Goal: Task Accomplishment & Management: Manage account settings

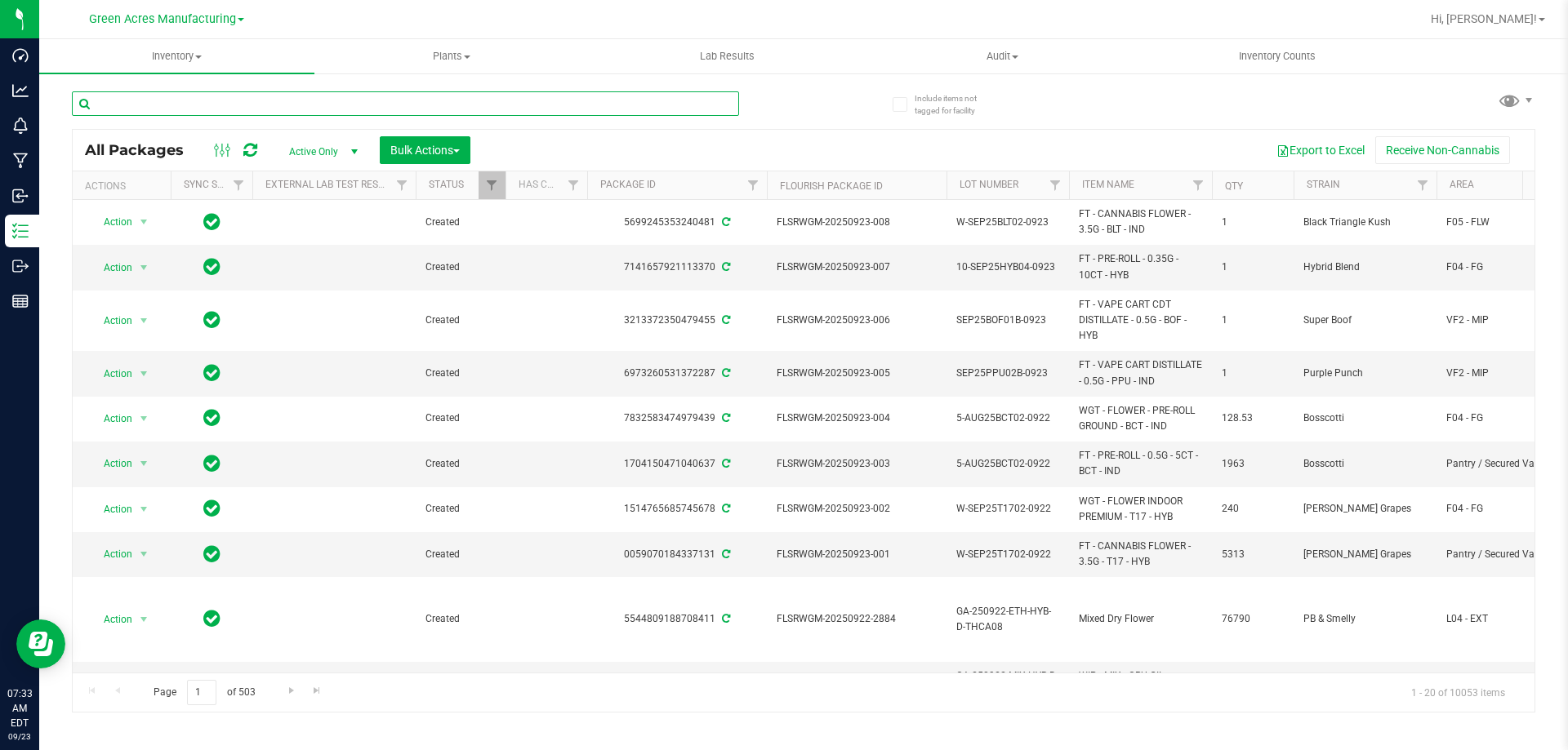
click at [471, 97] on input "text" at bounding box center [405, 103] width 667 height 24
click at [476, 100] on input "text" at bounding box center [405, 103] width 667 height 24
click at [649, 102] on input "text" at bounding box center [405, 103] width 667 height 24
click at [665, 105] on input "text" at bounding box center [405, 103] width 667 height 24
click at [665, 95] on input "text" at bounding box center [405, 103] width 667 height 24
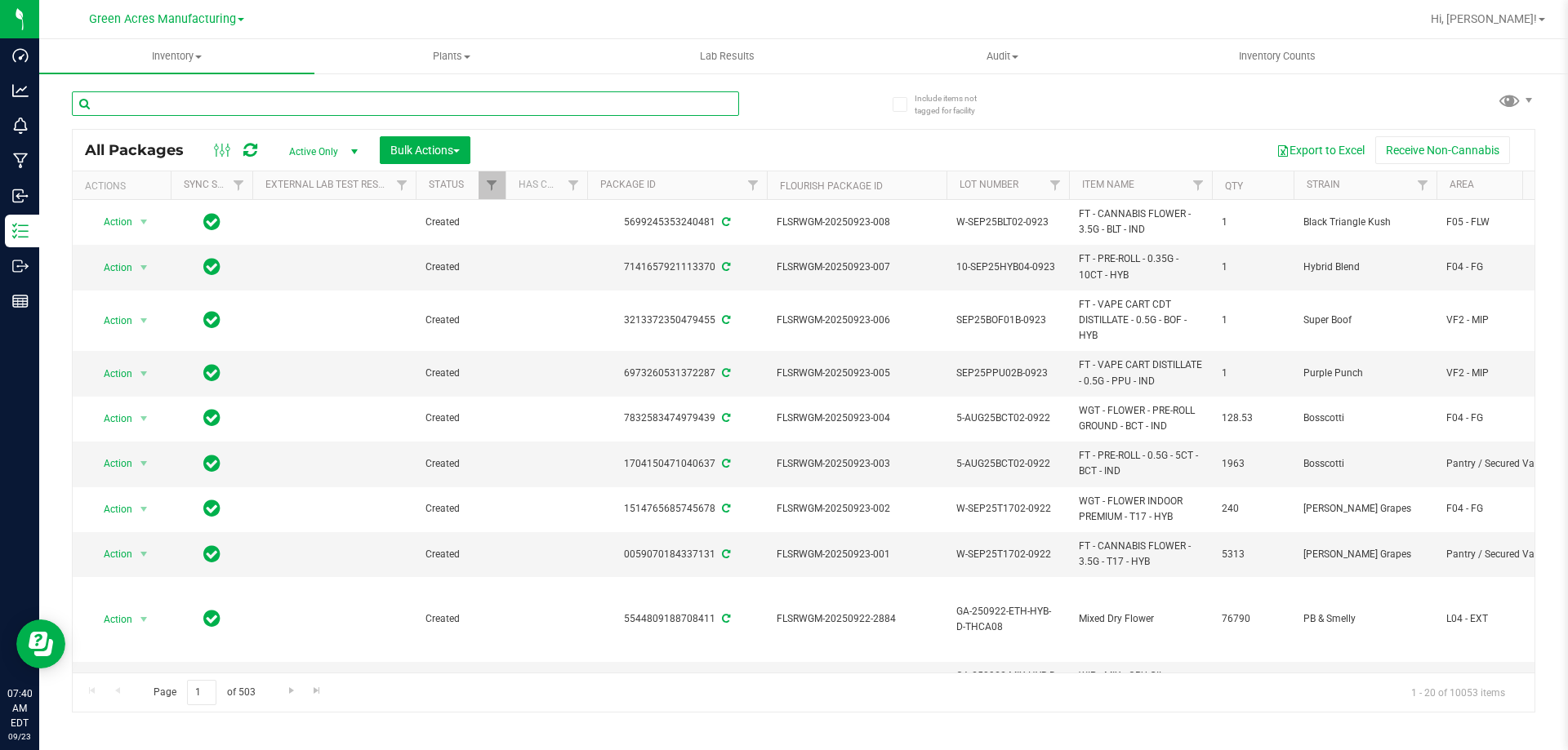
click at [662, 98] on input "text" at bounding box center [405, 103] width 667 height 24
click at [628, 98] on input "text" at bounding box center [405, 103] width 667 height 24
click at [619, 101] on input "text" at bounding box center [405, 103] width 667 height 24
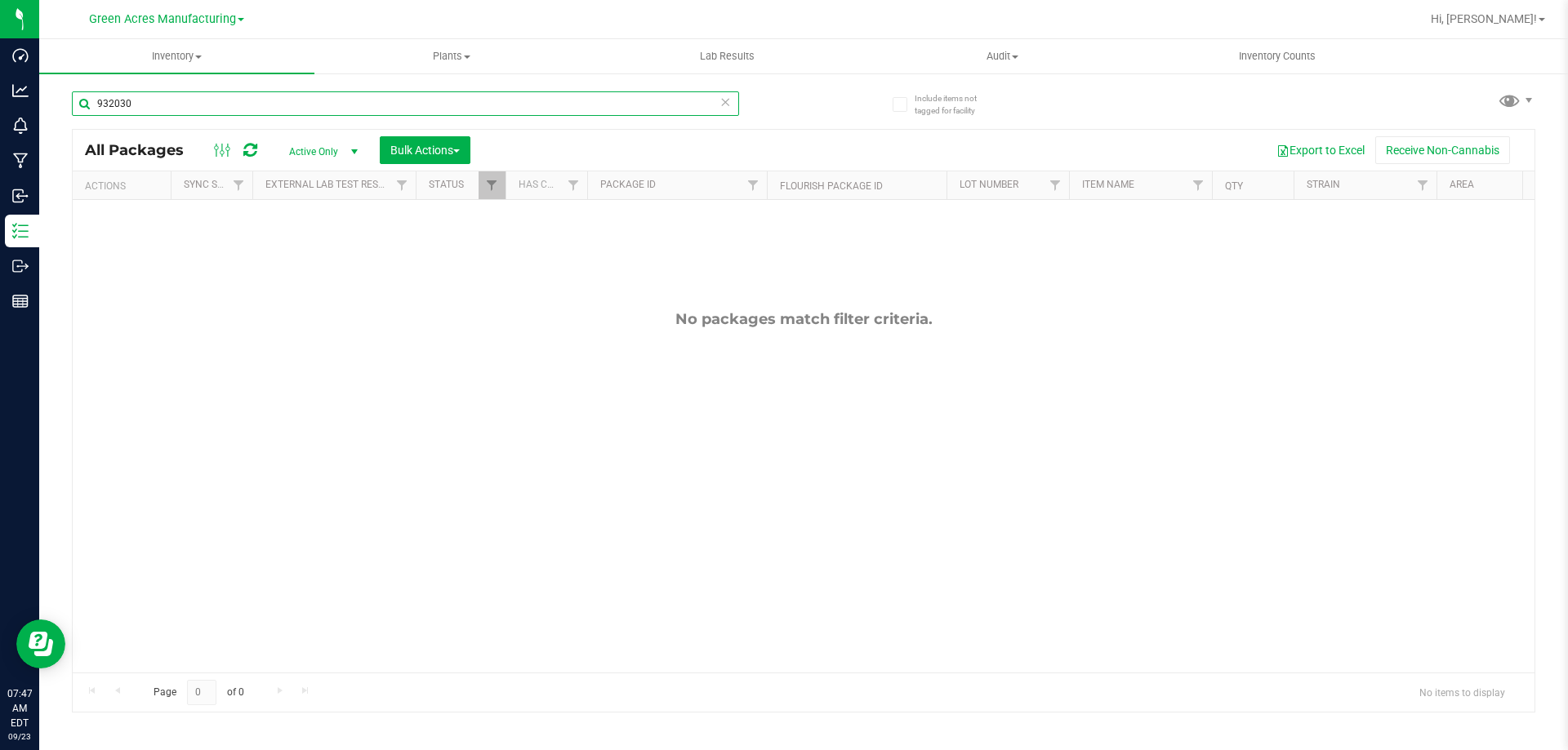
type input "932030"
click at [336, 148] on span "Active Only" at bounding box center [320, 152] width 90 height 23
click at [312, 245] on li "All" at bounding box center [320, 250] width 89 height 24
click at [245, 108] on input "text" at bounding box center [405, 103] width 667 height 24
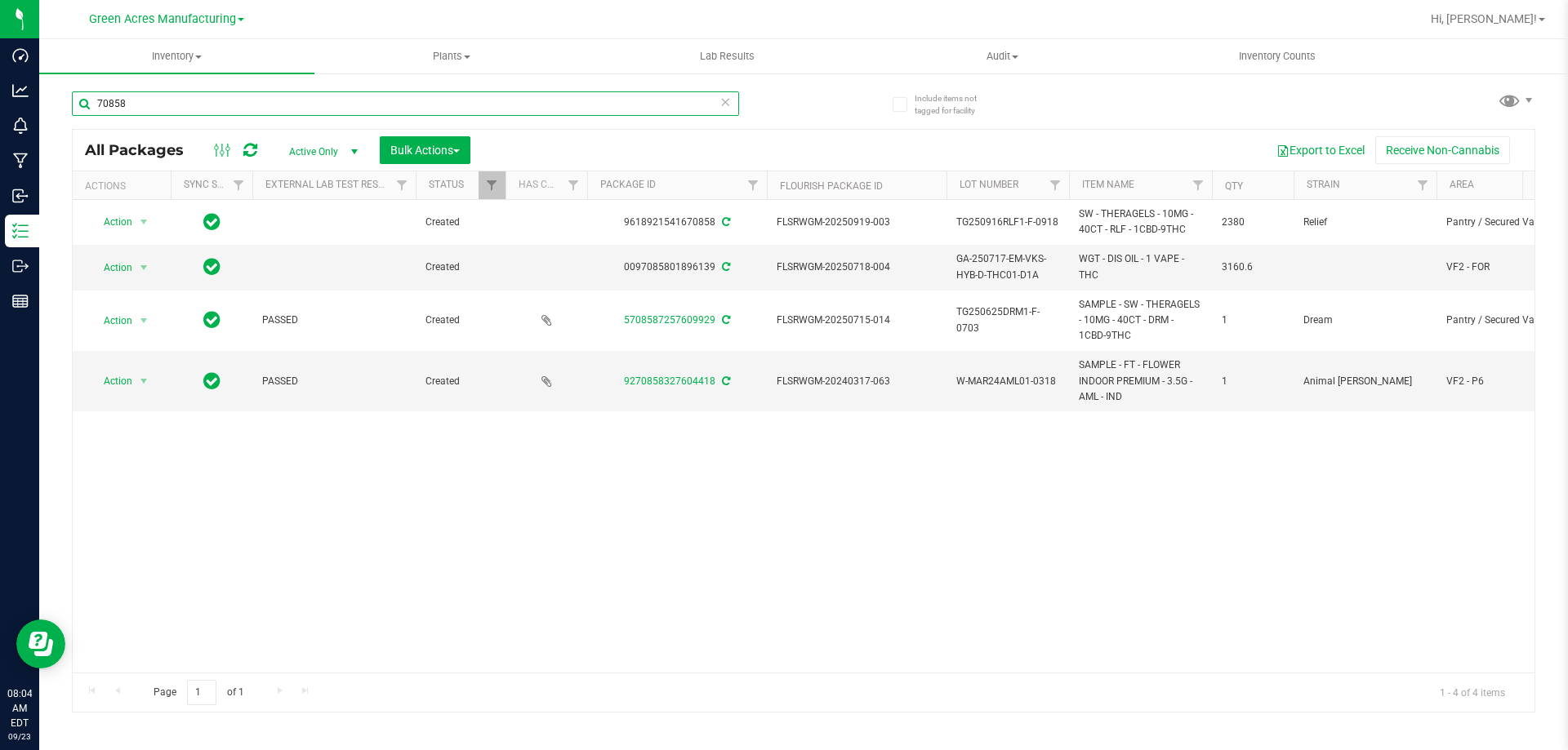
type input "70858"
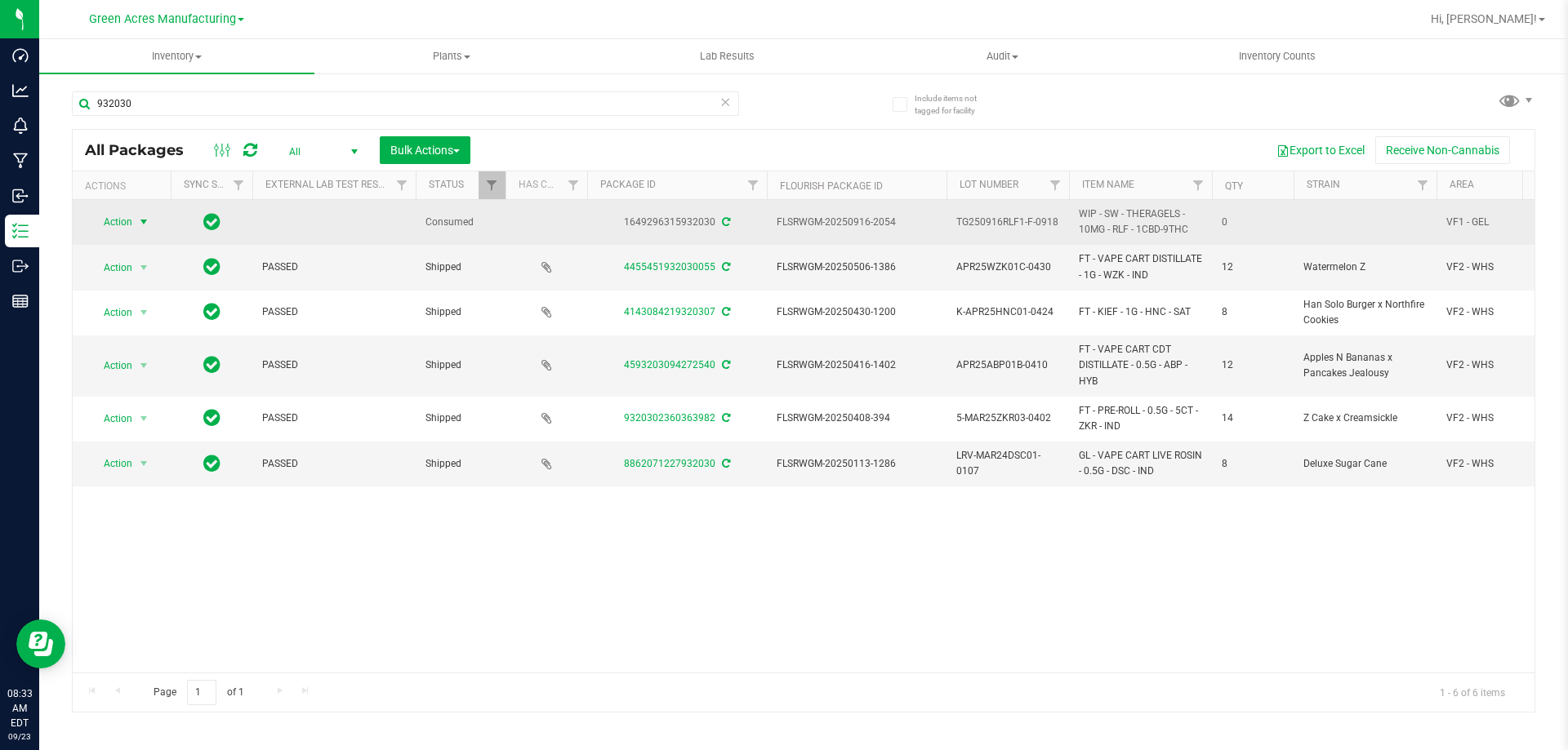
click at [127, 216] on span "Action" at bounding box center [111, 222] width 44 height 23
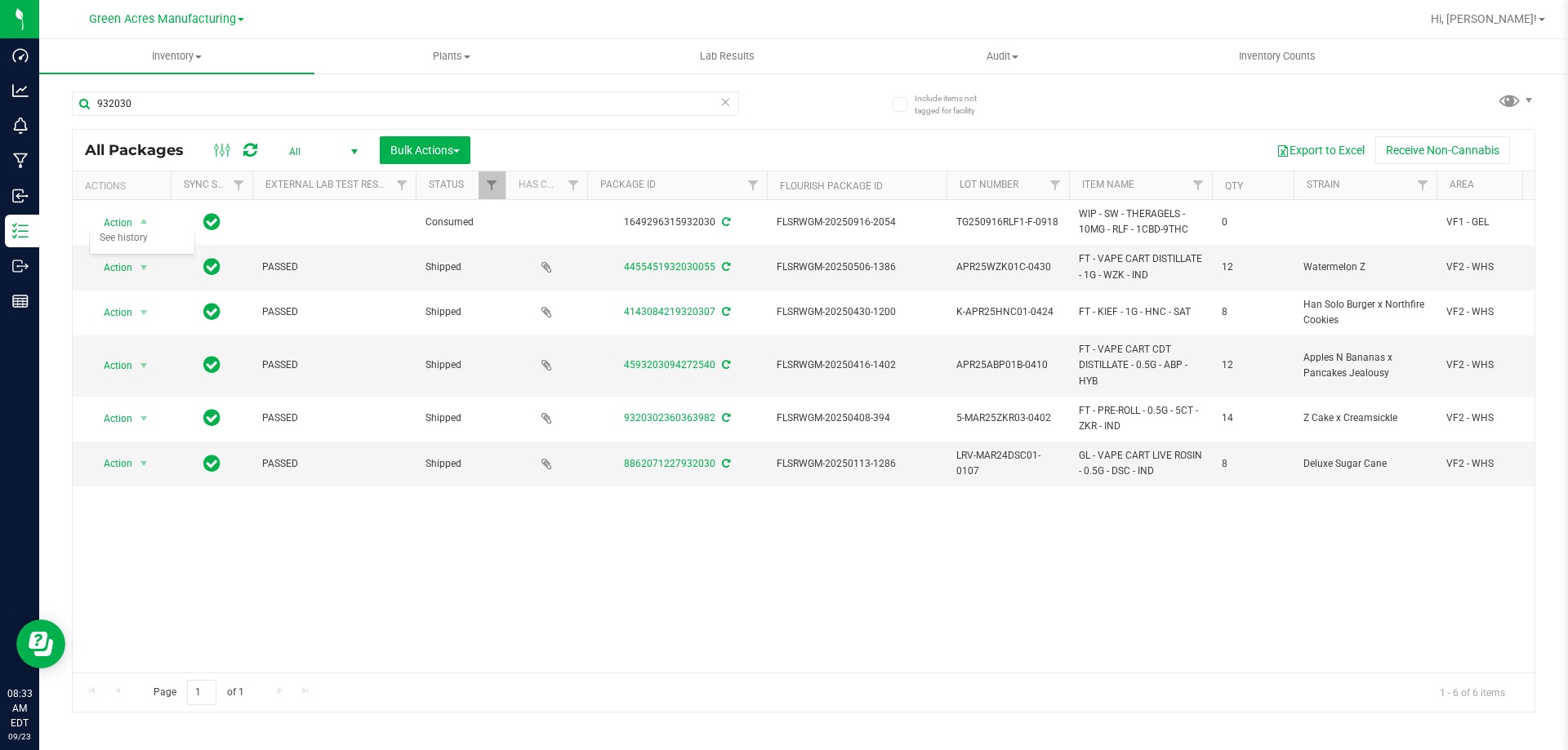
drag, startPoint x: 157, startPoint y: 320, endPoint x: 121, endPoint y: 491, distance: 174.7
click at [121, 491] on div "Action Action Adjust qty Edit attributes Global inventory Locate package Packag…" at bounding box center [803, 436] width 1462 height 473
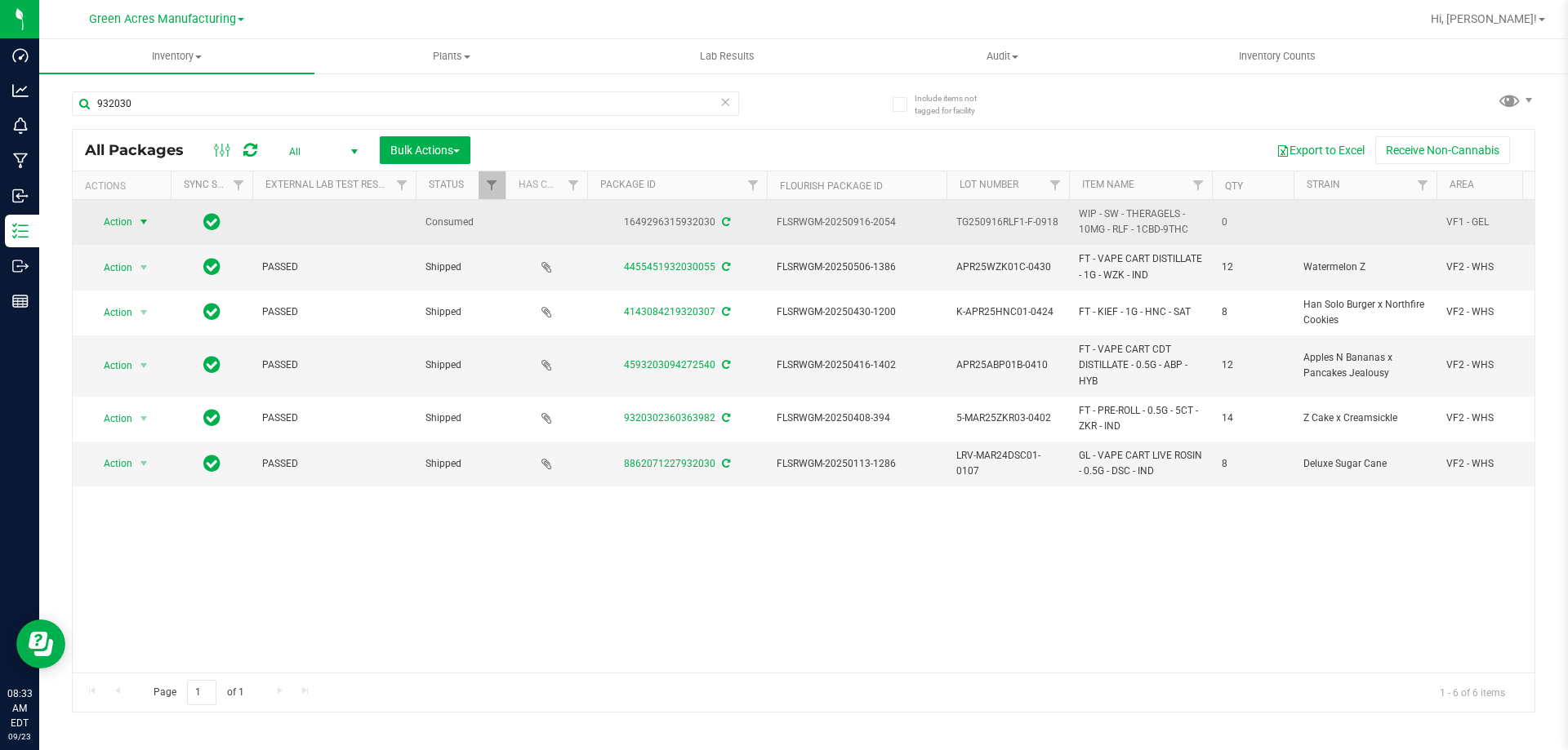
click at [121, 213] on span "Action" at bounding box center [111, 222] width 44 height 23
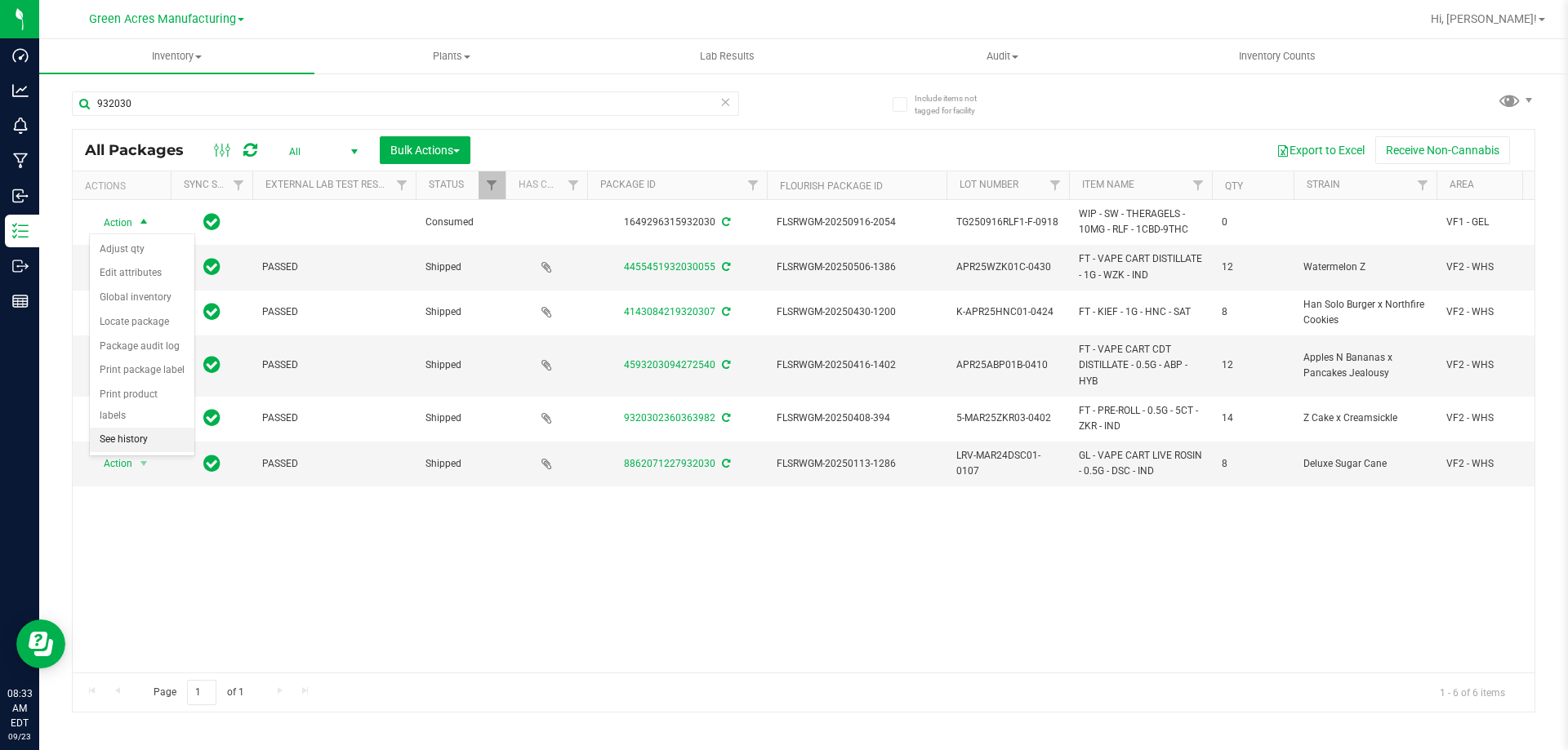
click at [130, 427] on li "See history" at bounding box center [142, 439] width 105 height 24
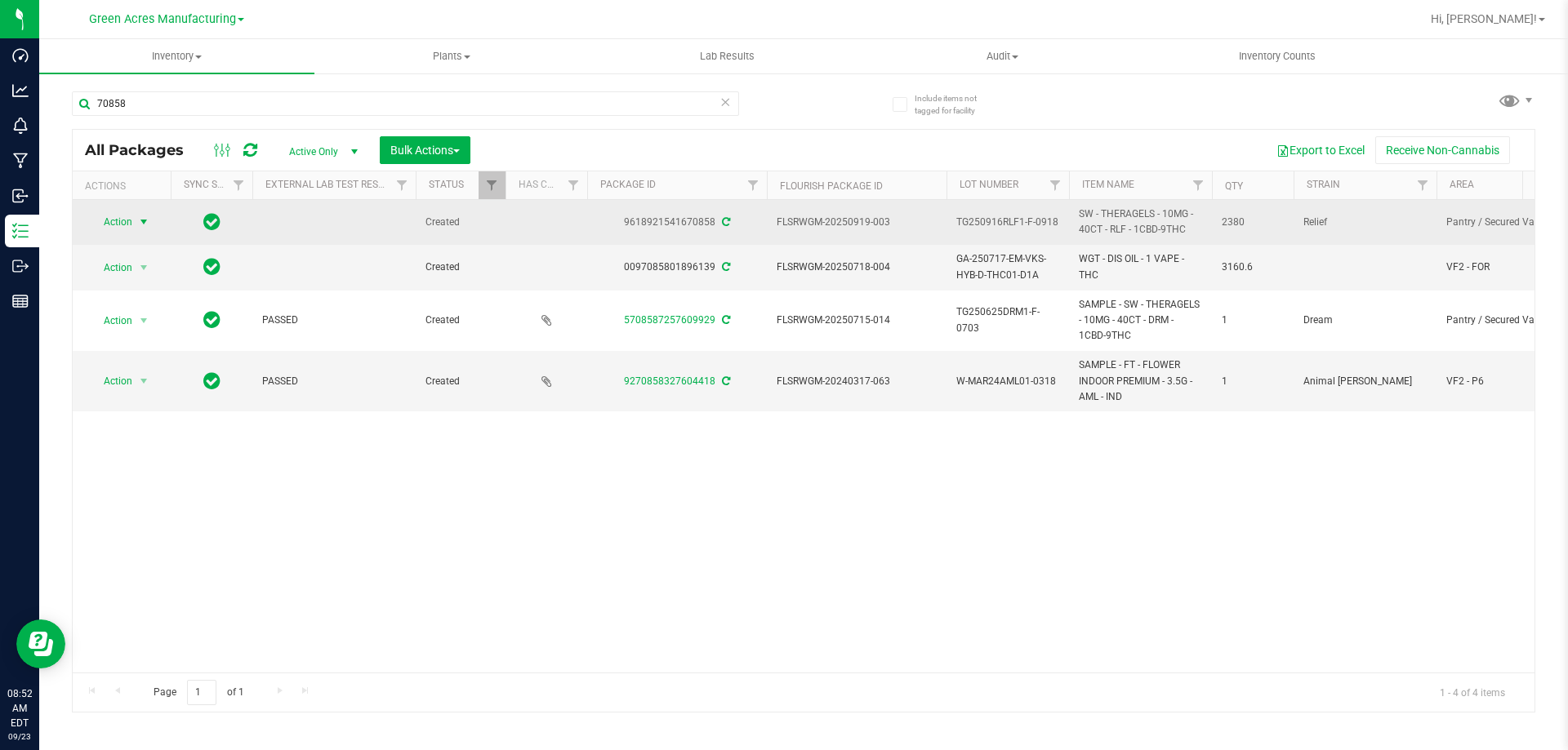
click at [135, 230] on span "select" at bounding box center [144, 222] width 20 height 23
click at [130, 220] on span "Action" at bounding box center [111, 222] width 44 height 23
click at [155, 223] on div "Action Action Adjust qty Create package Edit attributes Global inventory Locate…" at bounding box center [121, 222] width 78 height 23
click at [148, 223] on span "select" at bounding box center [144, 222] width 13 height 13
click at [130, 236] on td "Action Action Adjust qty Create package Edit attributes Global inventory Locate…" at bounding box center [121, 222] width 98 height 45
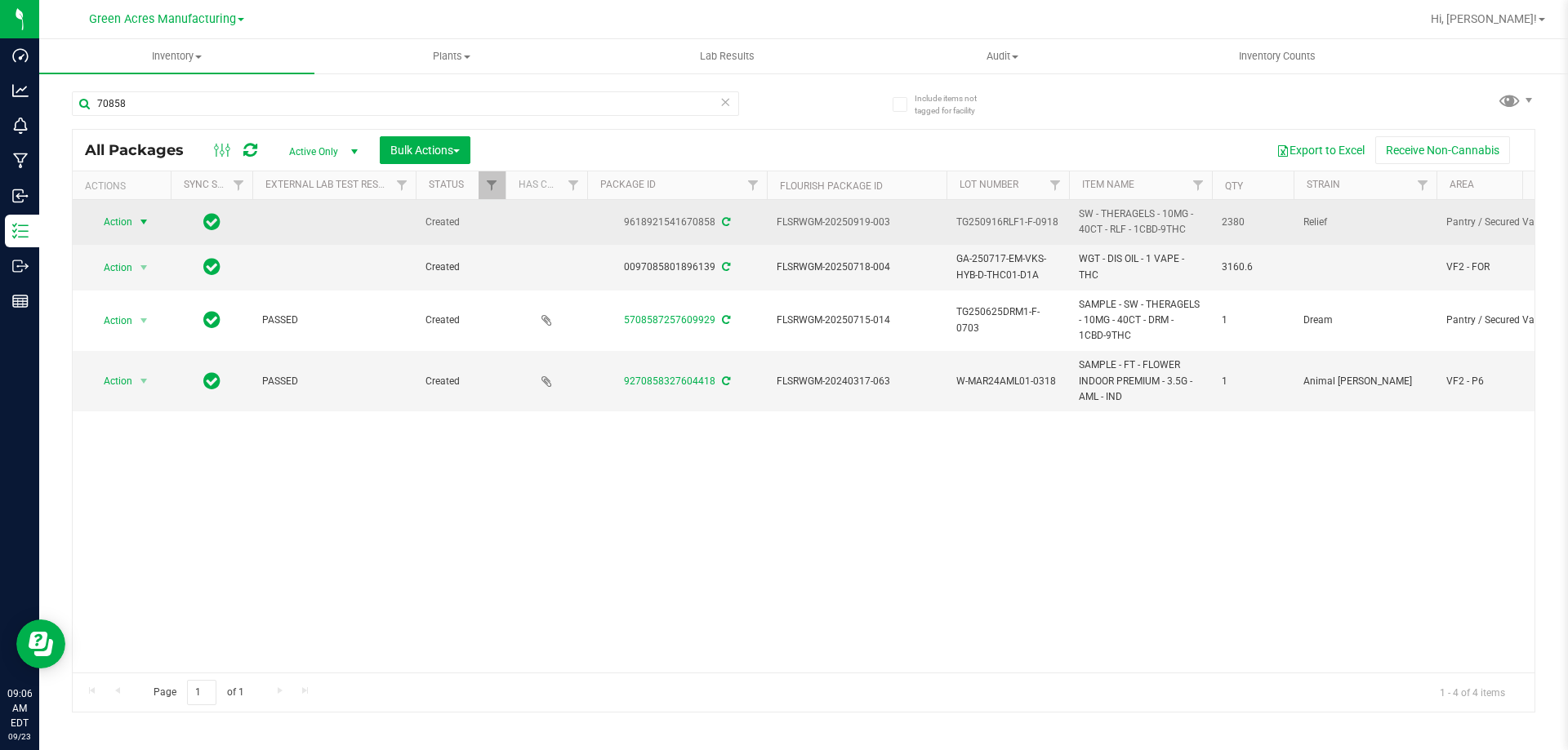
click at [132, 227] on span "Action" at bounding box center [111, 222] width 44 height 23
click at [118, 221] on span "Action" at bounding box center [111, 222] width 44 height 23
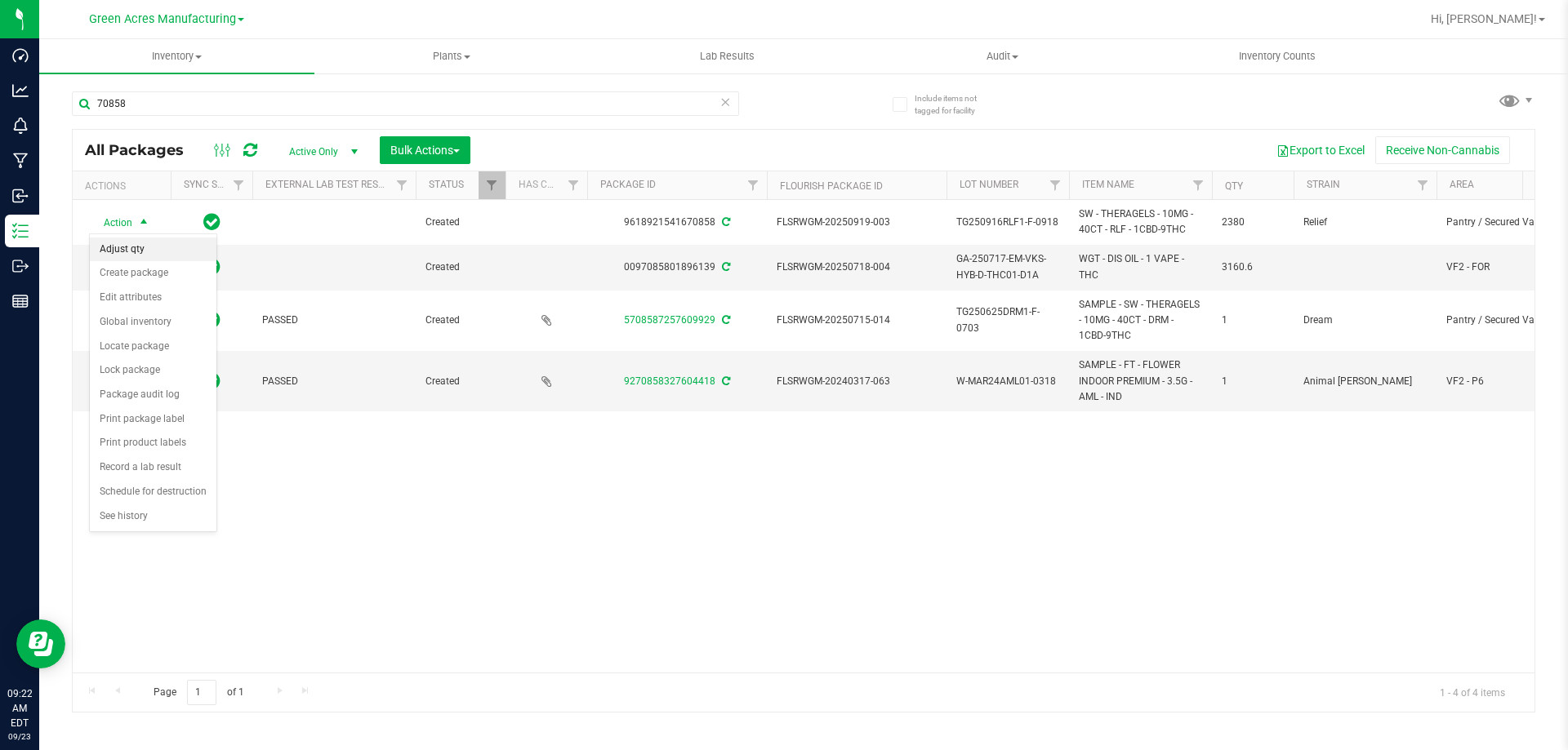
click at [162, 259] on li "Adjust qty" at bounding box center [152, 249] width 126 height 24
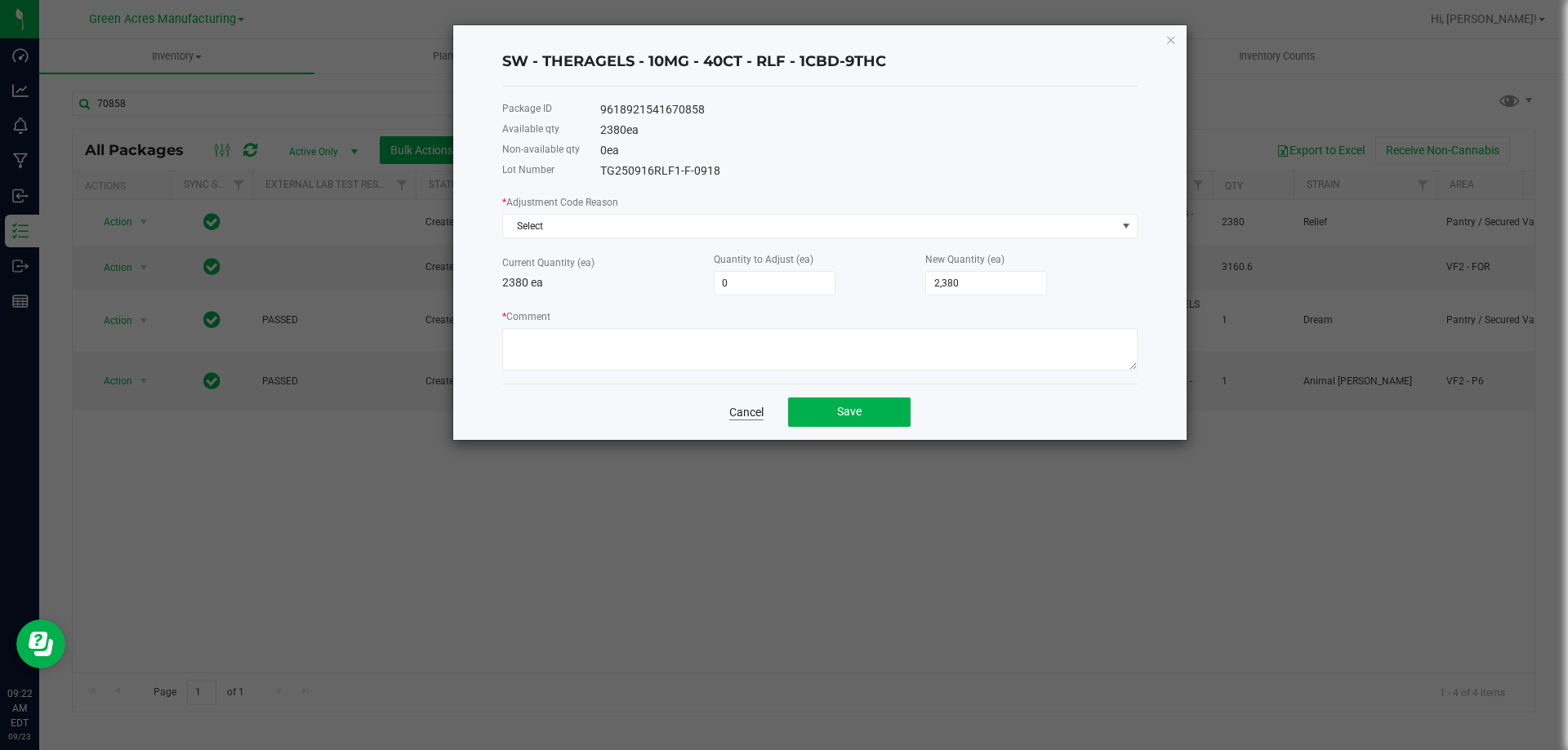
click at [745, 416] on link "Cancel" at bounding box center [746, 412] width 35 height 16
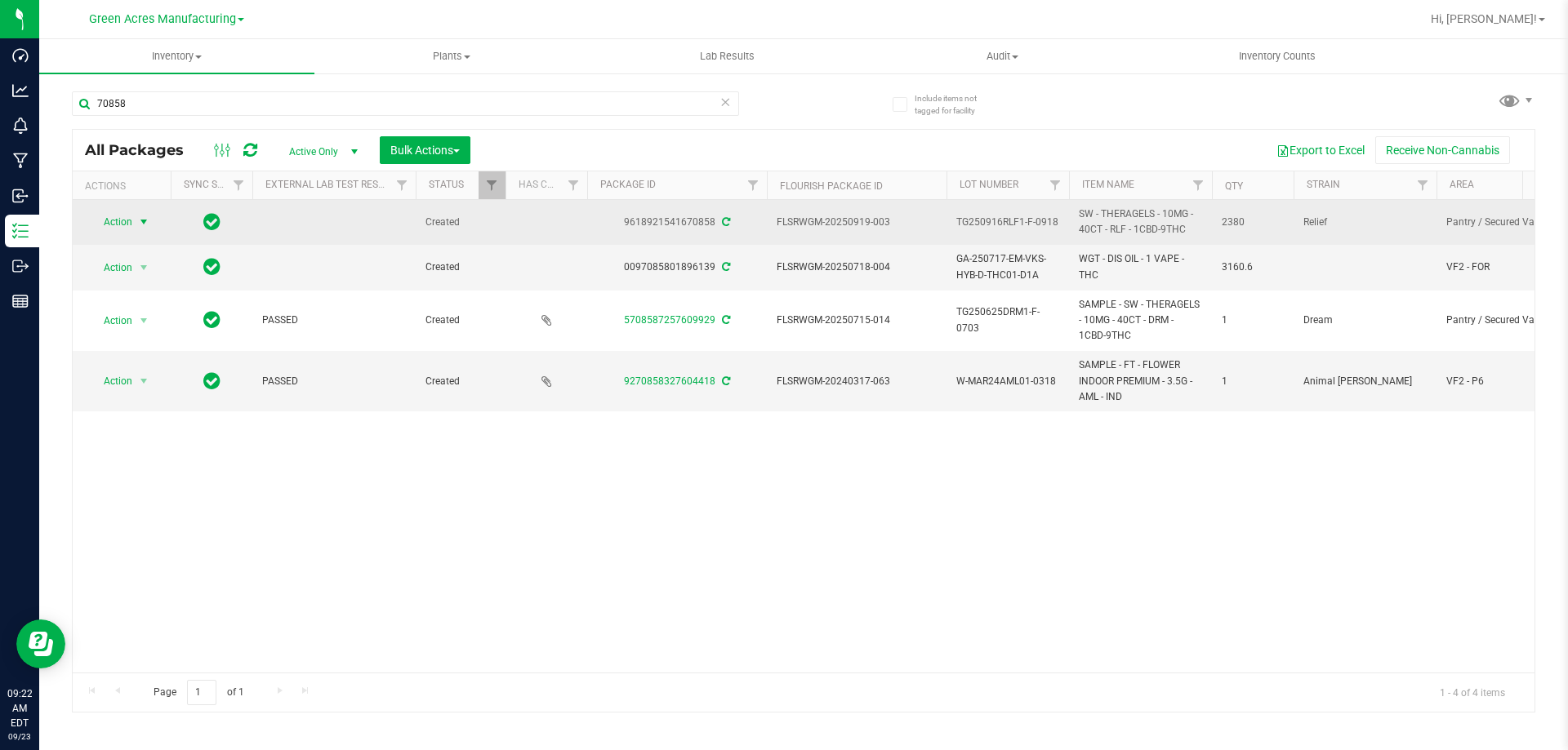
click at [132, 220] on span "Action" at bounding box center [111, 222] width 44 height 23
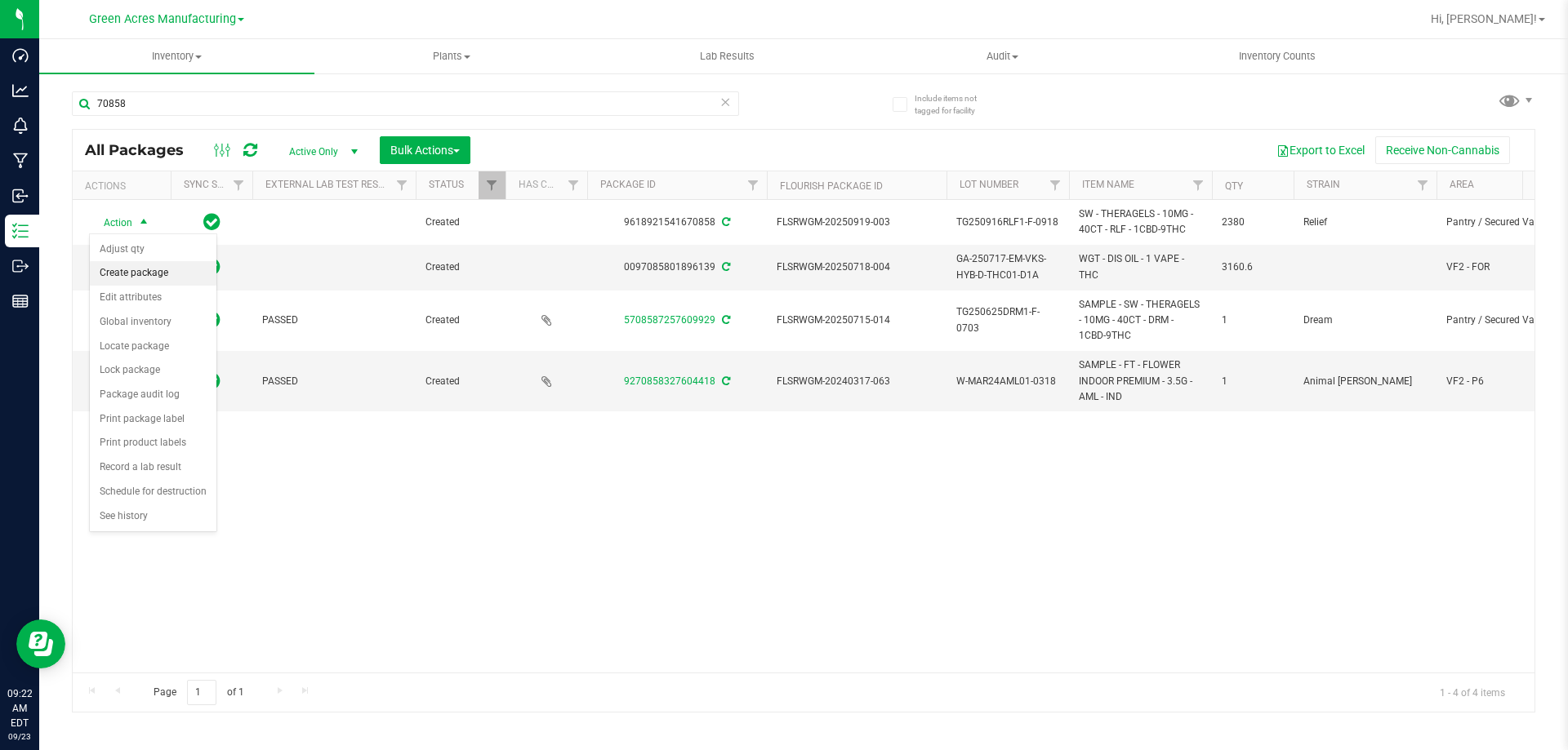
click at [142, 269] on li "Create package" at bounding box center [152, 272] width 126 height 24
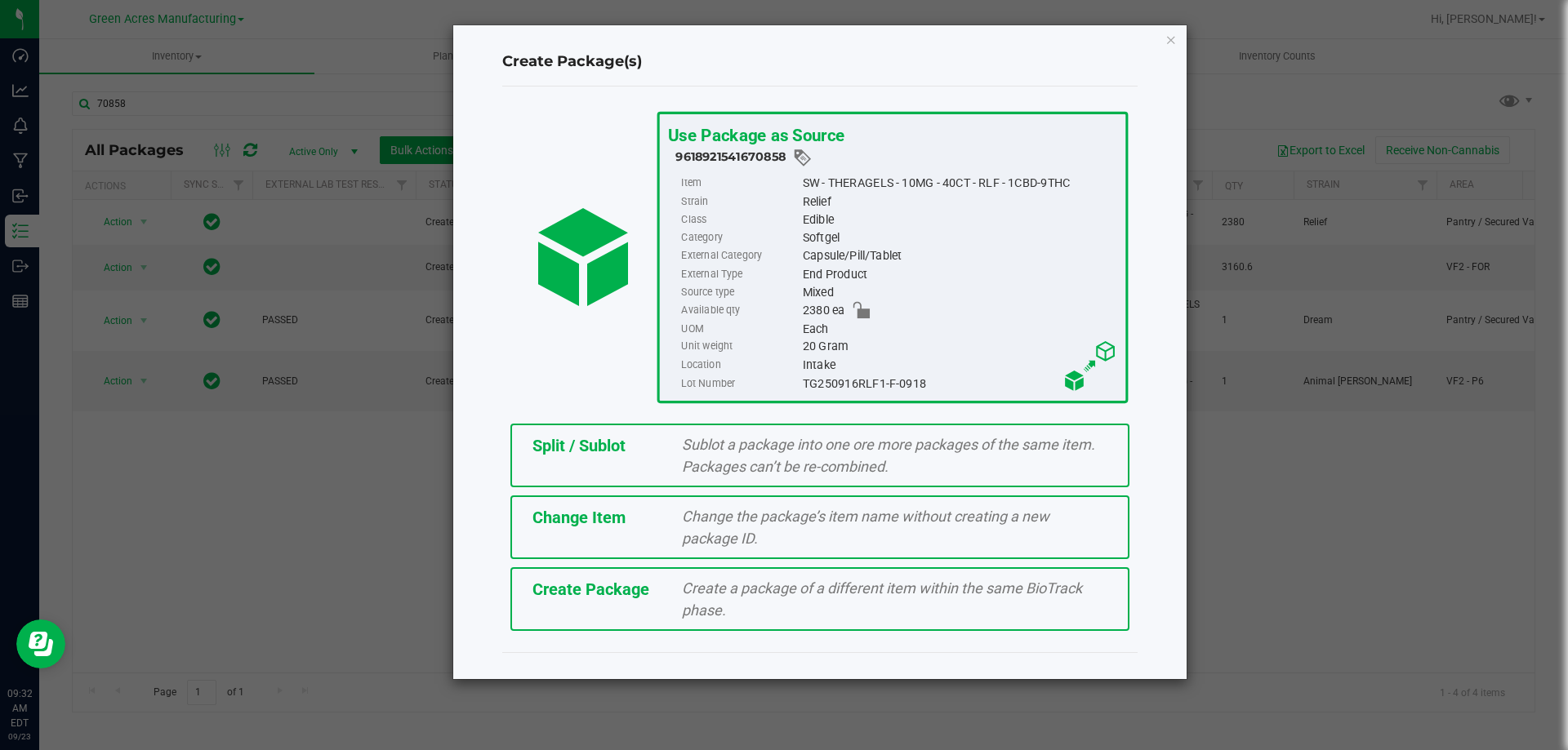
click at [411, 552] on div "Create Package(s) Use Package as Source 9618921541670858 Item SW - THERAGELS - …" at bounding box center [791, 351] width 794 height 656
click at [1172, 40] on icon "button" at bounding box center [1171, 39] width 12 height 19
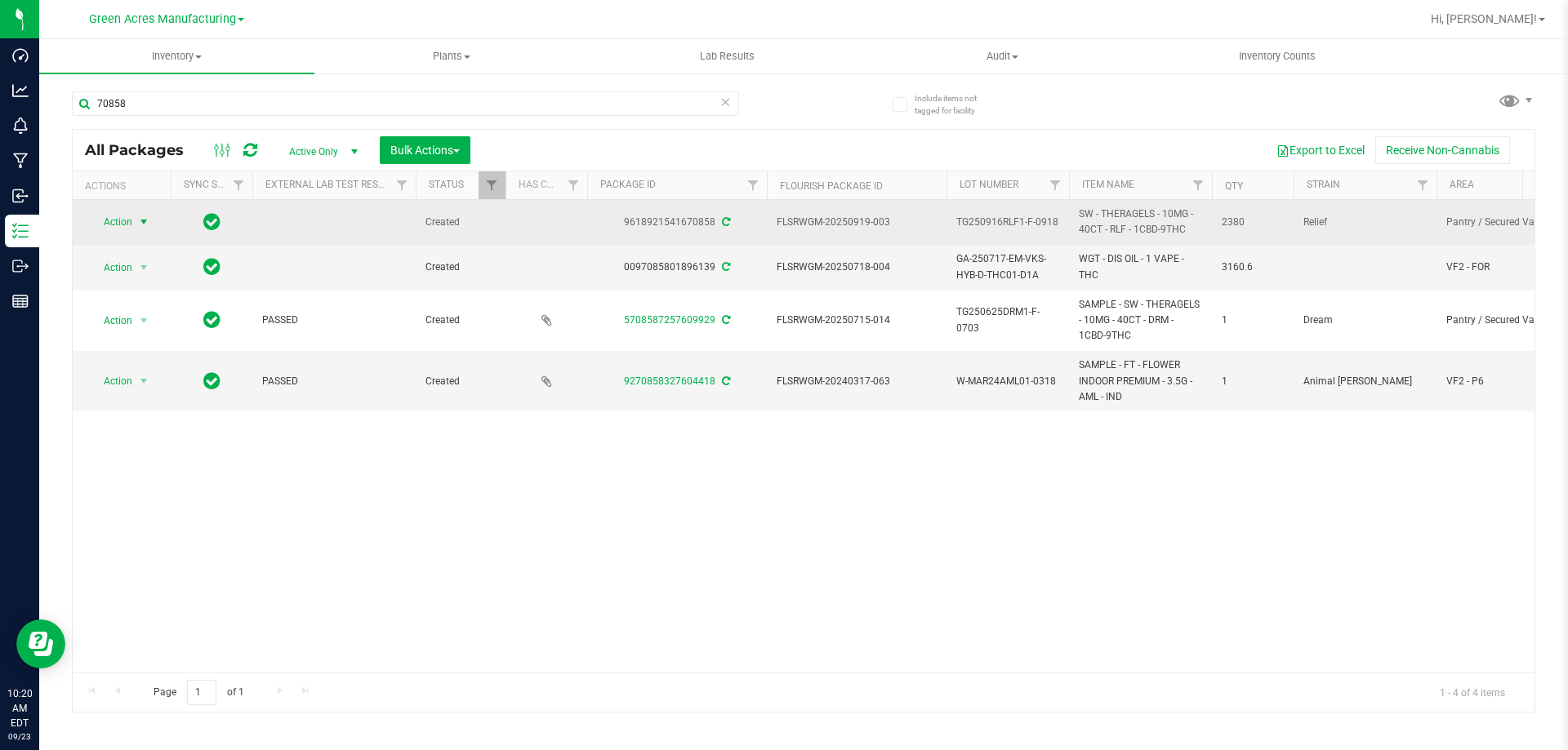
click at [146, 223] on span "select" at bounding box center [144, 222] width 13 height 13
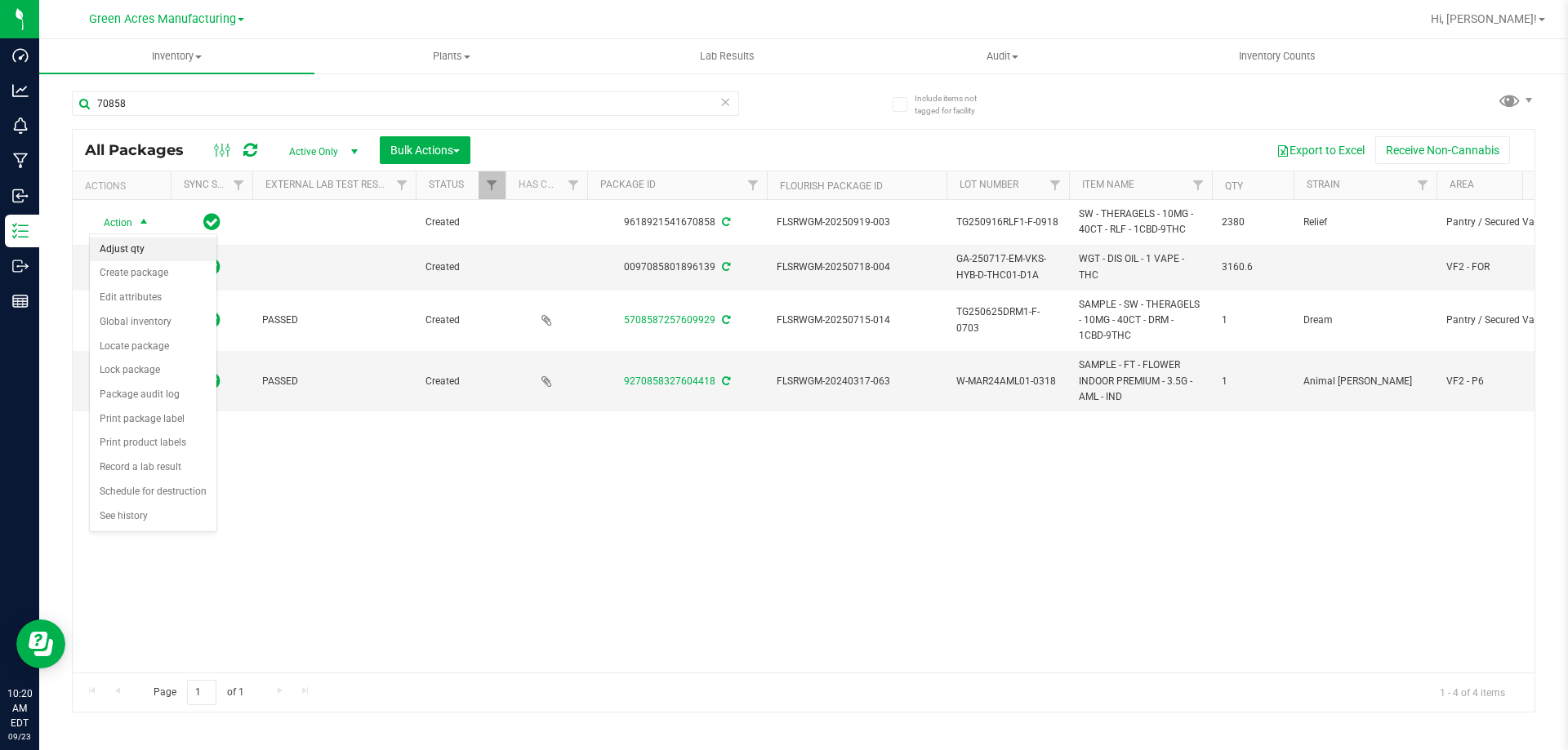
click at [153, 249] on li "Adjust qty" at bounding box center [152, 249] width 126 height 24
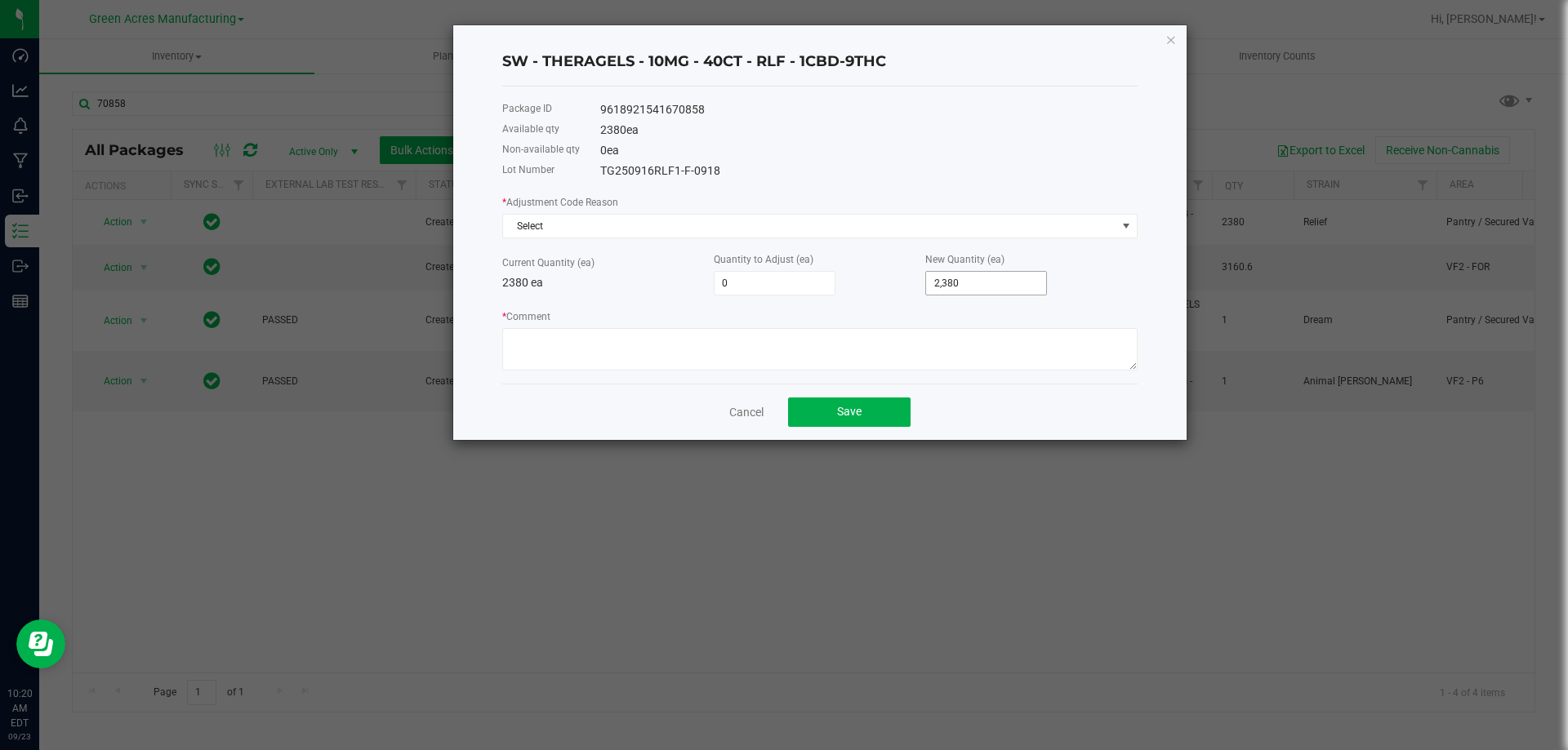
type input "2380"
click at [1032, 282] on input "2380" at bounding box center [986, 283] width 120 height 23
type input "-2,380"
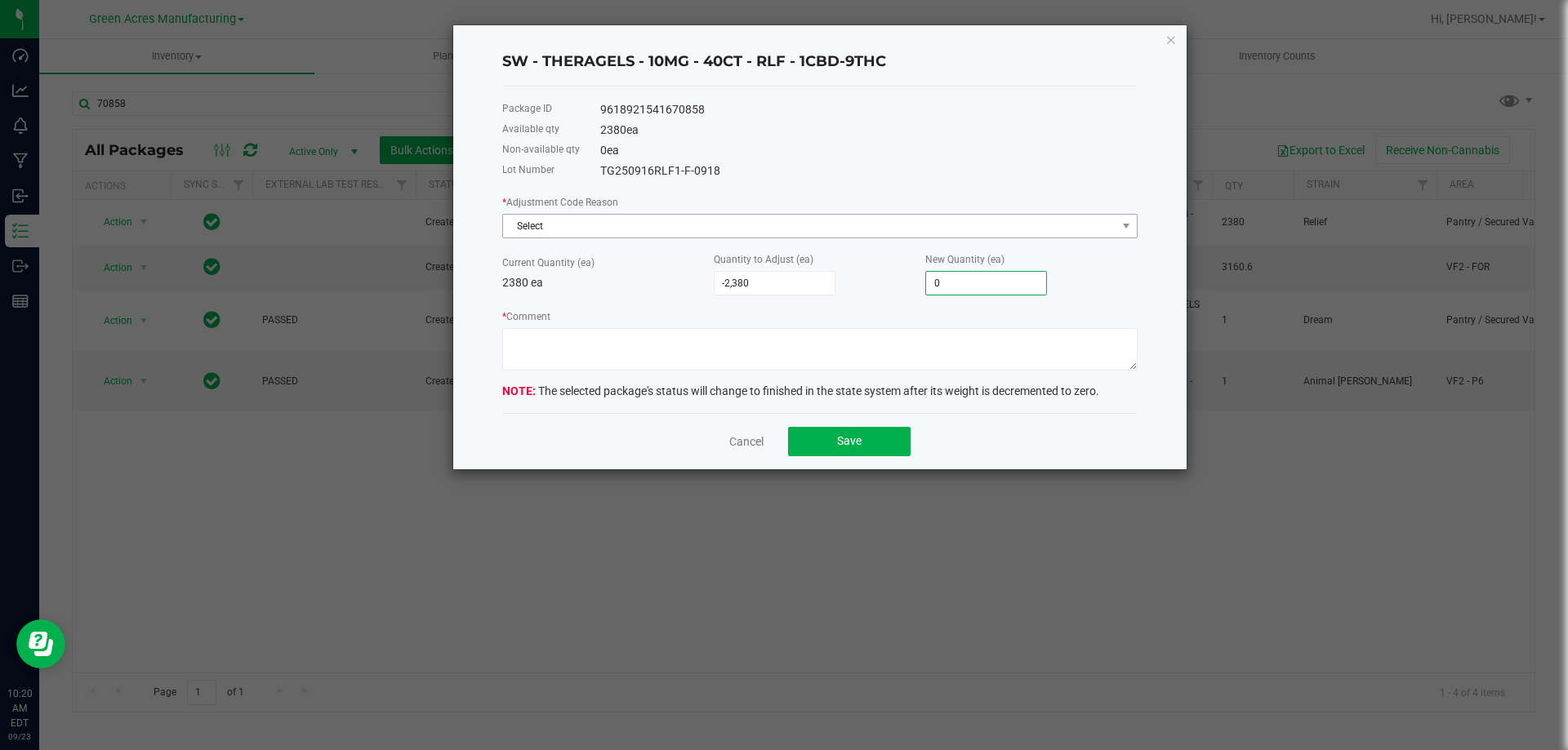
type input "0"
click at [864, 237] on span "Select" at bounding box center [809, 226] width 614 height 23
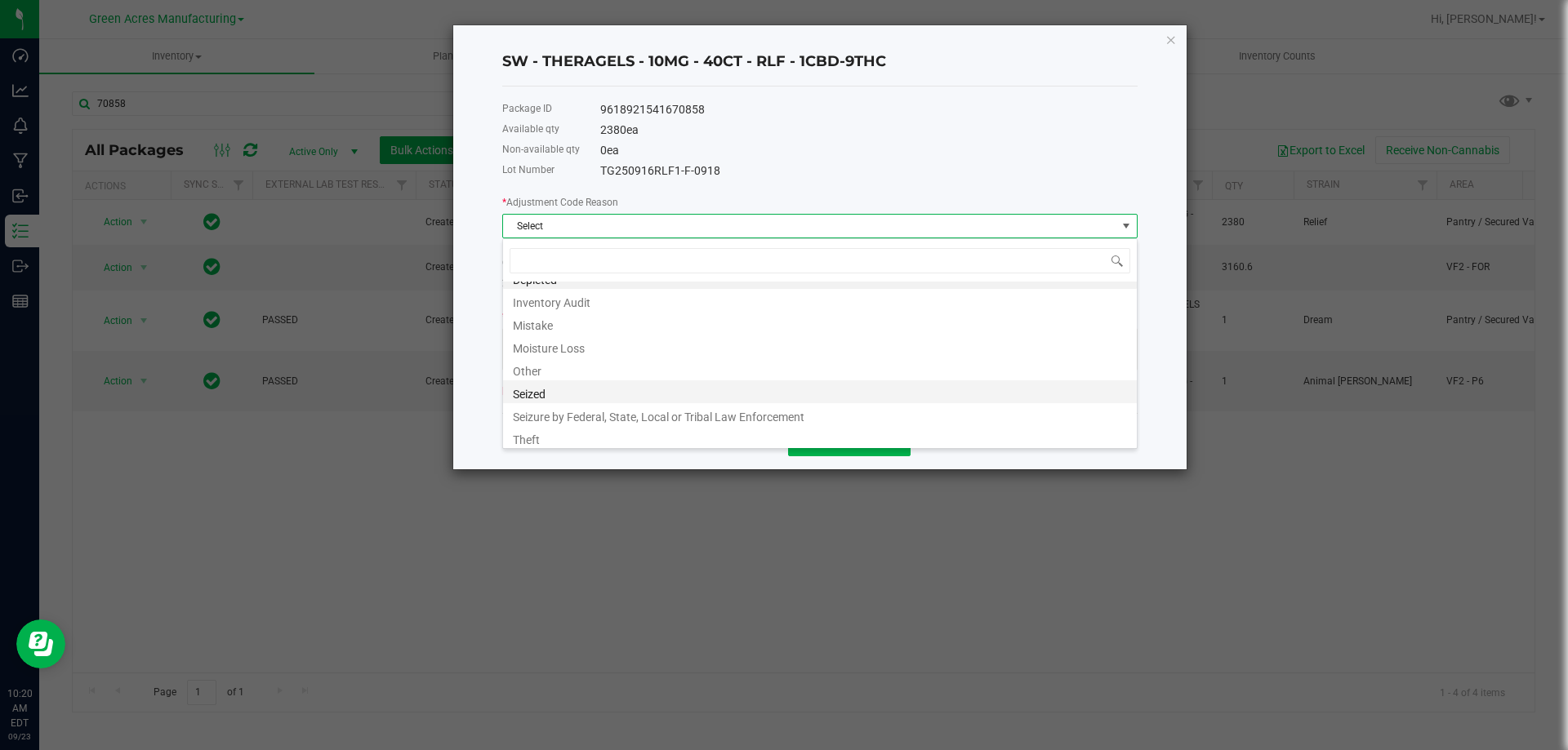
scroll to position [19, 0]
click at [561, 316] on li "Mistake" at bounding box center [820, 320] width 634 height 23
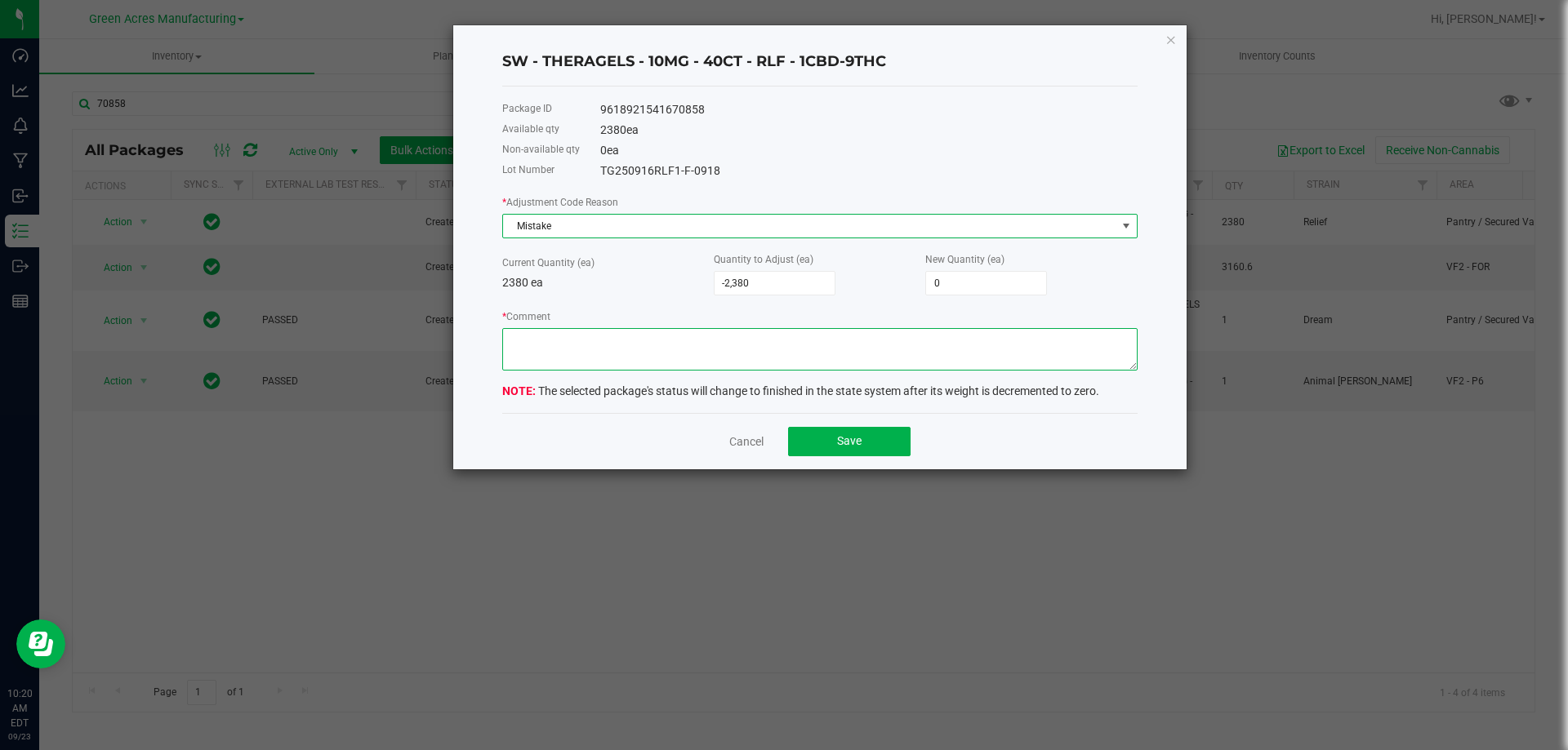
click at [561, 349] on textarea "* Comment" at bounding box center [821, 349] width 636 height 42
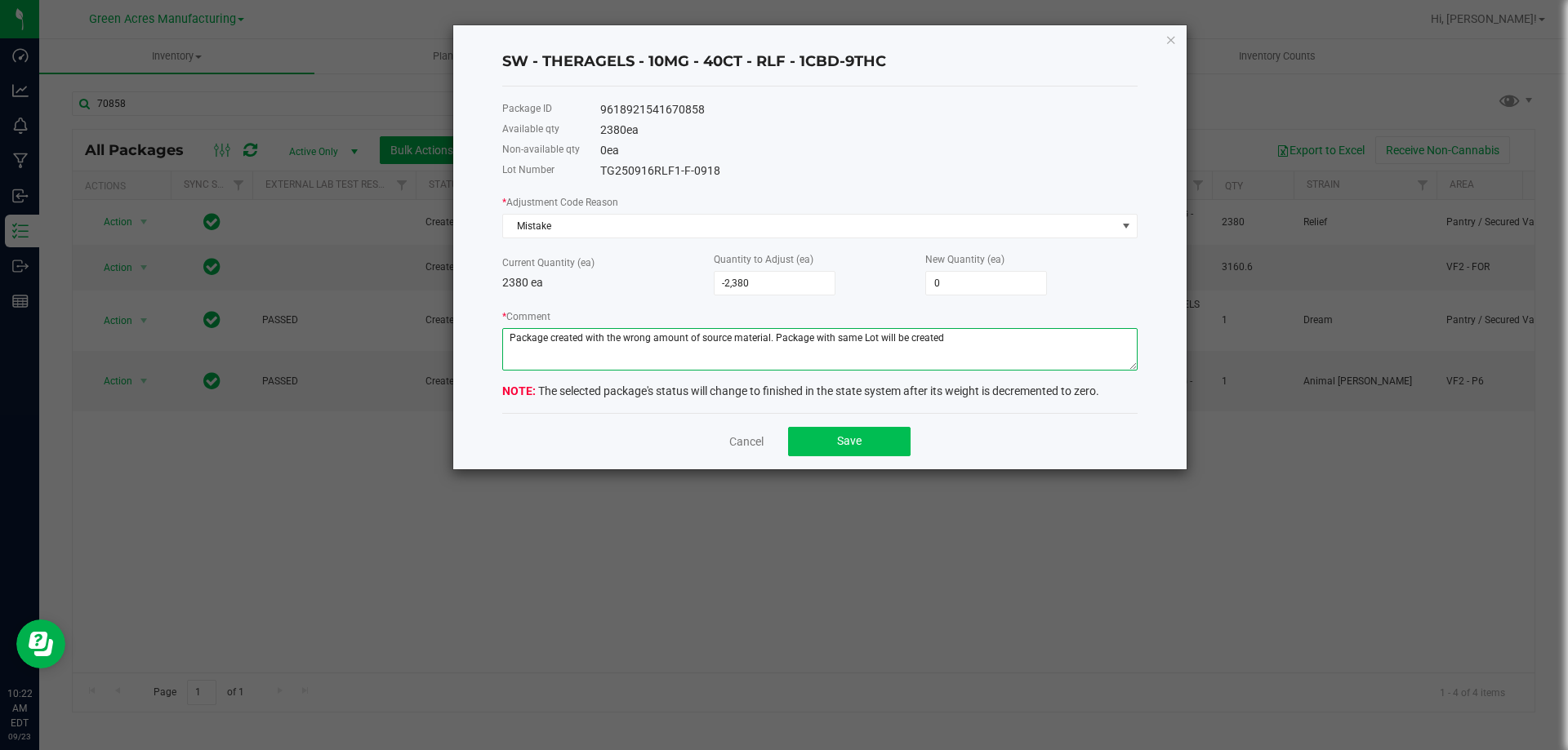
type textarea "Package created with the wrong amount of source material. Package with same Lot…"
click at [844, 438] on span "Save" at bounding box center [849, 441] width 24 height 13
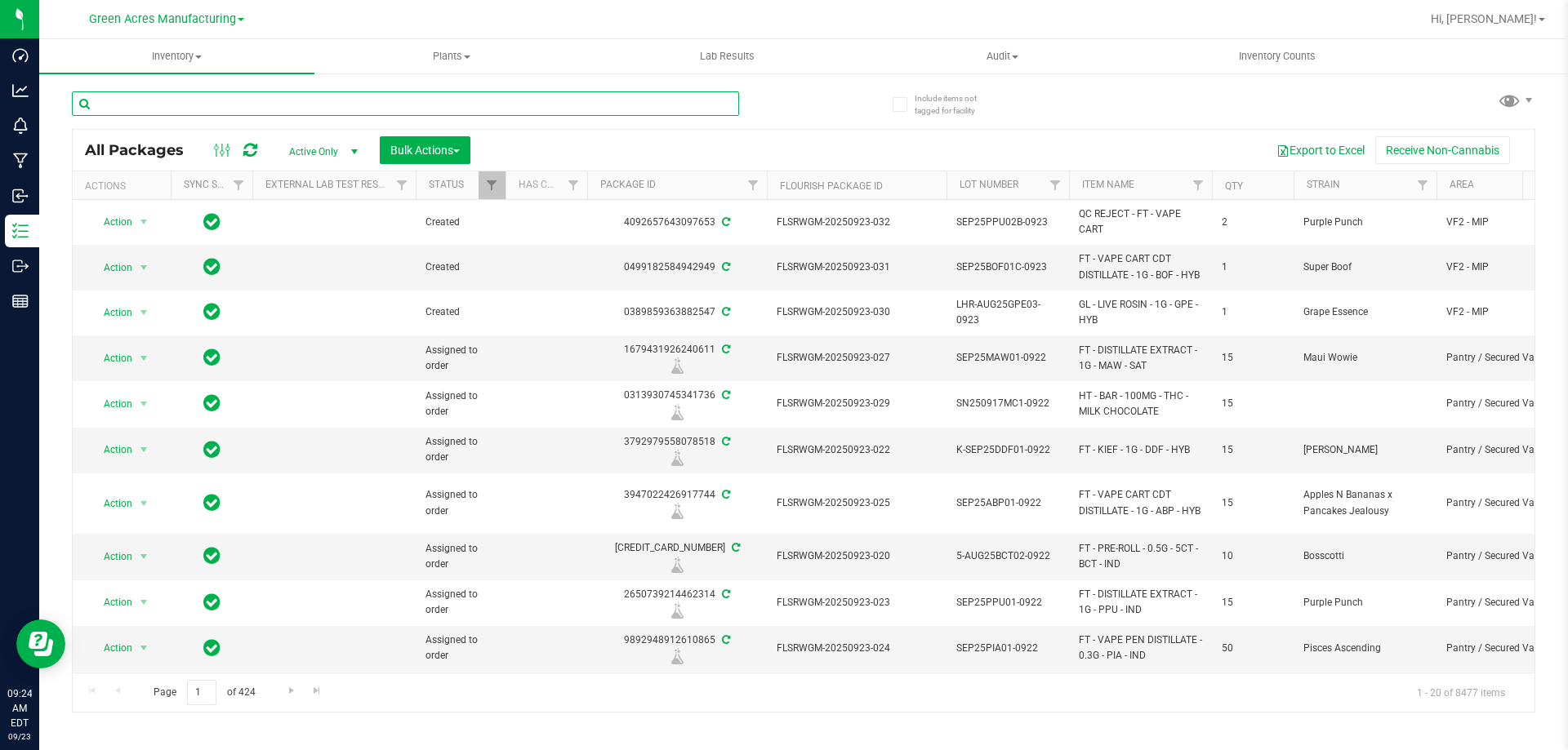
click at [612, 110] on input "text" at bounding box center [405, 103] width 667 height 24
click at [534, 106] on input "text" at bounding box center [405, 103] width 667 height 24
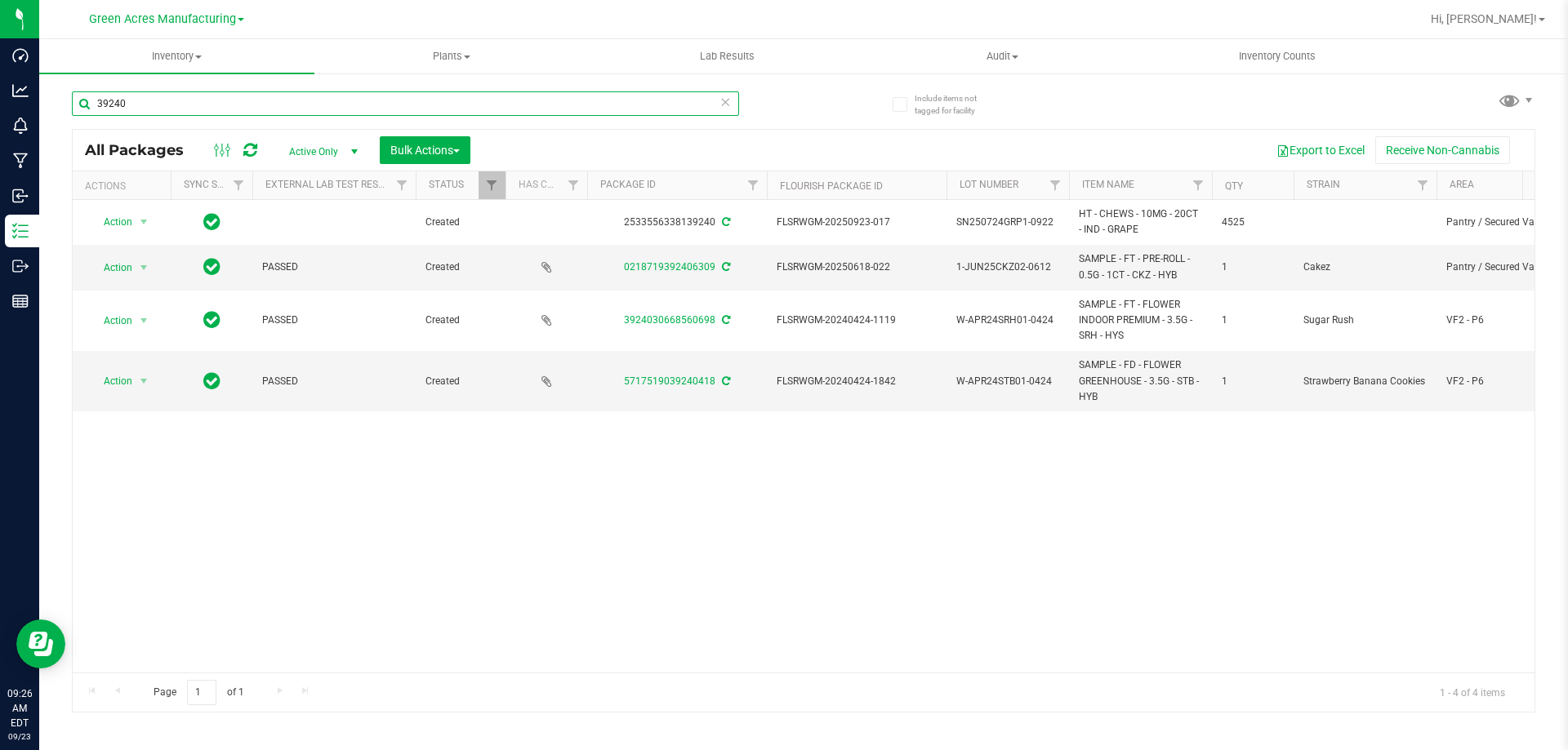
type input "39240"
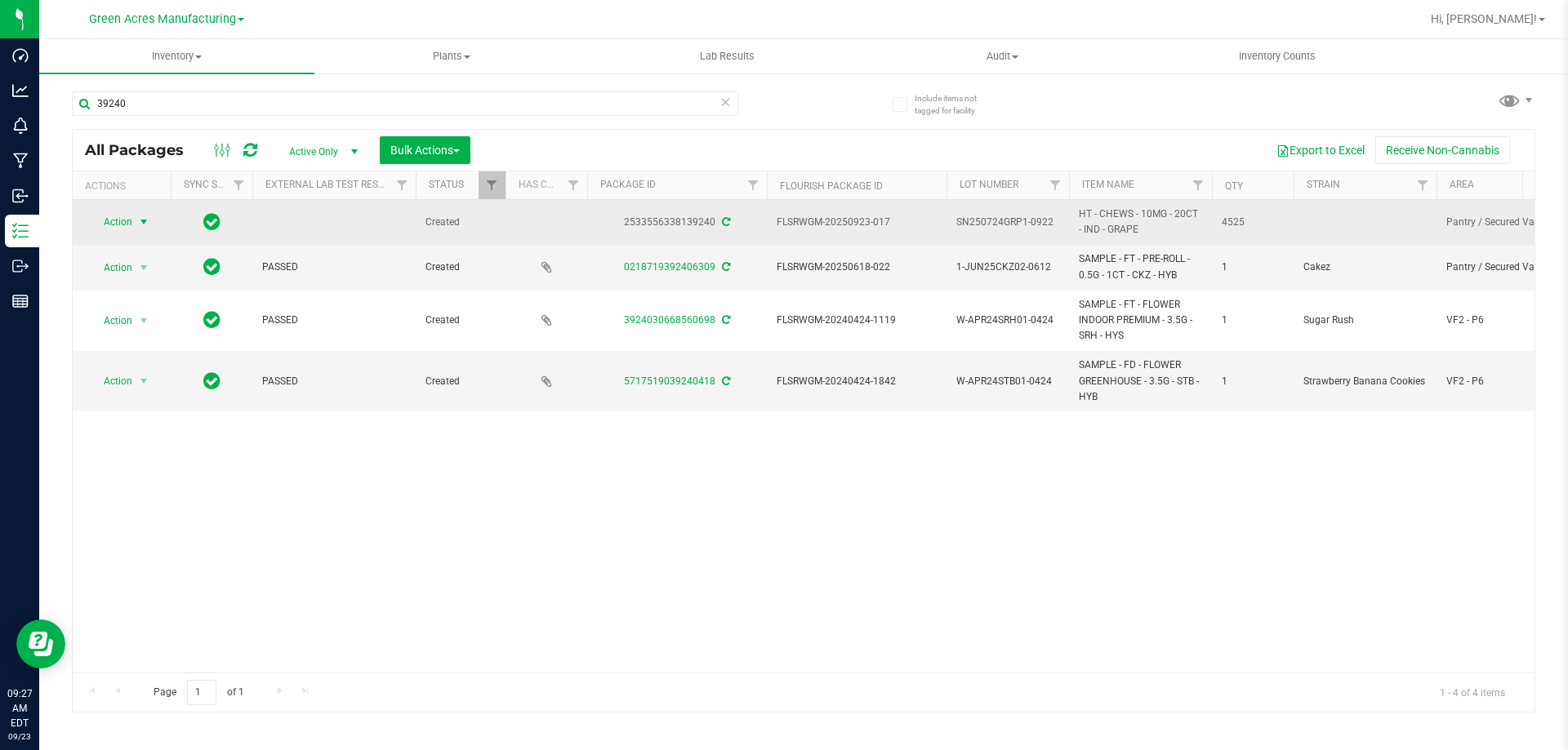
click at [150, 219] on span "select" at bounding box center [144, 222] width 20 height 23
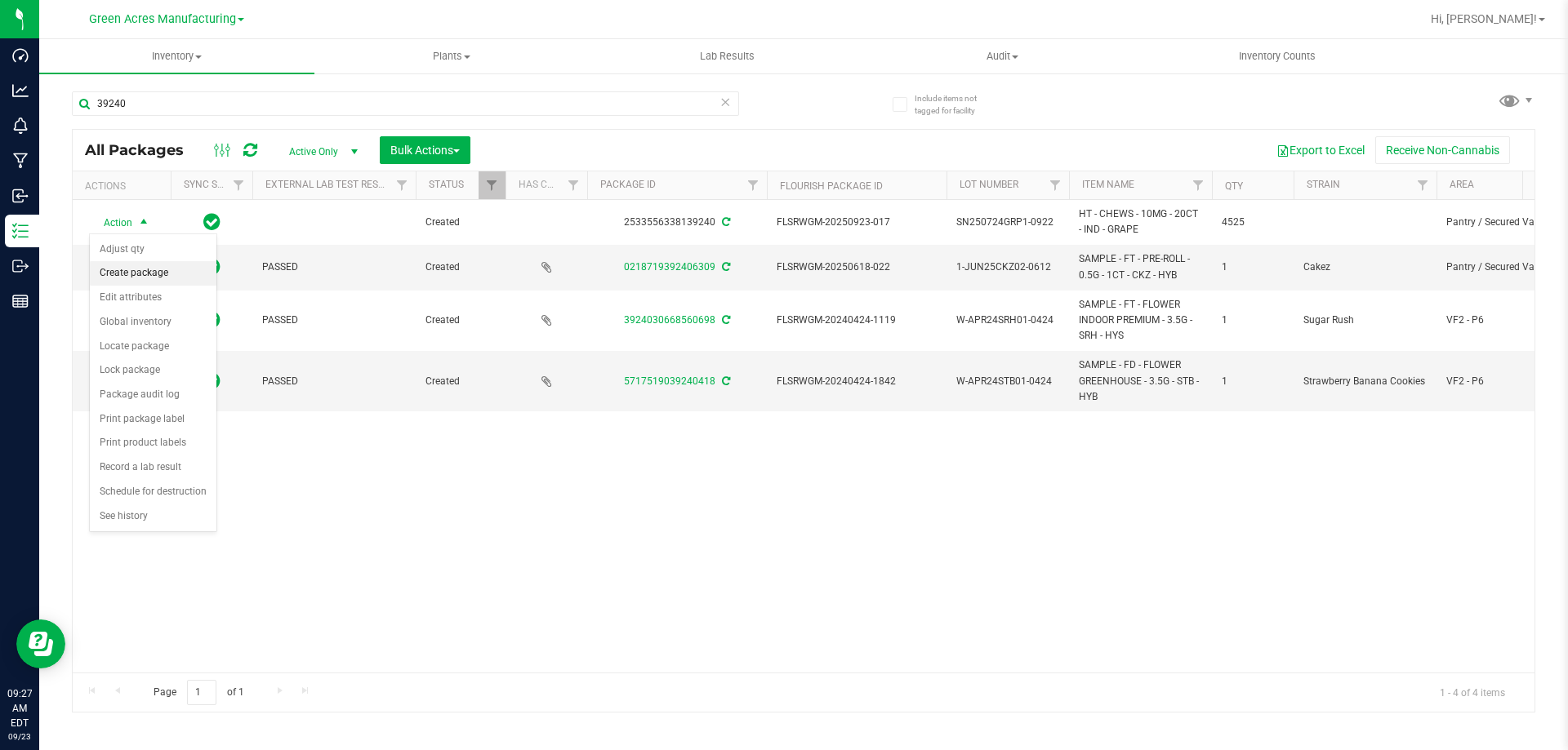
click at [160, 273] on li "Create package" at bounding box center [152, 272] width 126 height 24
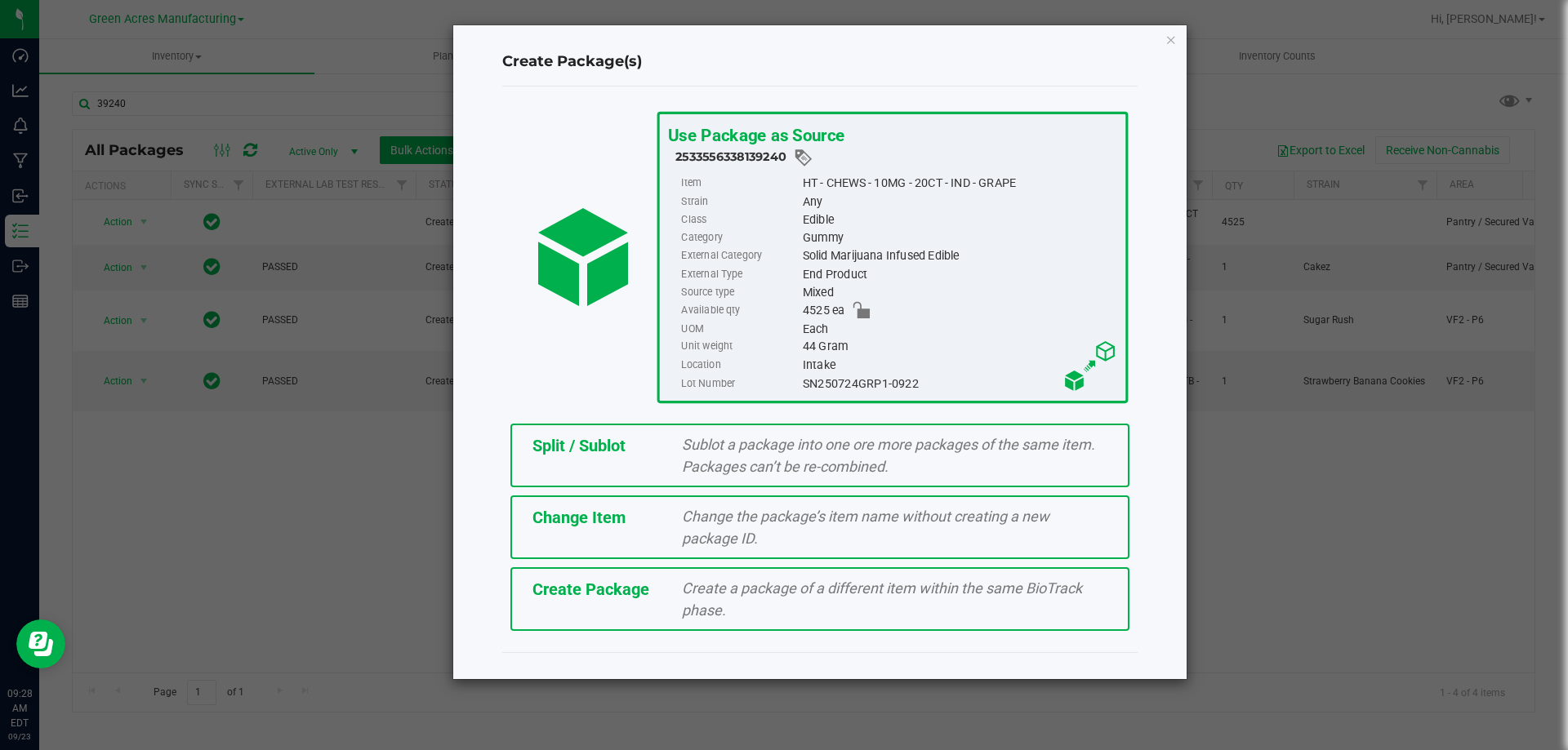
click at [700, 534] on span "Change the package’s item name without creating a new package ID." at bounding box center [866, 528] width 368 height 39
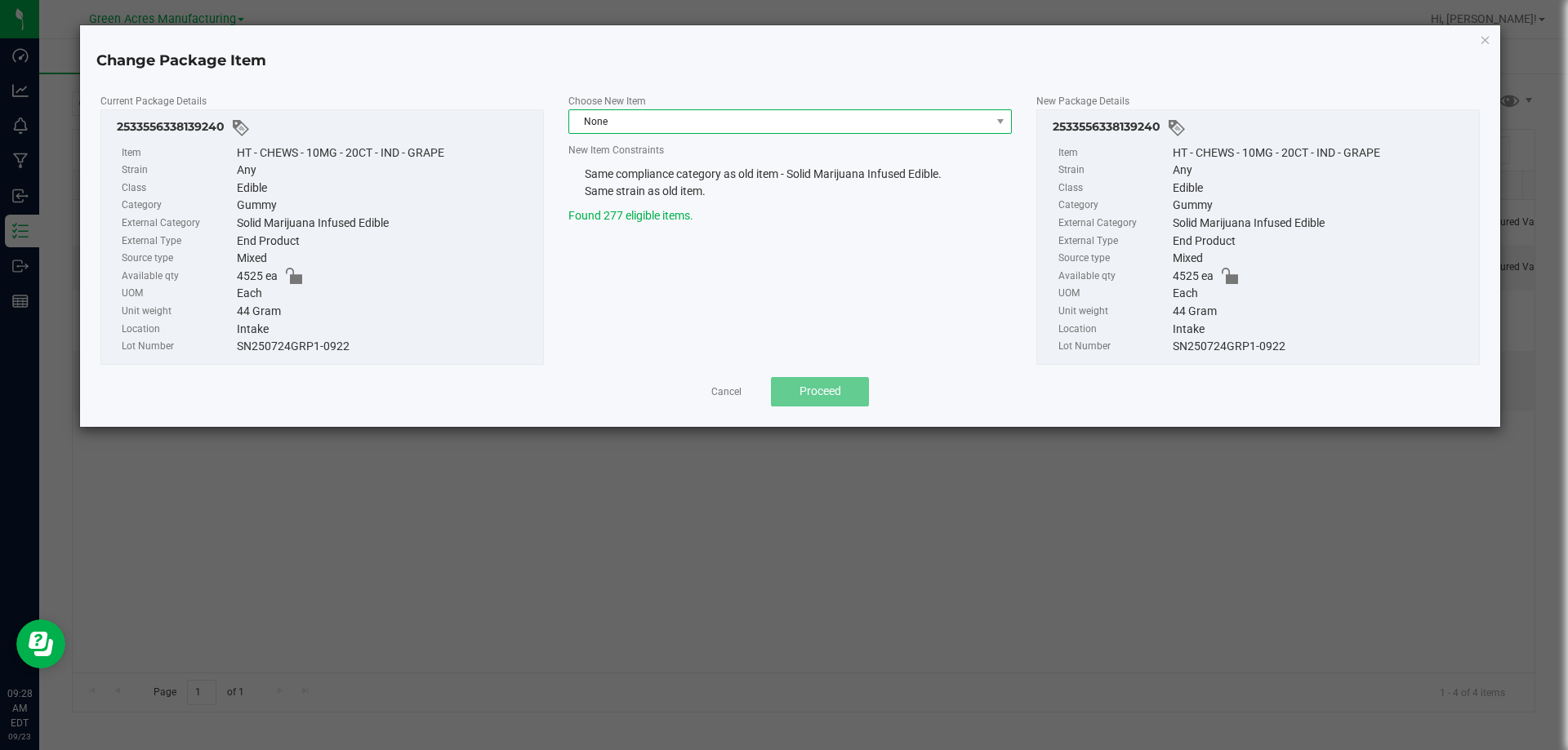
click at [963, 126] on span "None" at bounding box center [780, 121] width 422 height 23
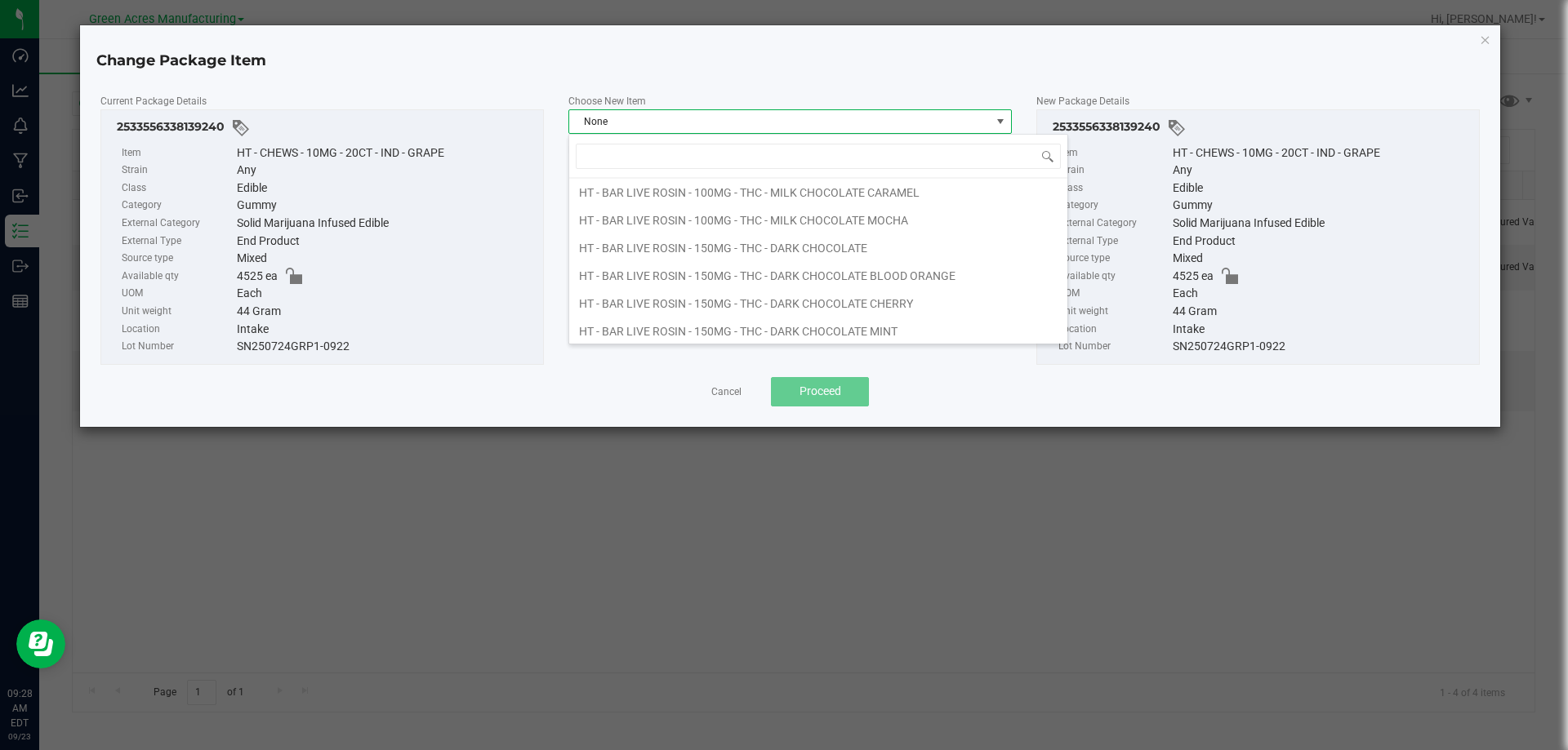
scroll to position [1797, 0]
click at [721, 165] on input at bounding box center [819, 156] width 485 height 25
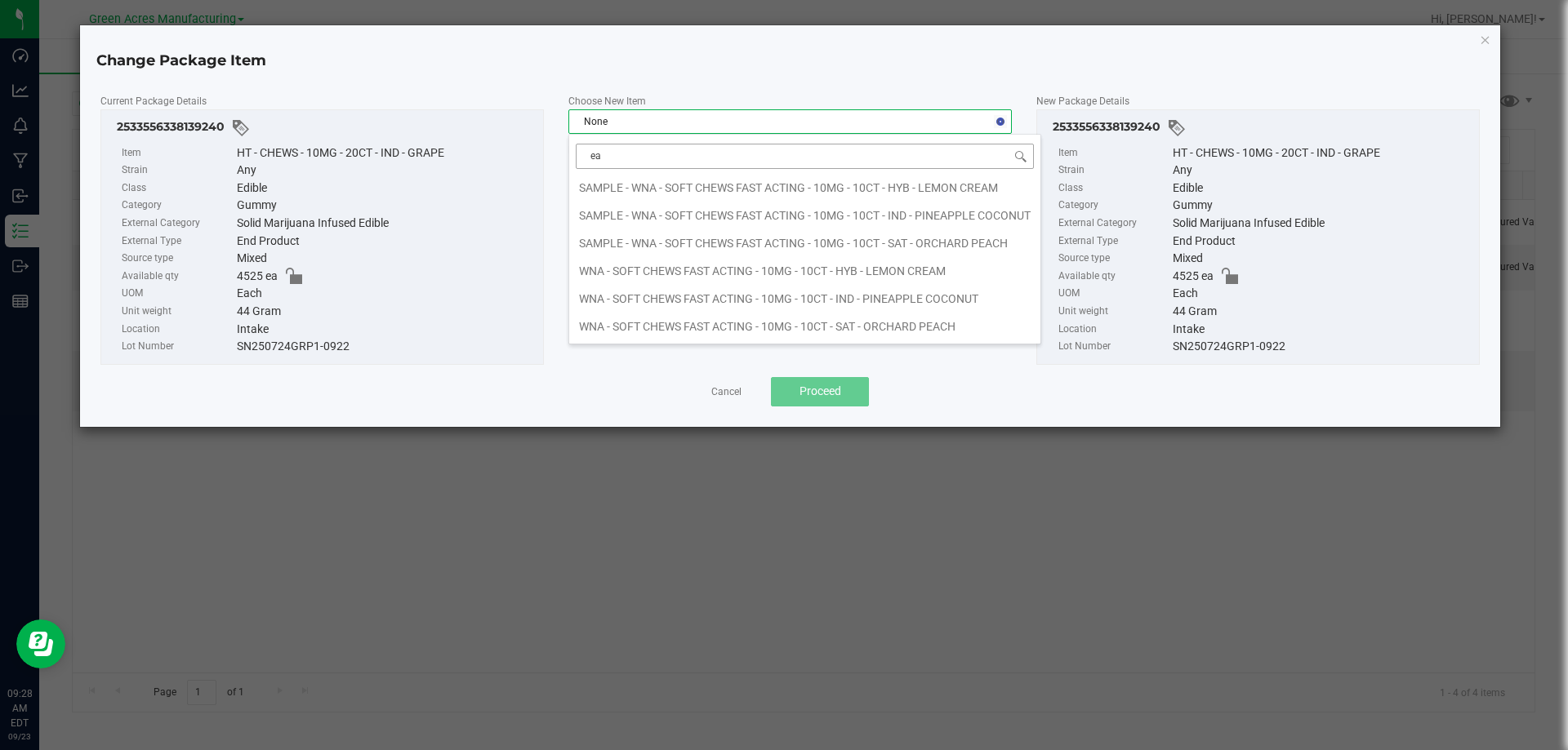
type input "eac"
click at [708, 164] on input "eac" at bounding box center [794, 156] width 435 height 25
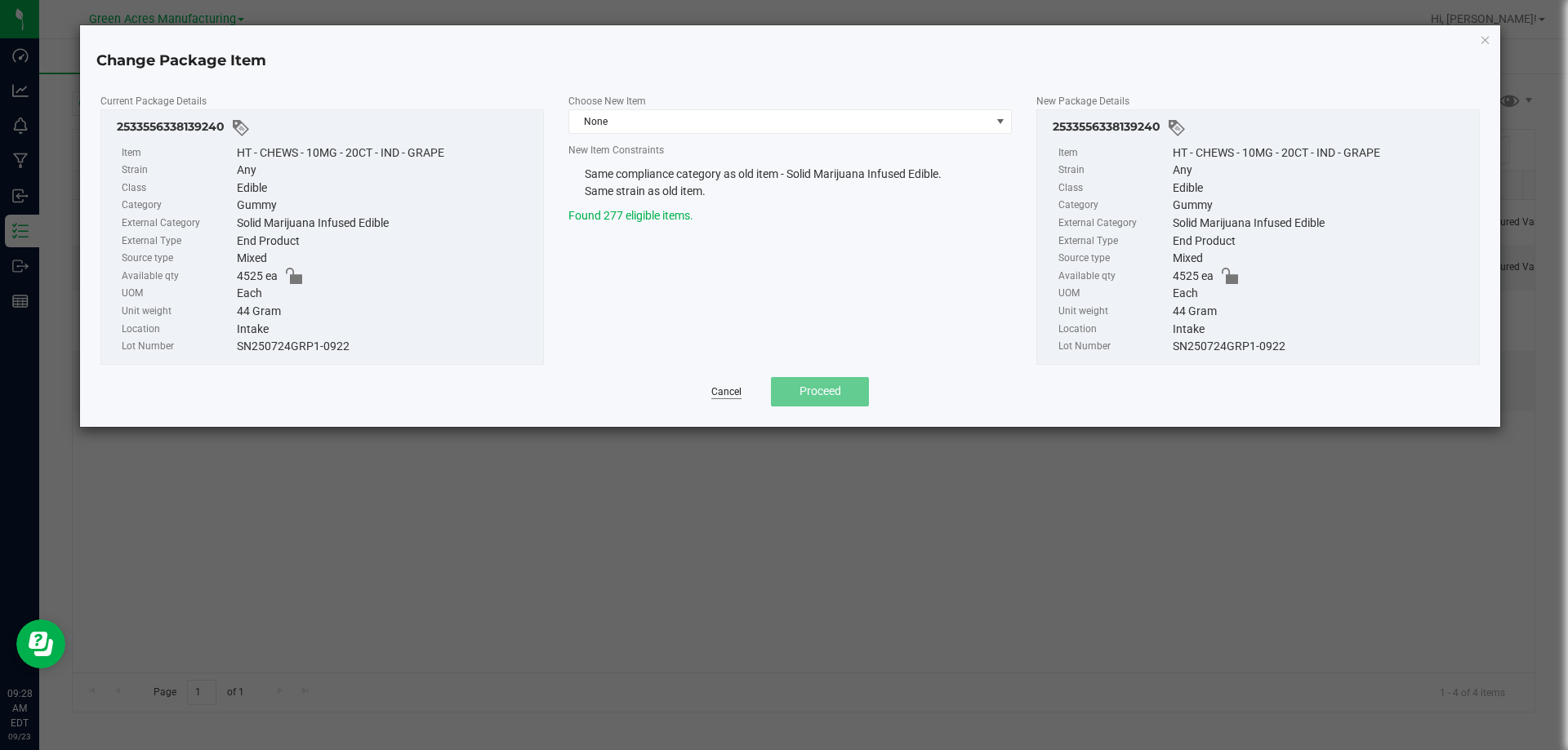
click at [719, 396] on link "Cancel" at bounding box center [726, 392] width 30 height 13
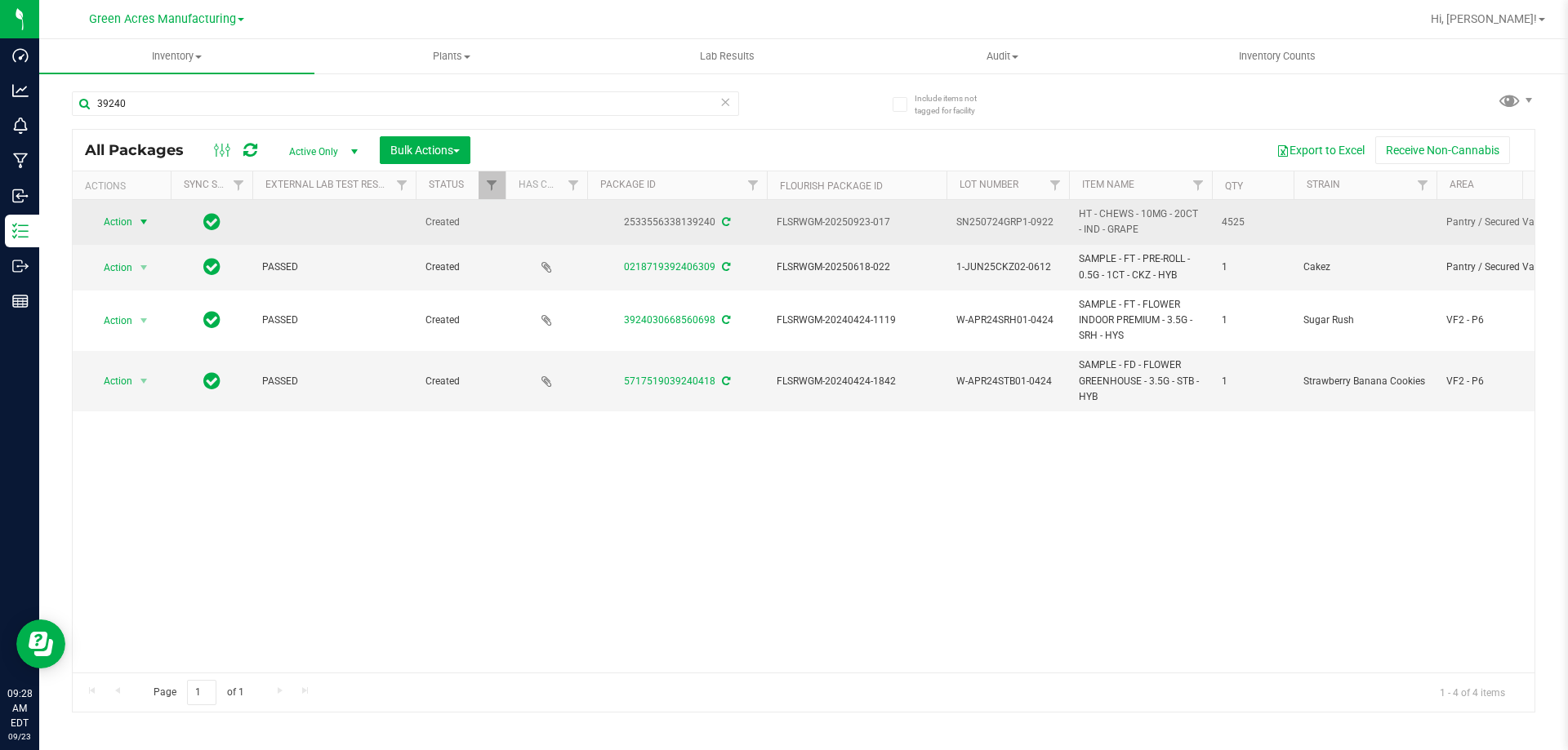
click at [149, 219] on span "select" at bounding box center [144, 222] width 13 height 13
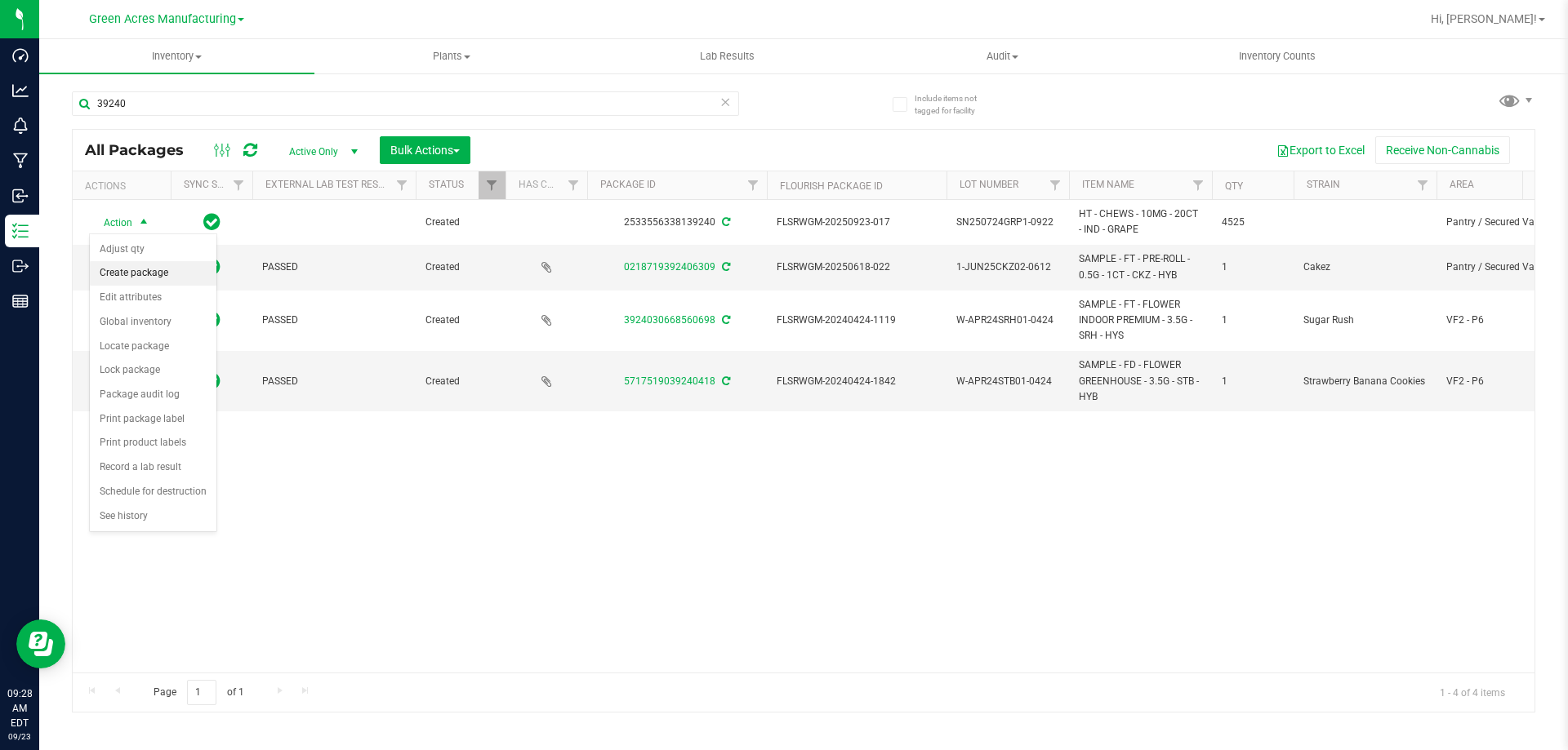
click at [153, 280] on li "Create package" at bounding box center [152, 272] width 126 height 24
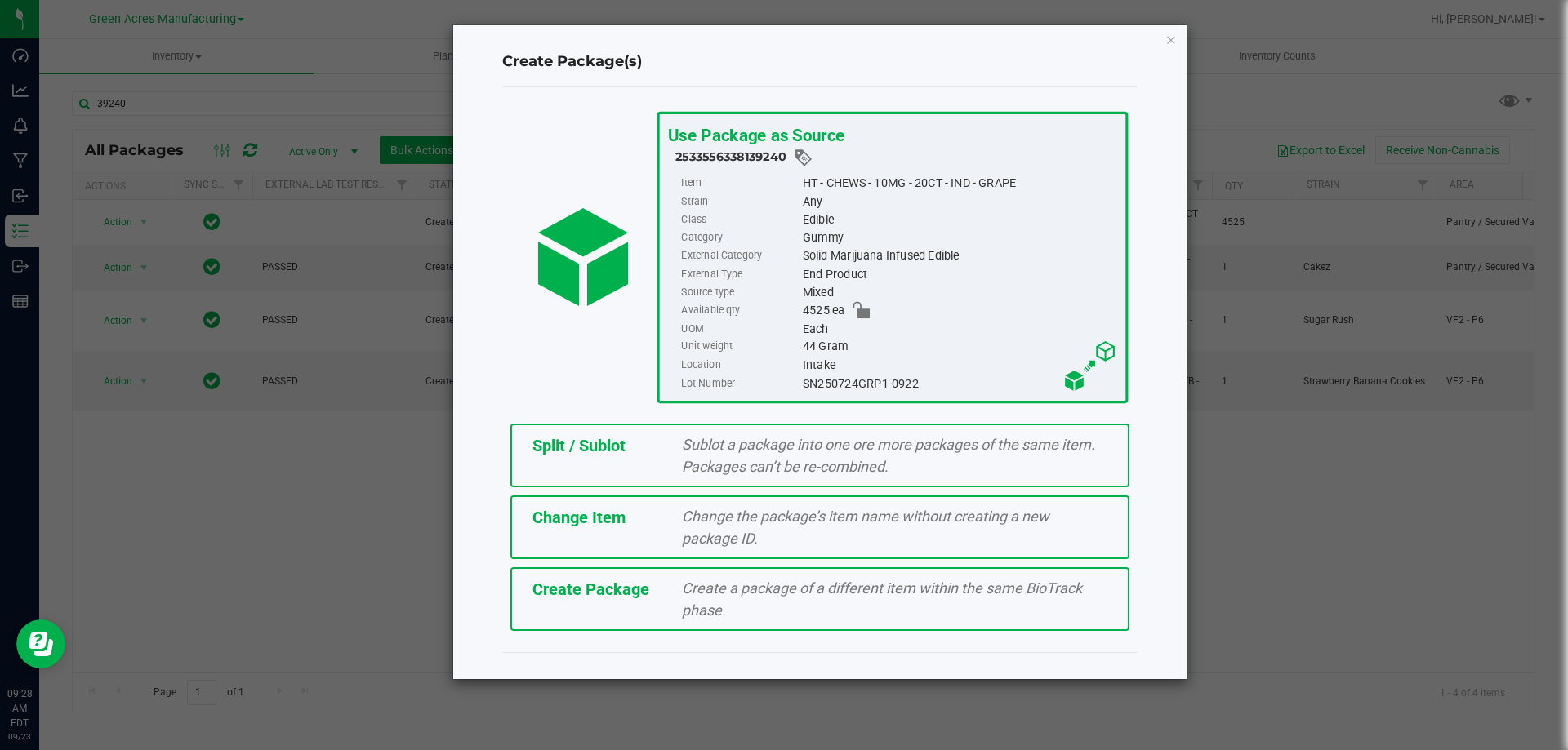
click at [615, 576] on div "Create Package Create a package of a different item within the same BioTrack ph…" at bounding box center [820, 599] width 619 height 64
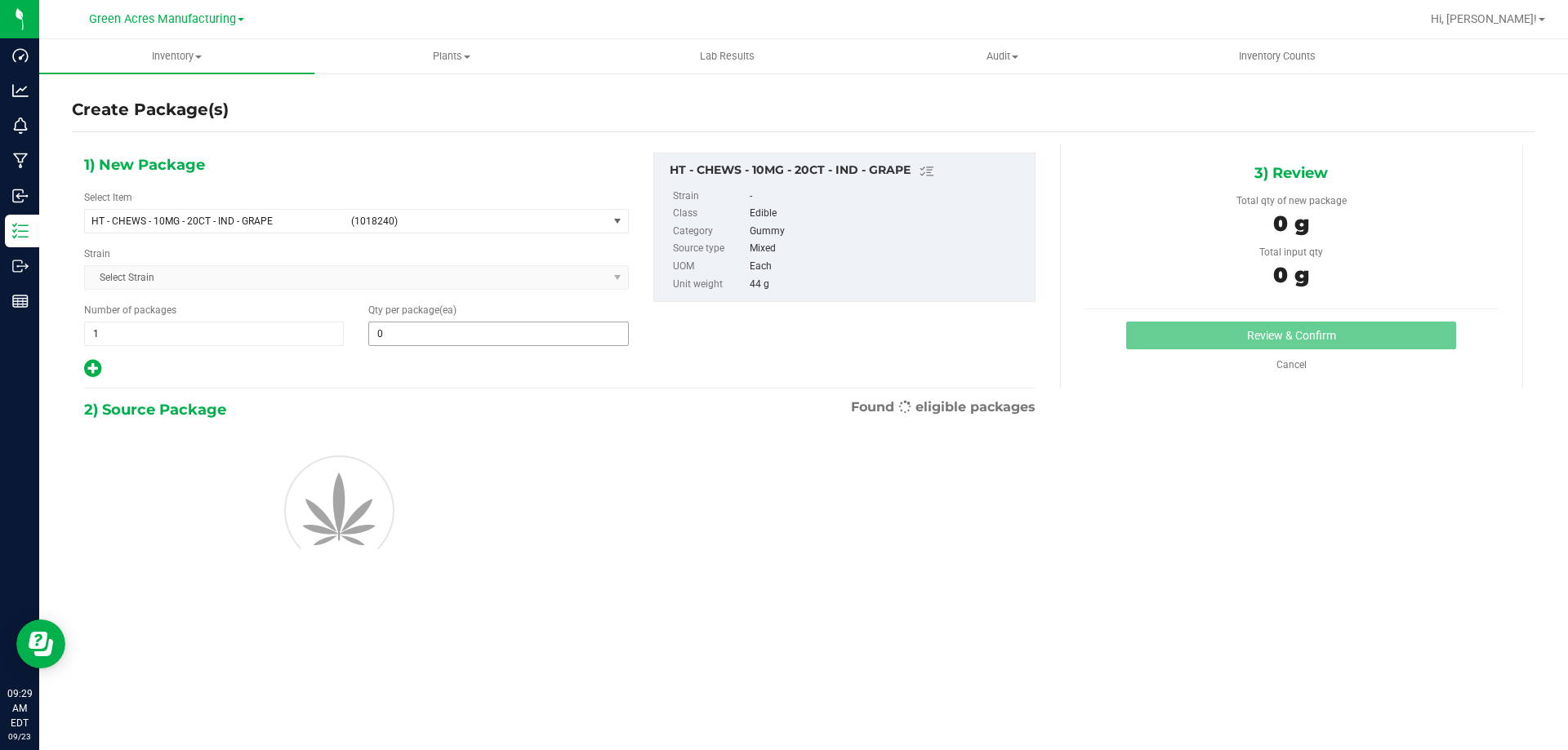
type input "0"
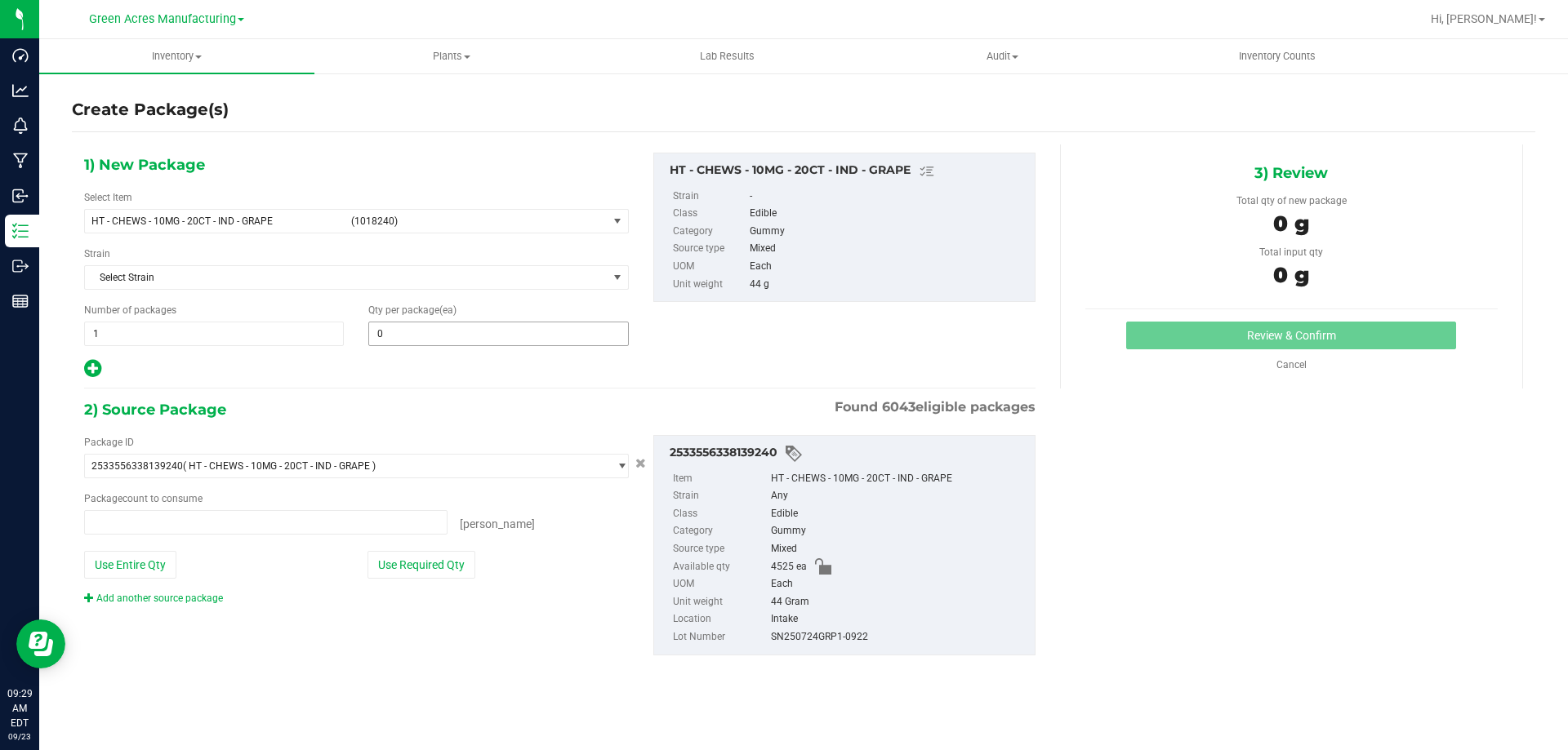
type input "0 ea"
click at [199, 604] on link "Add another source package" at bounding box center [153, 599] width 139 height 12
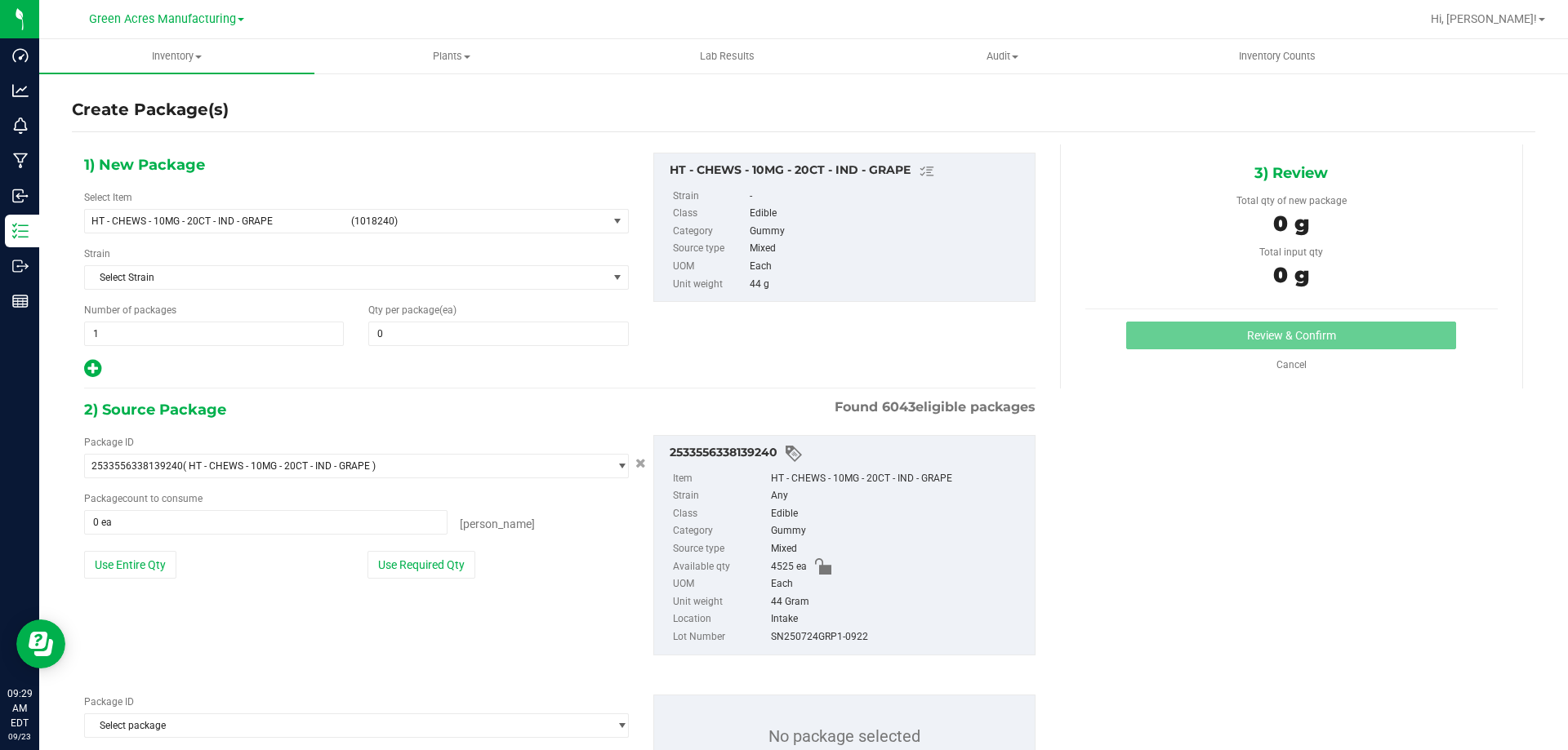
scroll to position [74, 0]
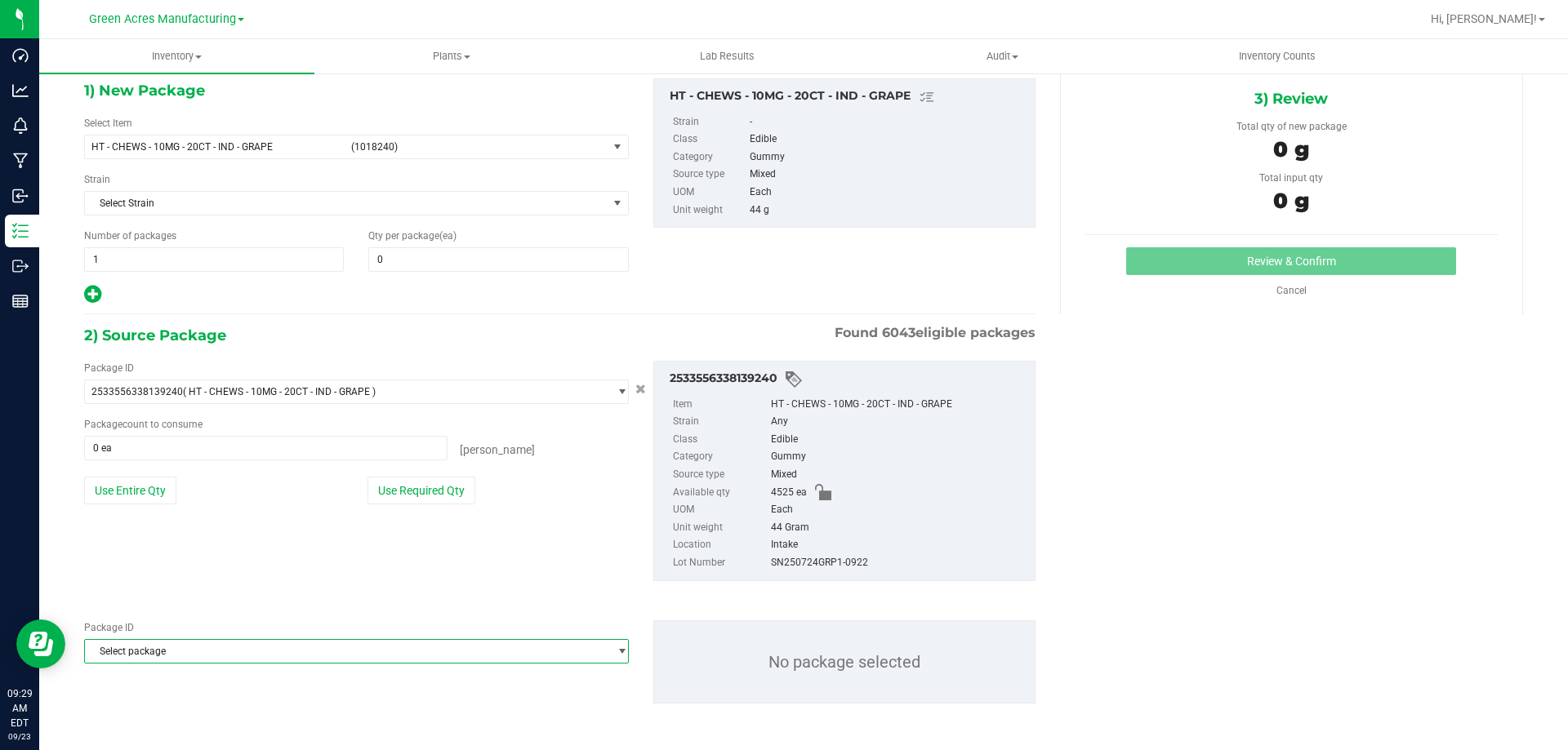
click at [201, 652] on span "Select package" at bounding box center [346, 652] width 523 height 23
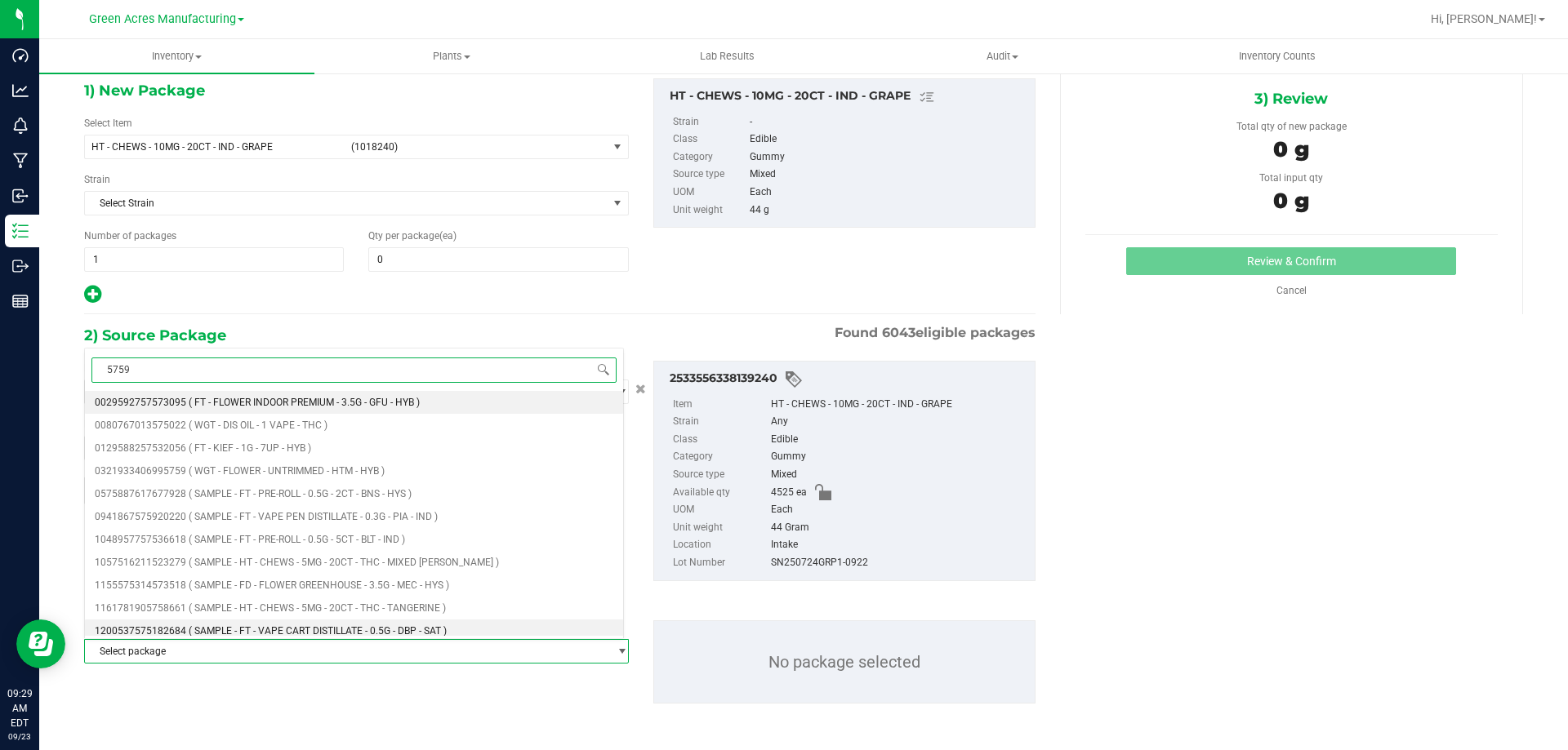
type input "57598"
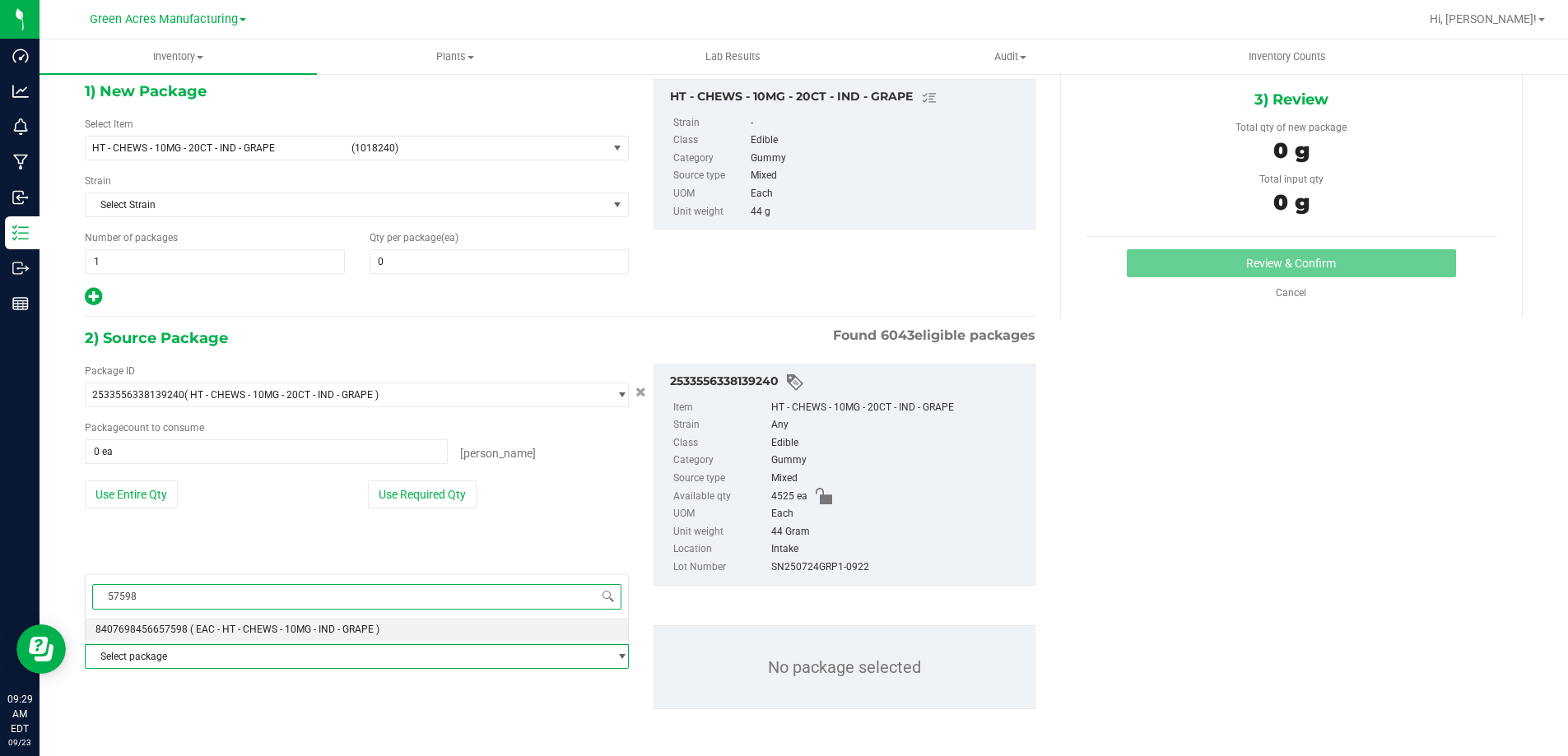
click at [202, 633] on span "( EAC - HT - CHEWS - 10MG - IND - GRAPE )" at bounding box center [284, 630] width 189 height 12
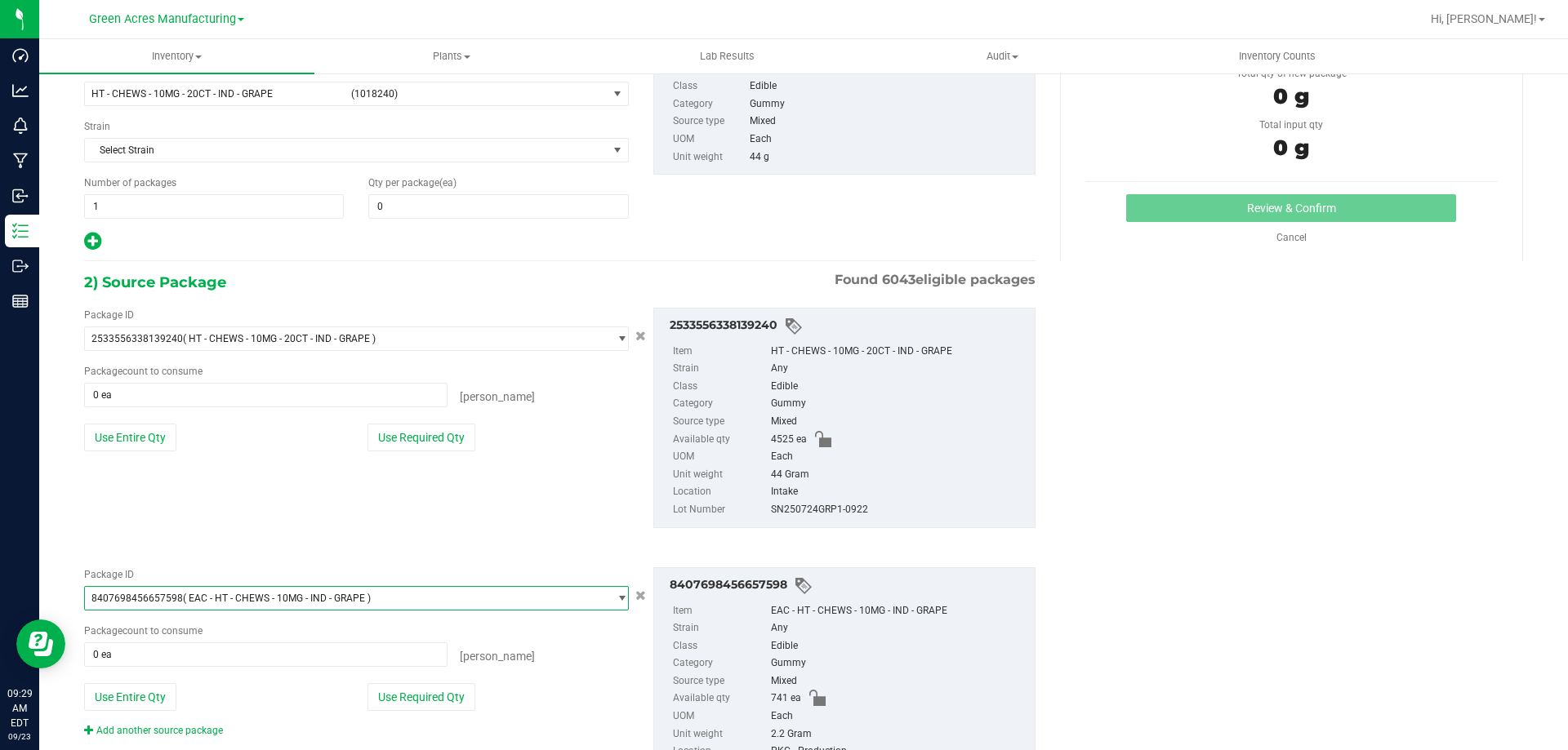
scroll to position [0, 0]
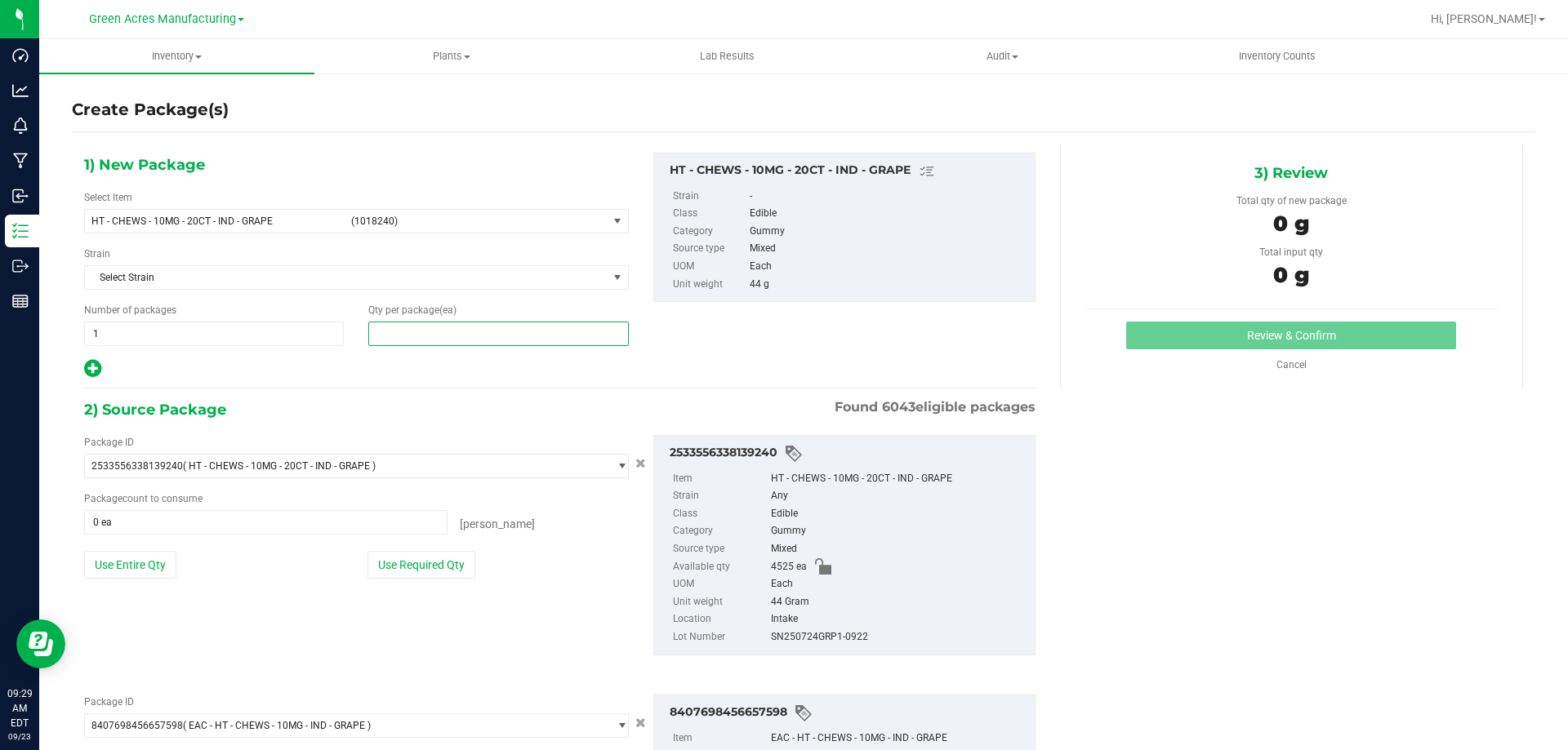
click at [422, 332] on span at bounding box center [499, 333] width 260 height 24
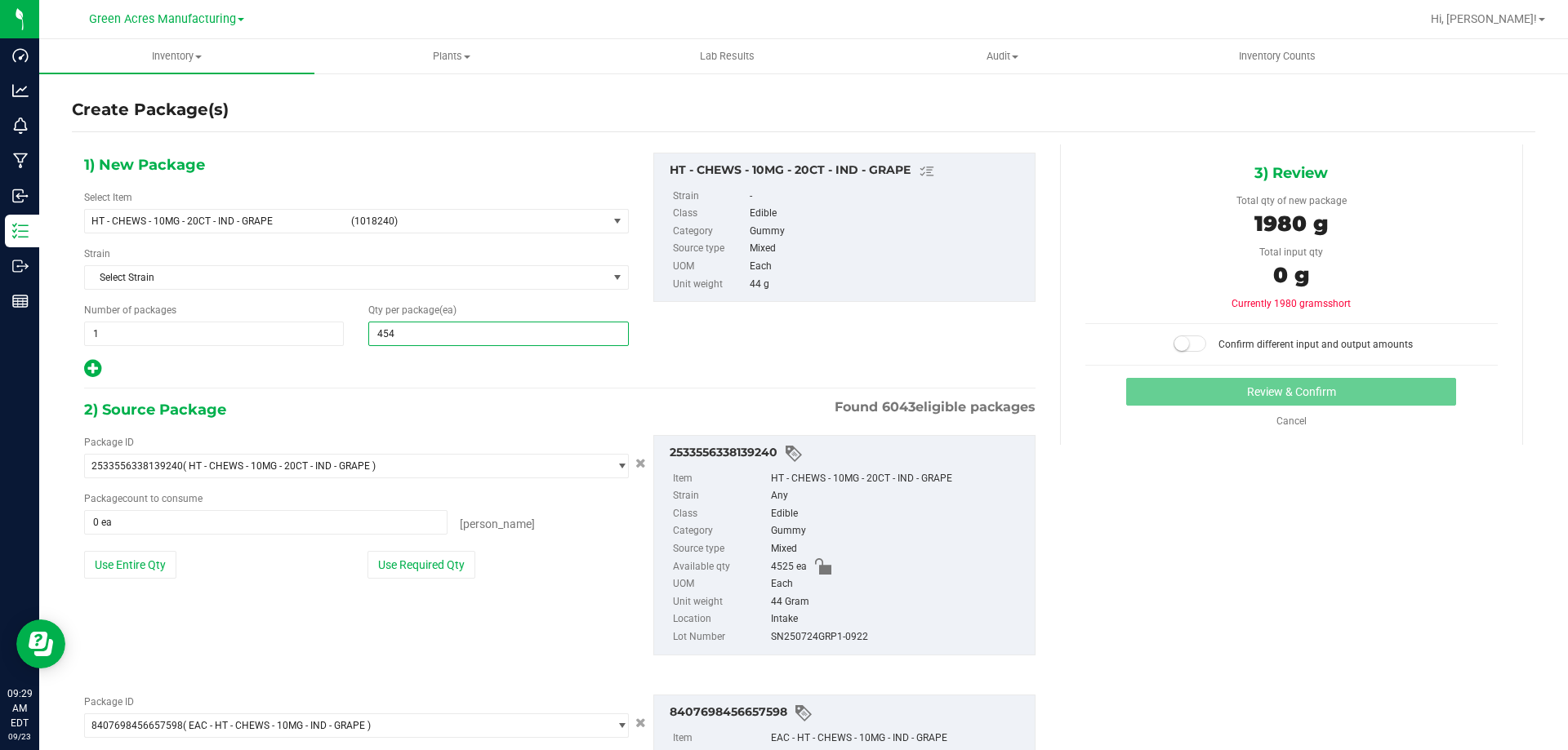
type input "4548"
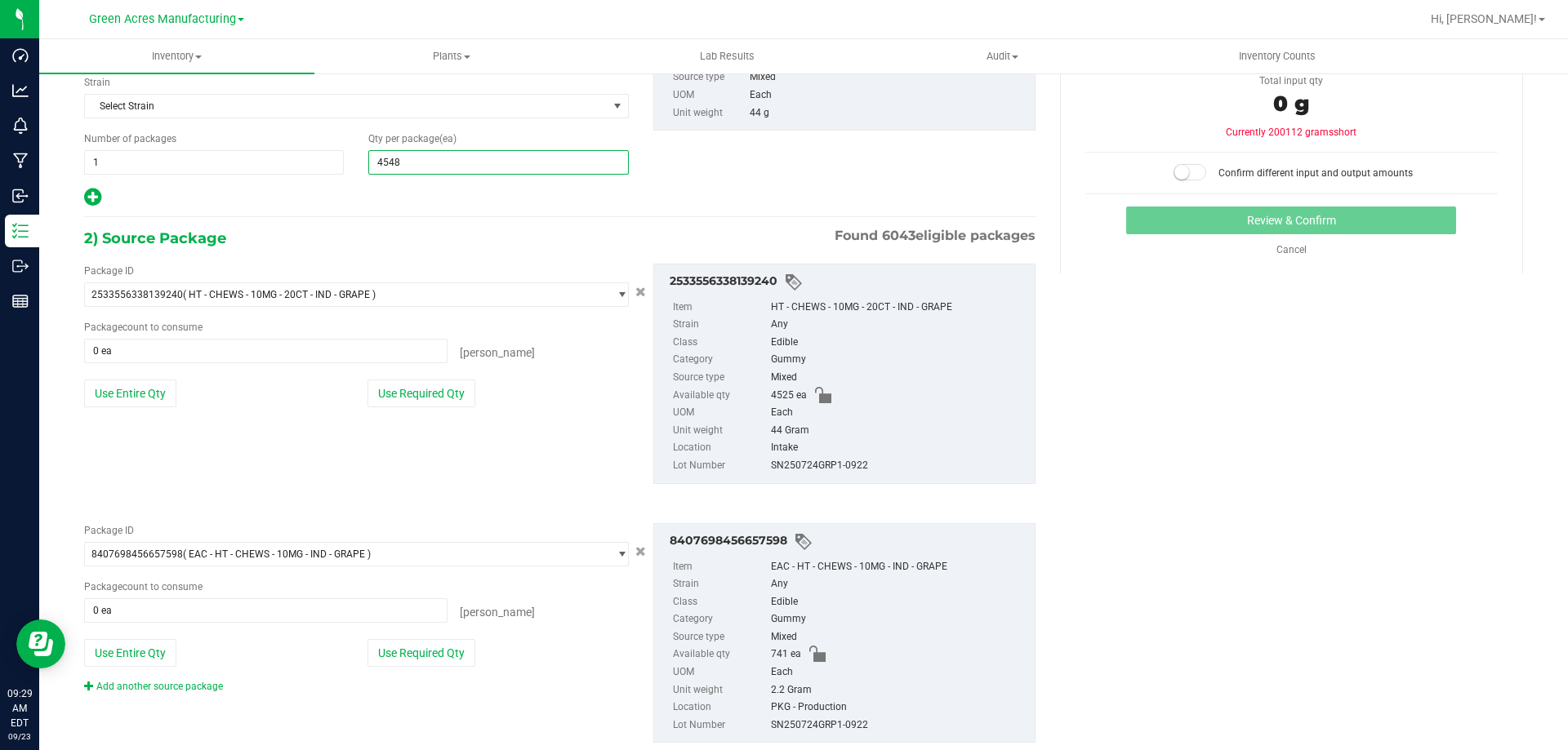
scroll to position [211, 0]
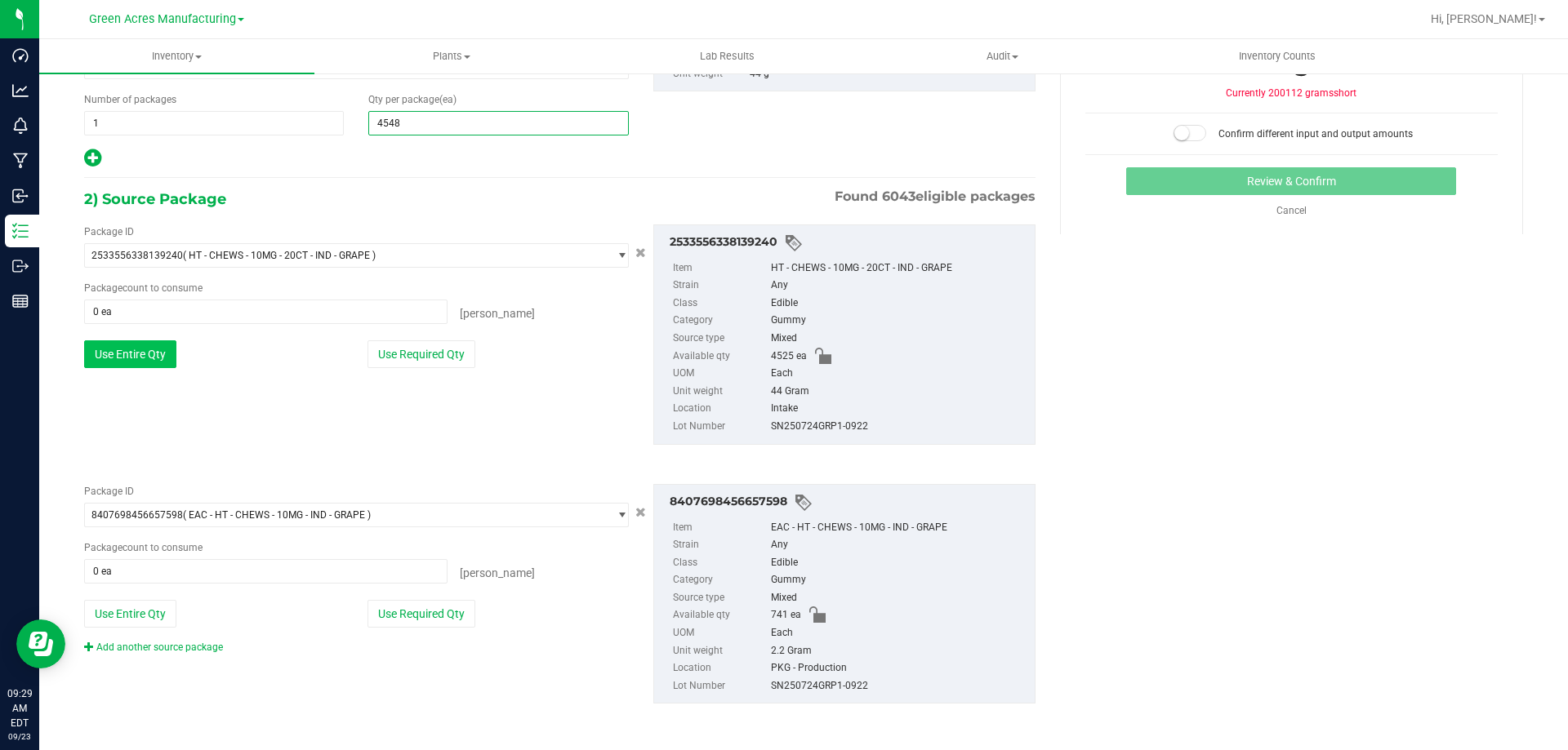
type input "4,548"
click at [144, 358] on button "Use Entire Qty" at bounding box center [130, 354] width 92 height 28
type input "4525 ea"
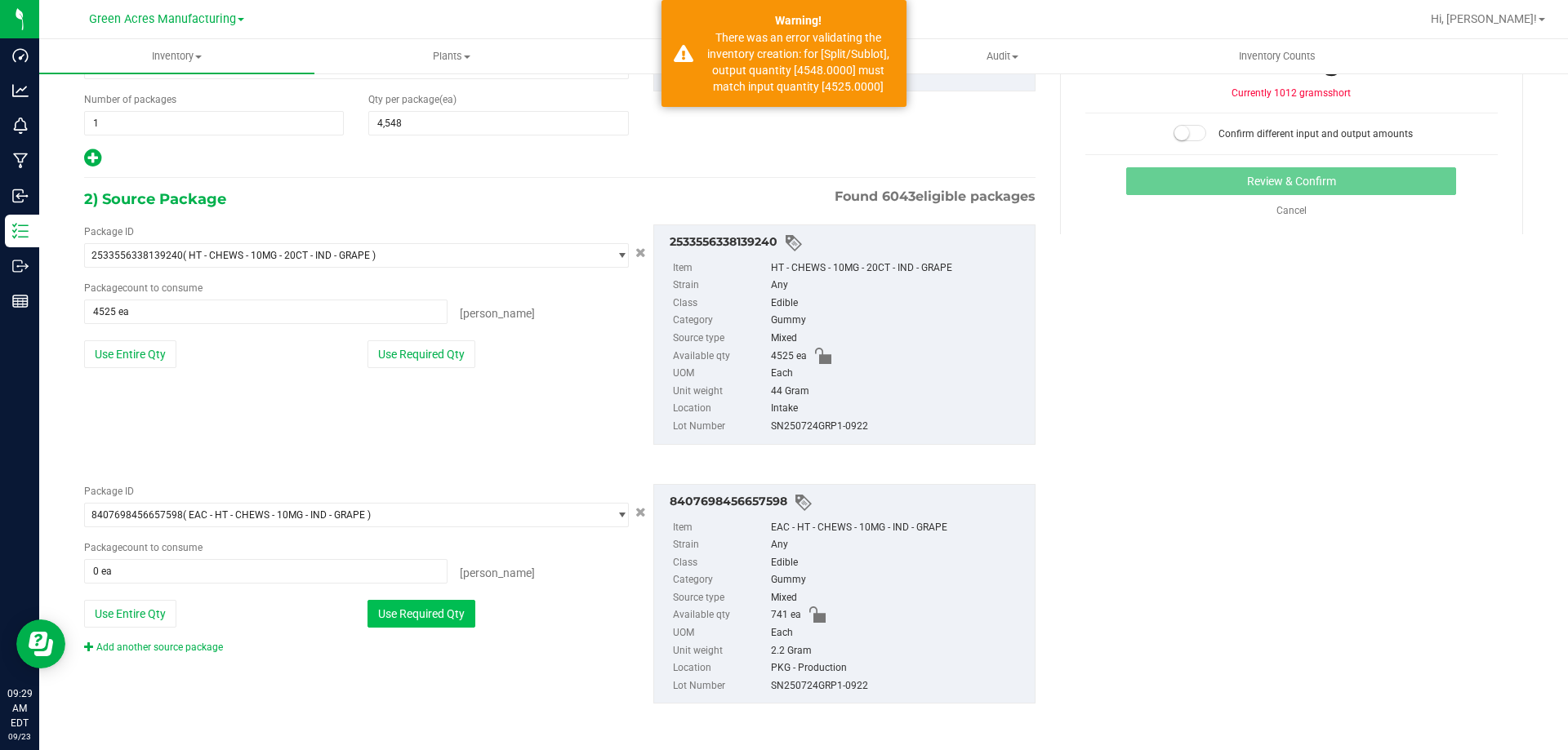
click at [422, 619] on button "Use Required Qty" at bounding box center [422, 613] width 108 height 28
type input "460 ea"
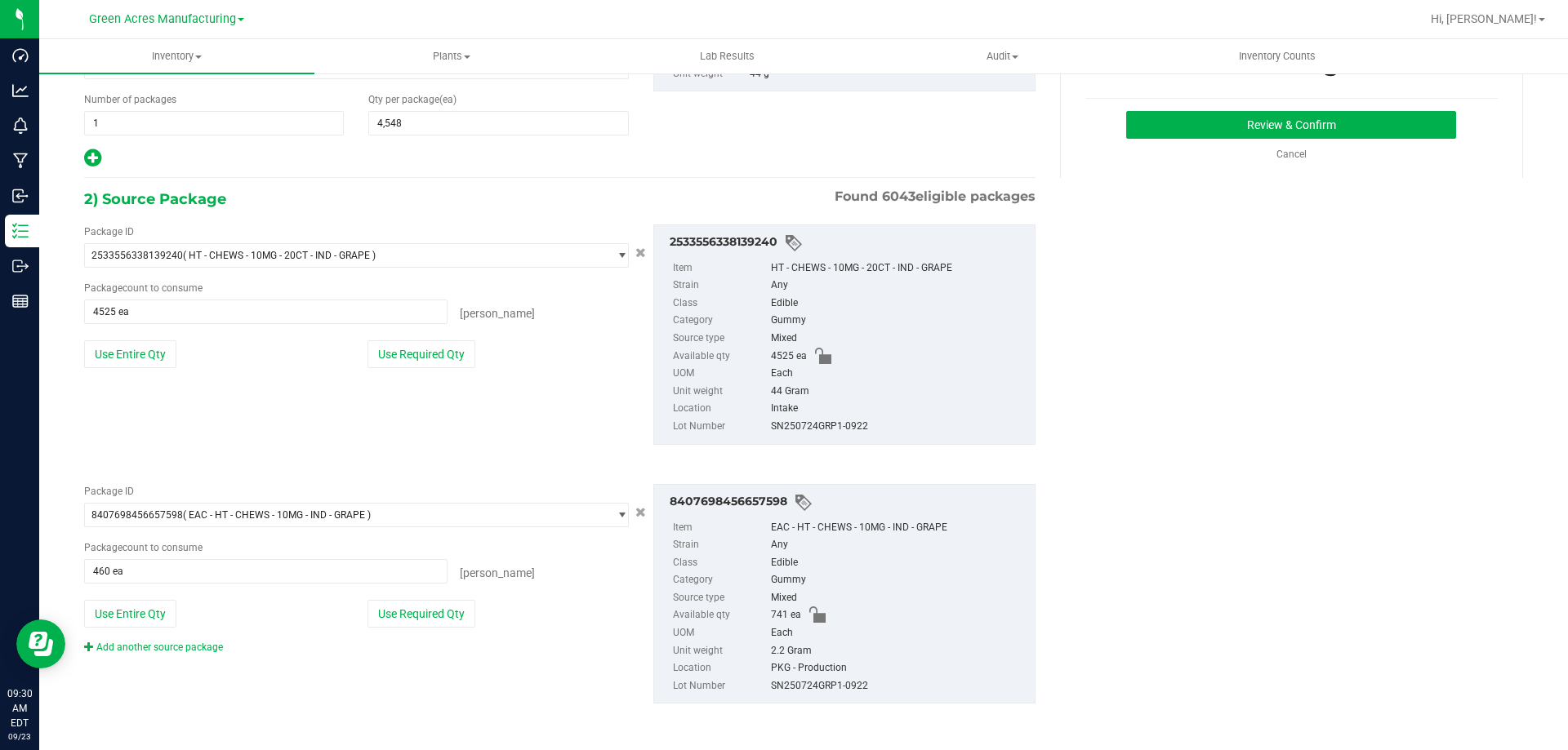
scroll to position [0, 0]
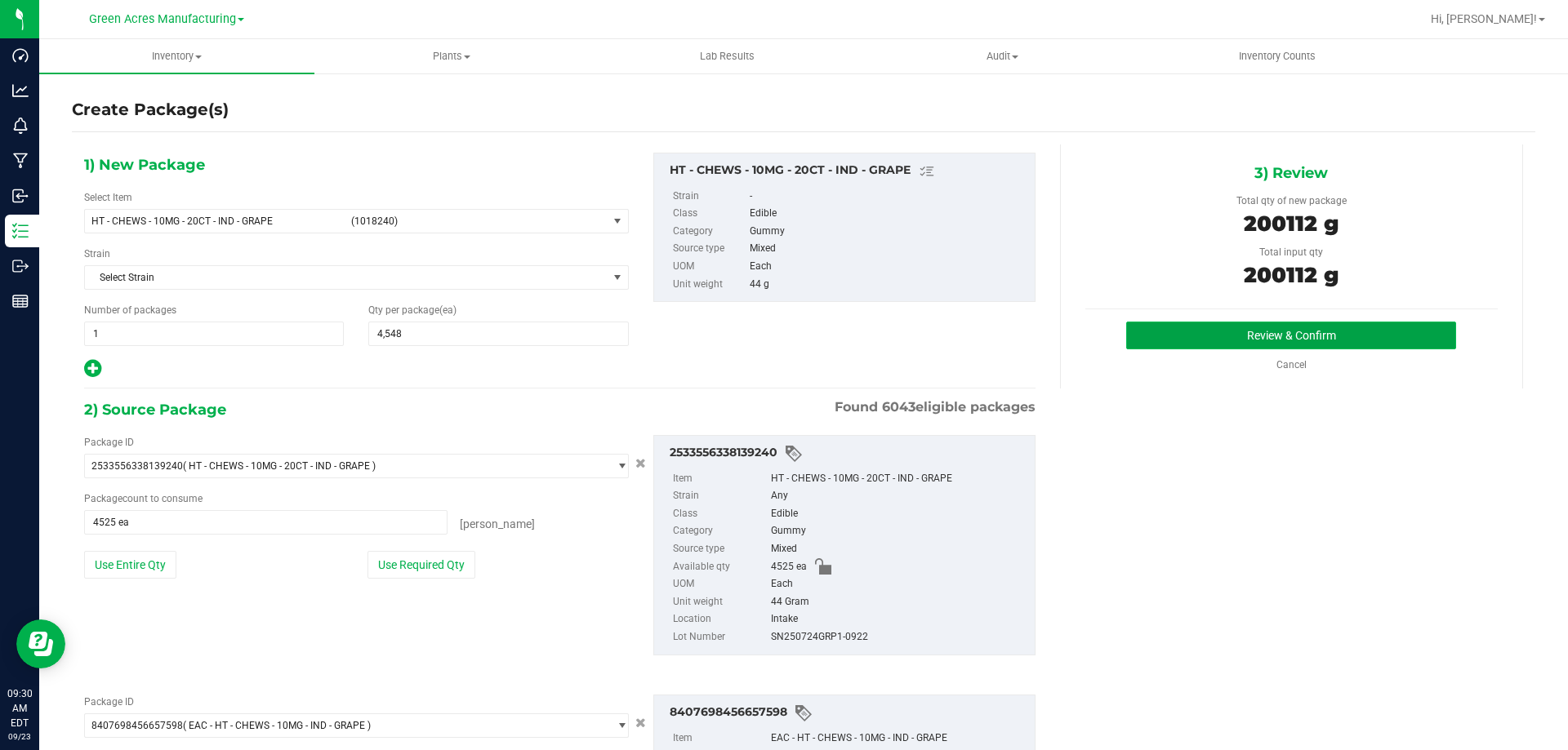
click at [1133, 343] on button "Review & Confirm" at bounding box center [1292, 335] width 330 height 28
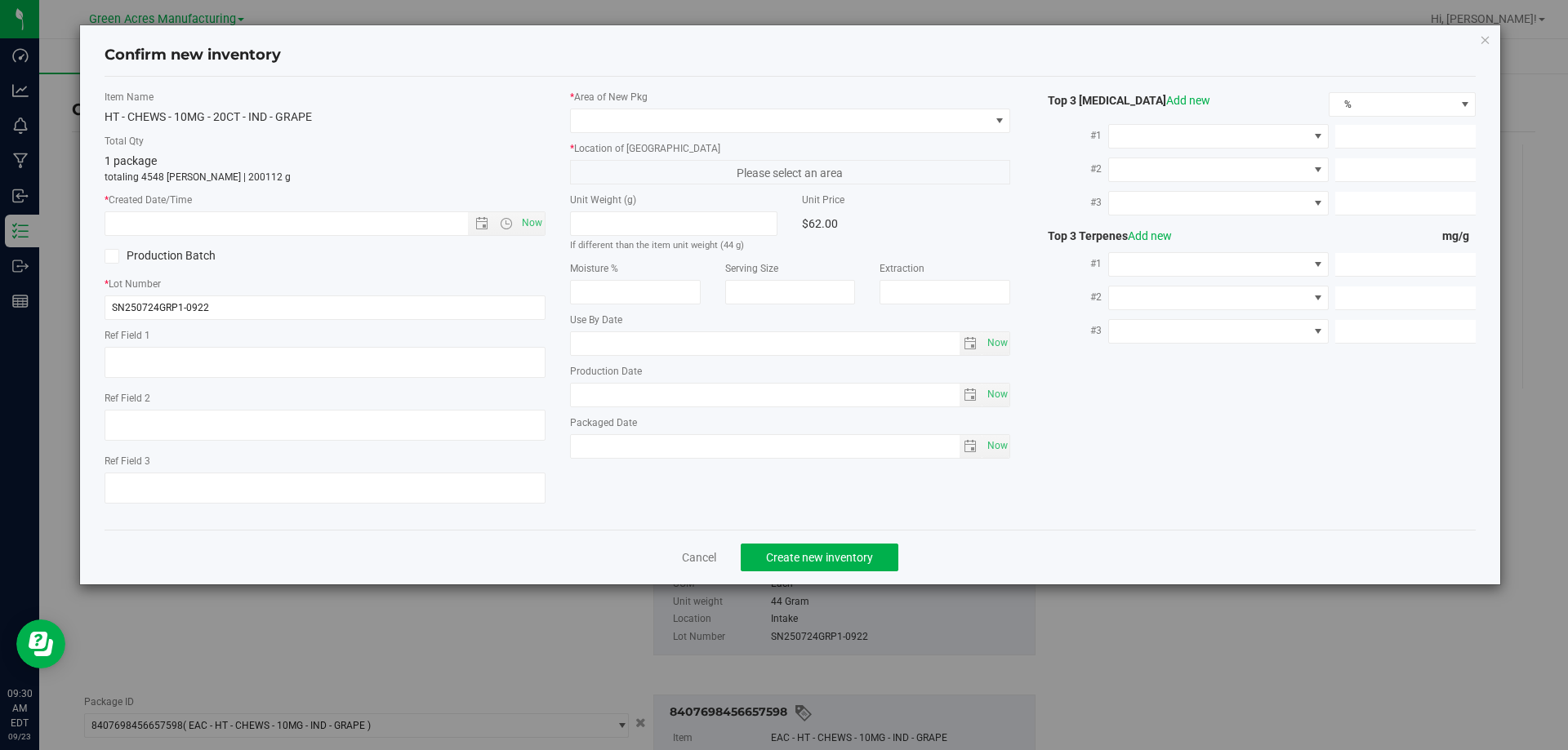
type input "[DATE]"
click at [544, 228] on span "Now" at bounding box center [532, 223] width 28 height 24
type input "9/23/2025 9:30 AM"
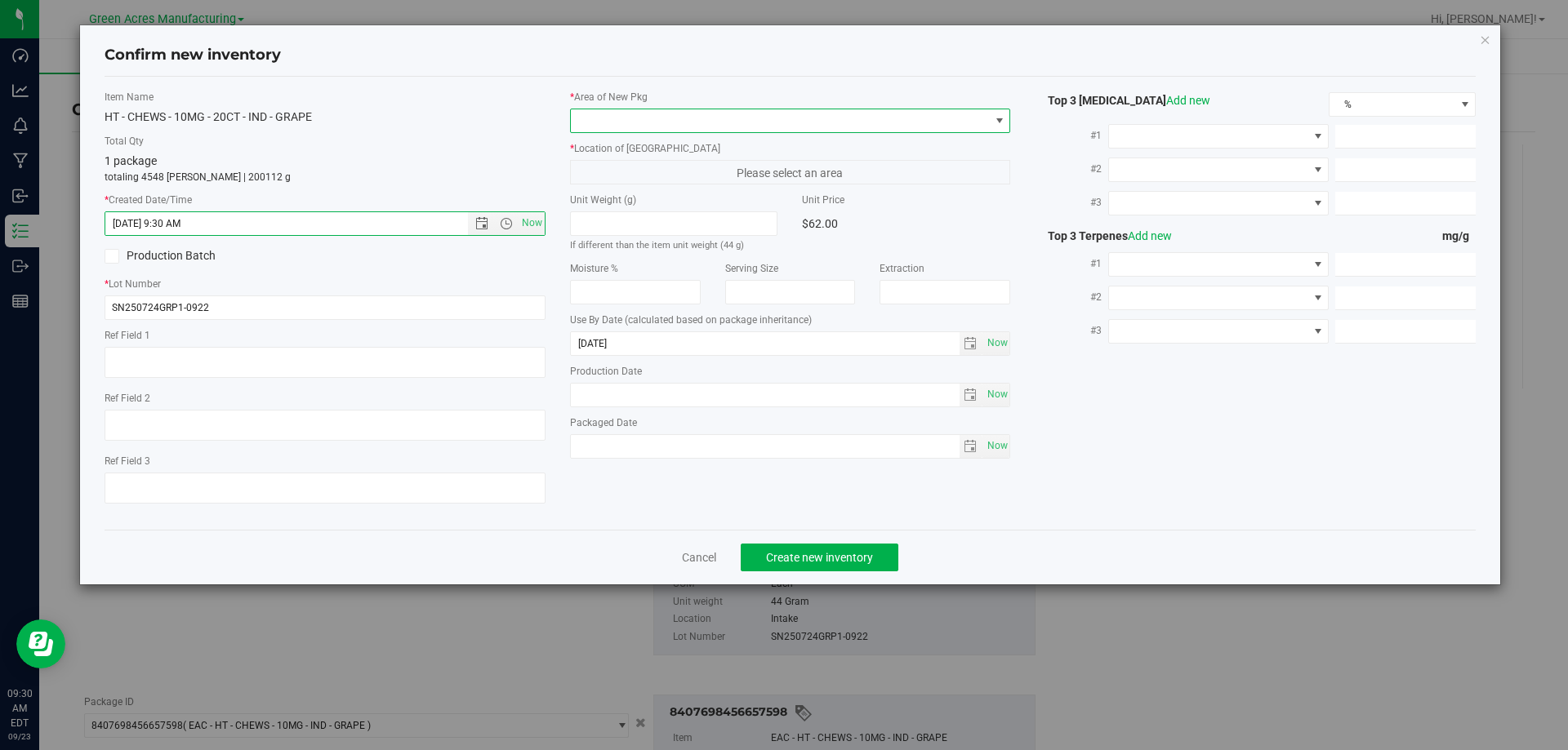
click at [998, 121] on span at bounding box center [1000, 121] width 13 height 13
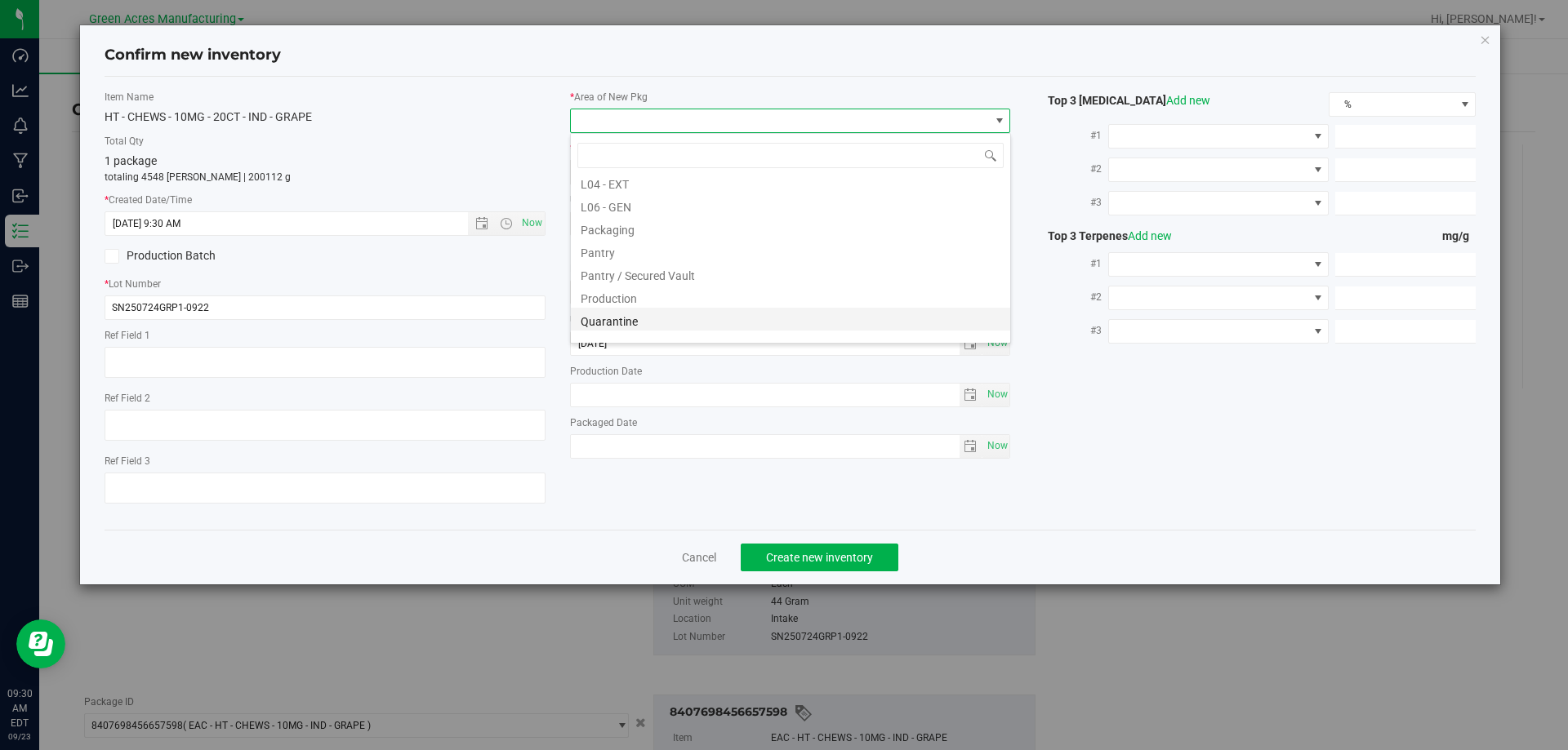
scroll to position [408, 0]
click at [734, 264] on li "Pantry / Secured Vault" at bounding box center [791, 260] width 439 height 23
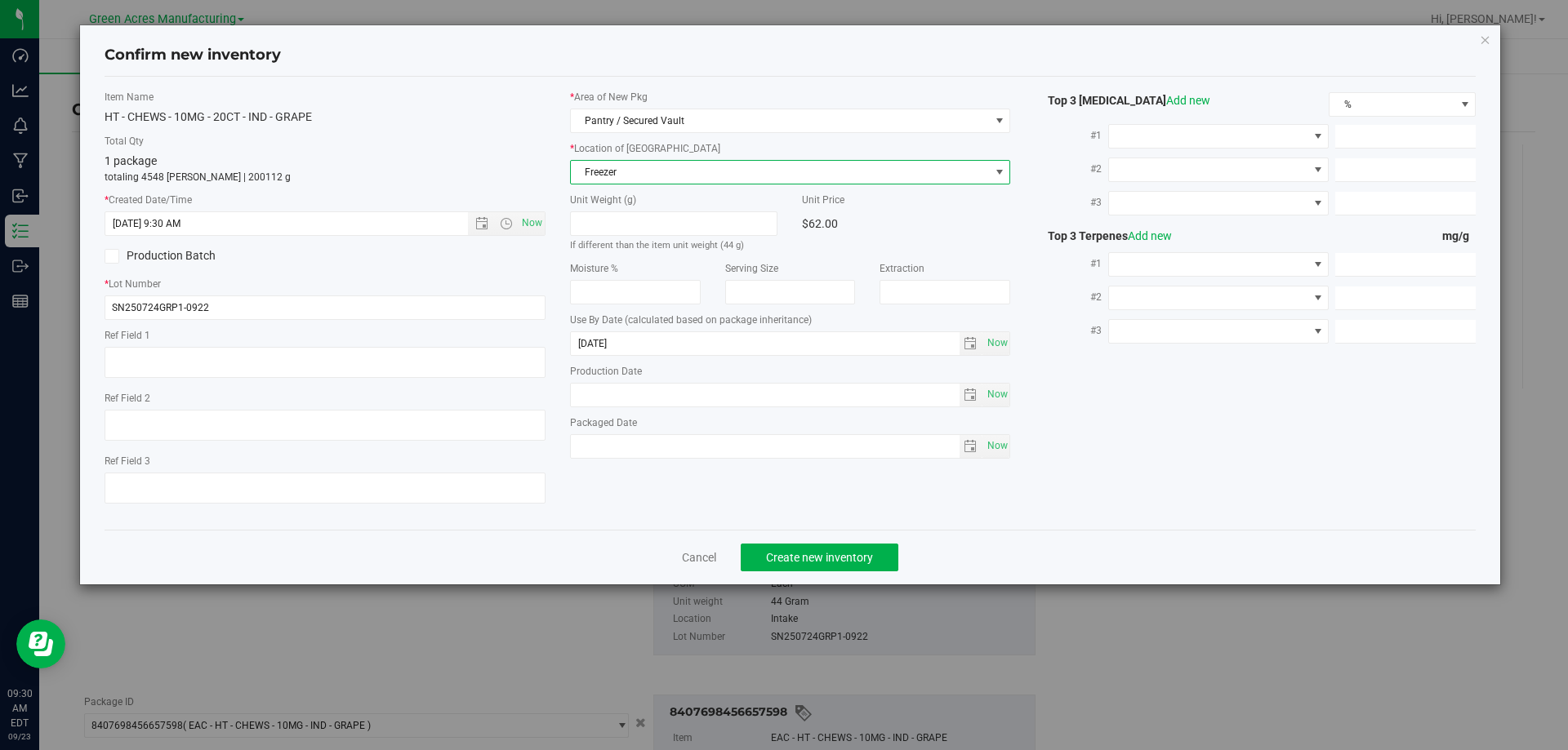
click at [761, 172] on span "Freezer" at bounding box center [780, 172] width 419 height 23
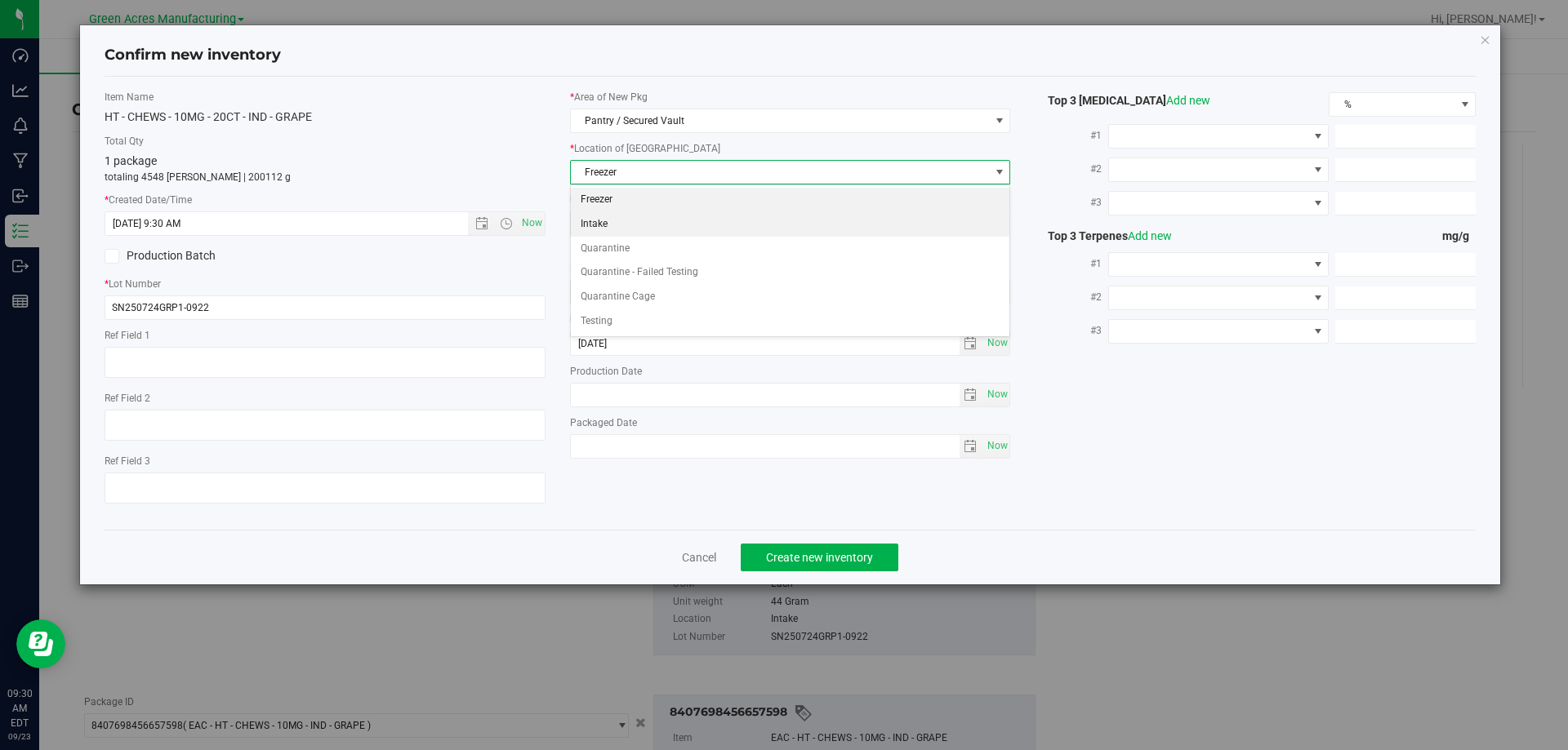
click at [729, 220] on li "Intake" at bounding box center [791, 224] width 439 height 24
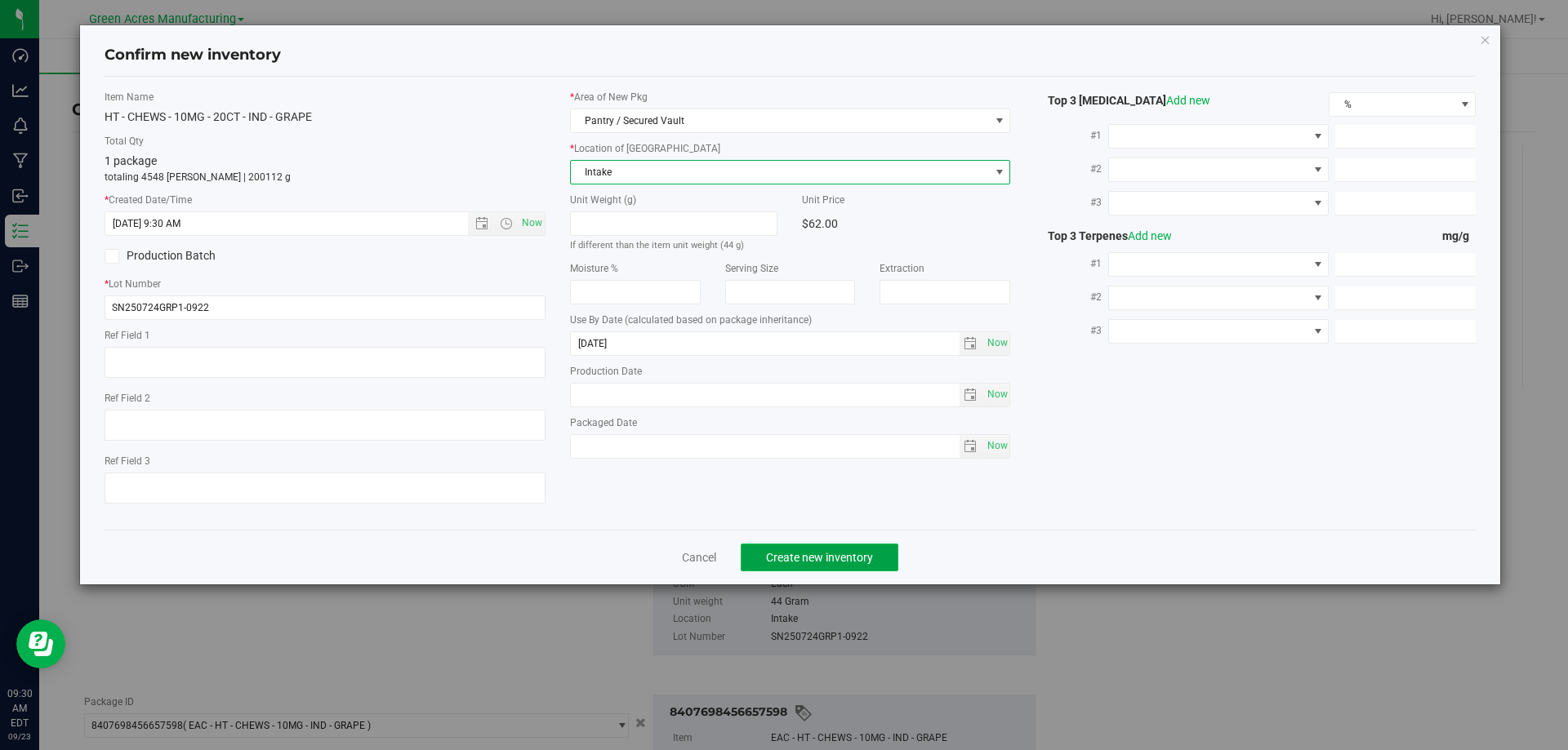
click at [840, 556] on span "Create new inventory" at bounding box center [820, 557] width 107 height 13
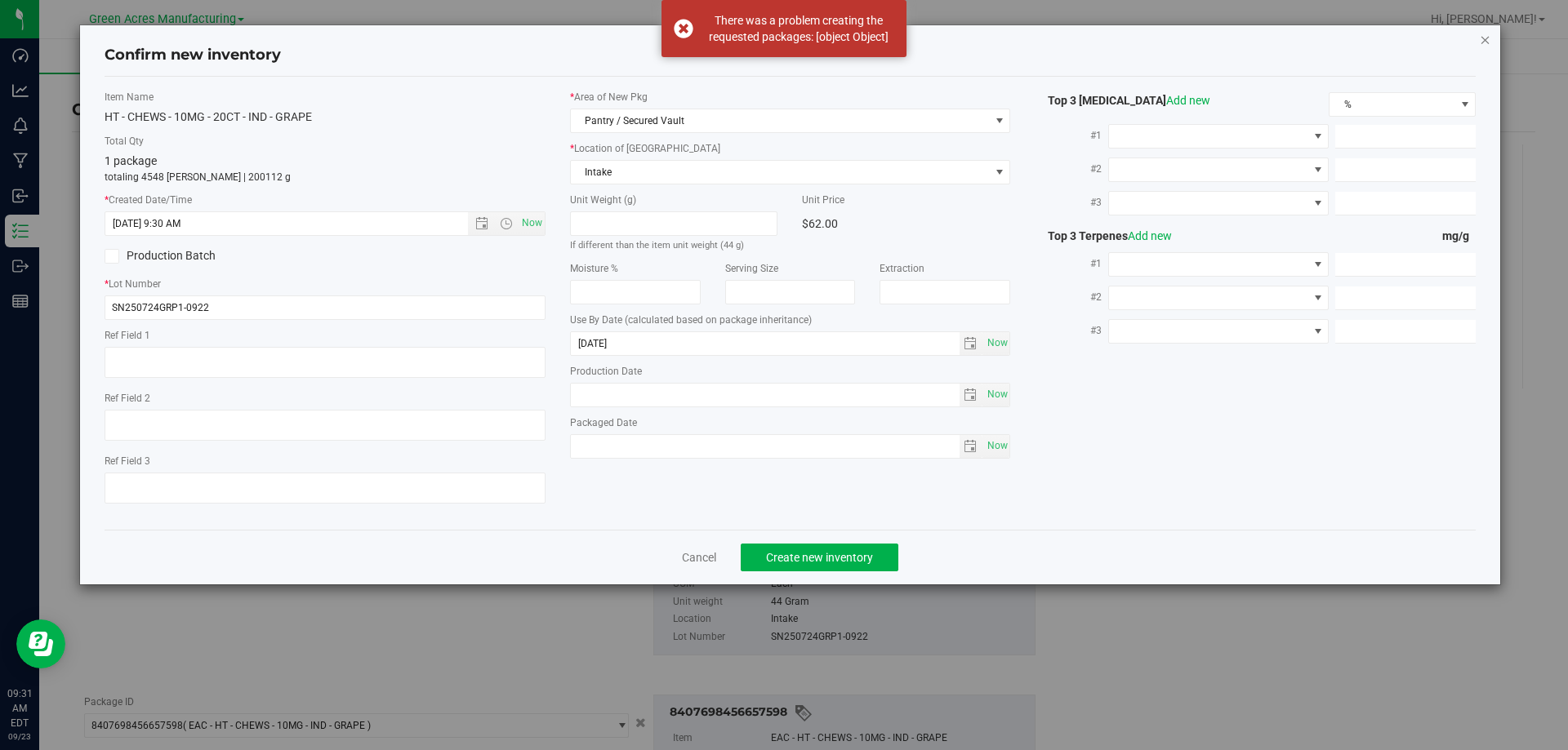
click at [1484, 37] on icon "button" at bounding box center [1486, 39] width 12 height 19
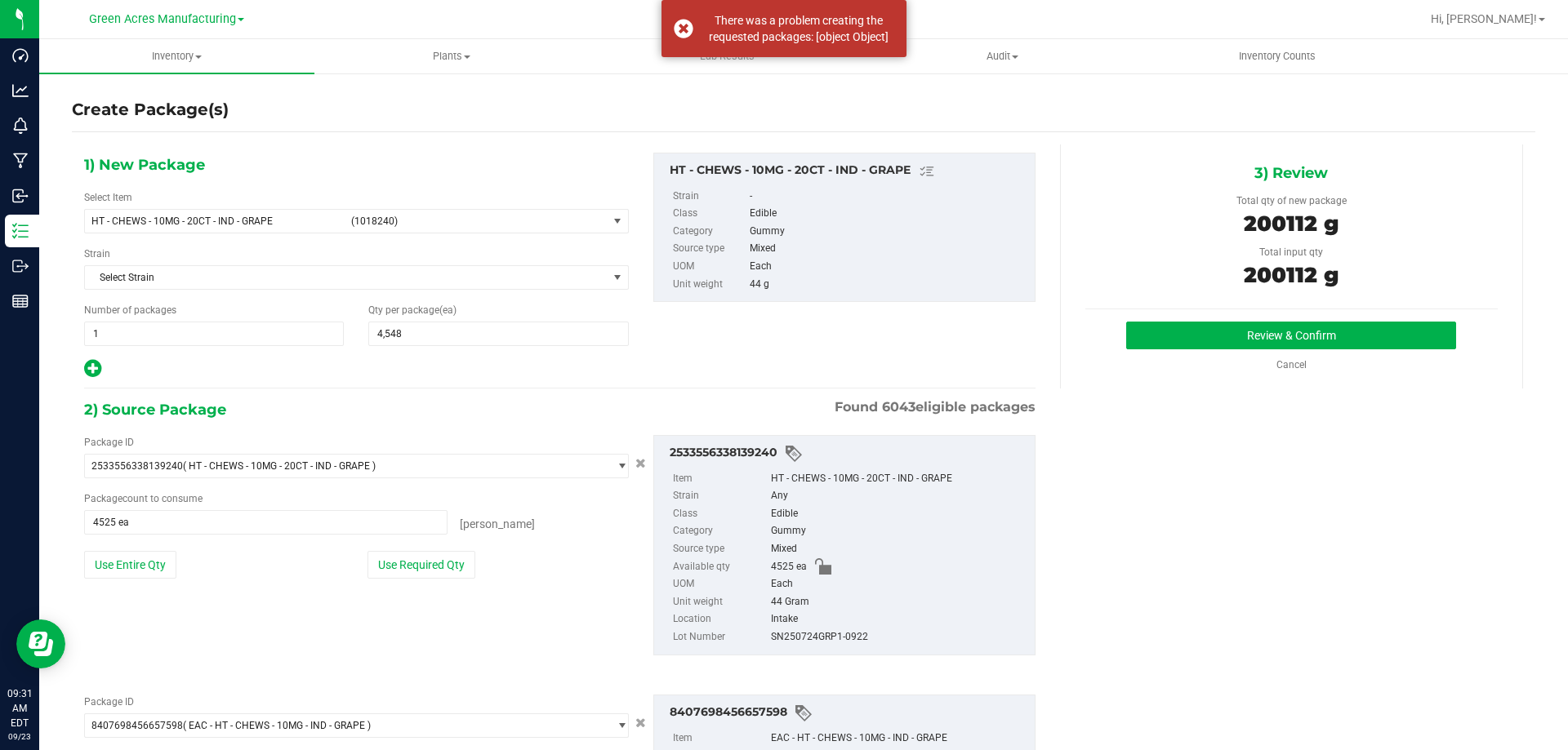
click at [641, 464] on div "2533556338139240 Item HT - CHEWS - 10MG - 20CT - IND - GRAPE Strain Any Class E…" at bounding box center [845, 545] width 406 height 220
click at [636, 468] on icon "Cancel button" at bounding box center [640, 463] width 11 height 10
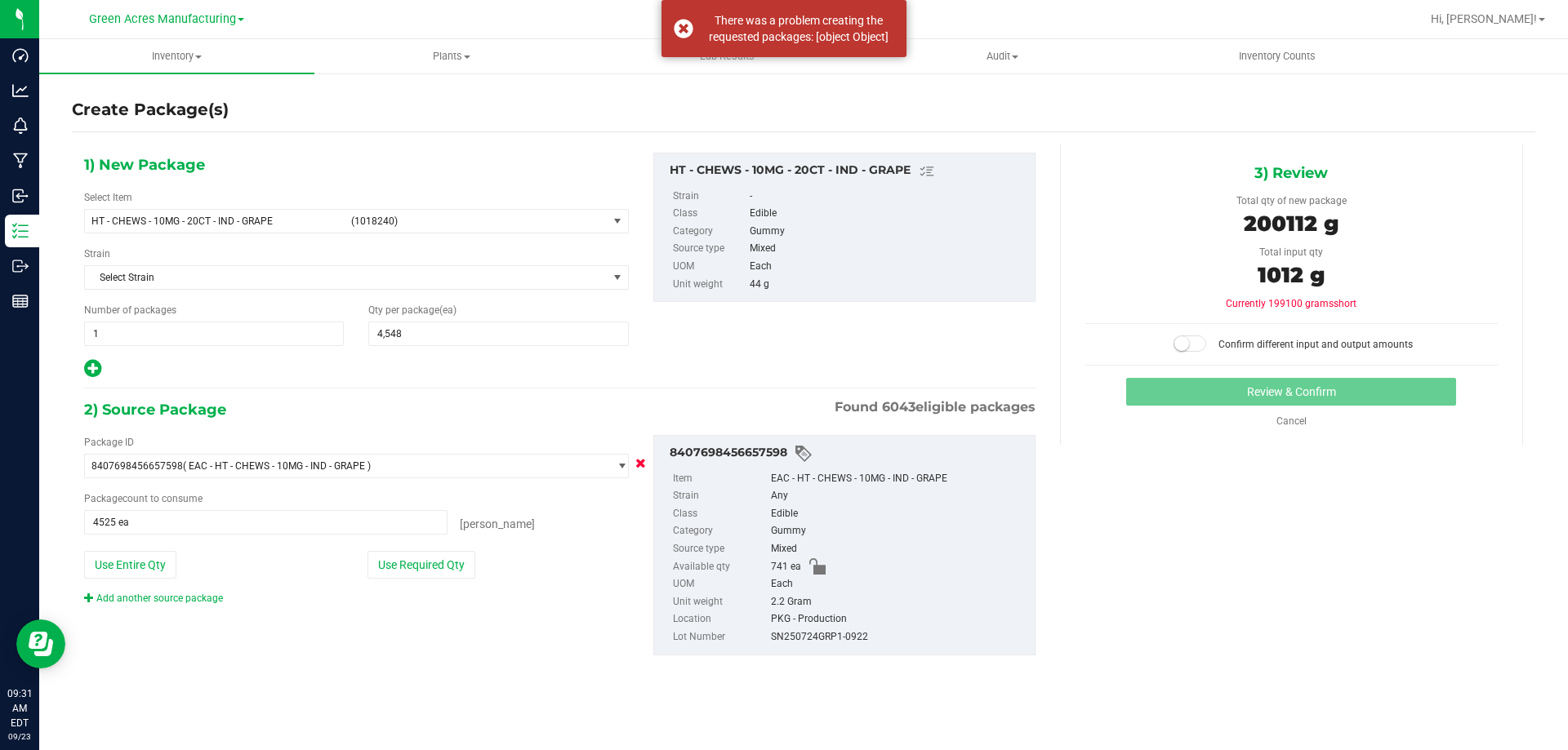
type input "460 ea"
click at [634, 464] on button "Cancel button" at bounding box center [640, 464] width 20 height 24
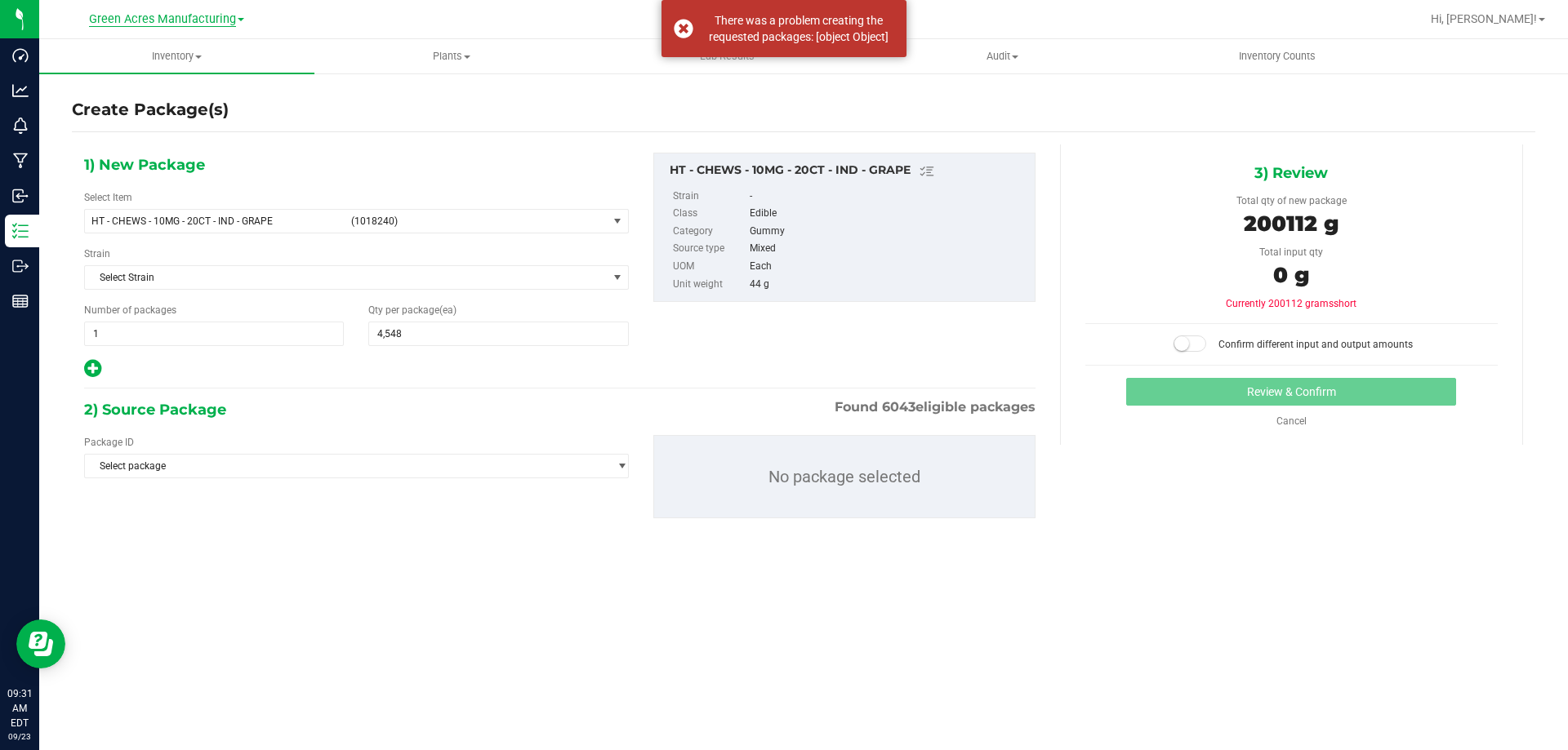
click at [110, 13] on span "Green Acres Manufacturing" at bounding box center [162, 19] width 147 height 14
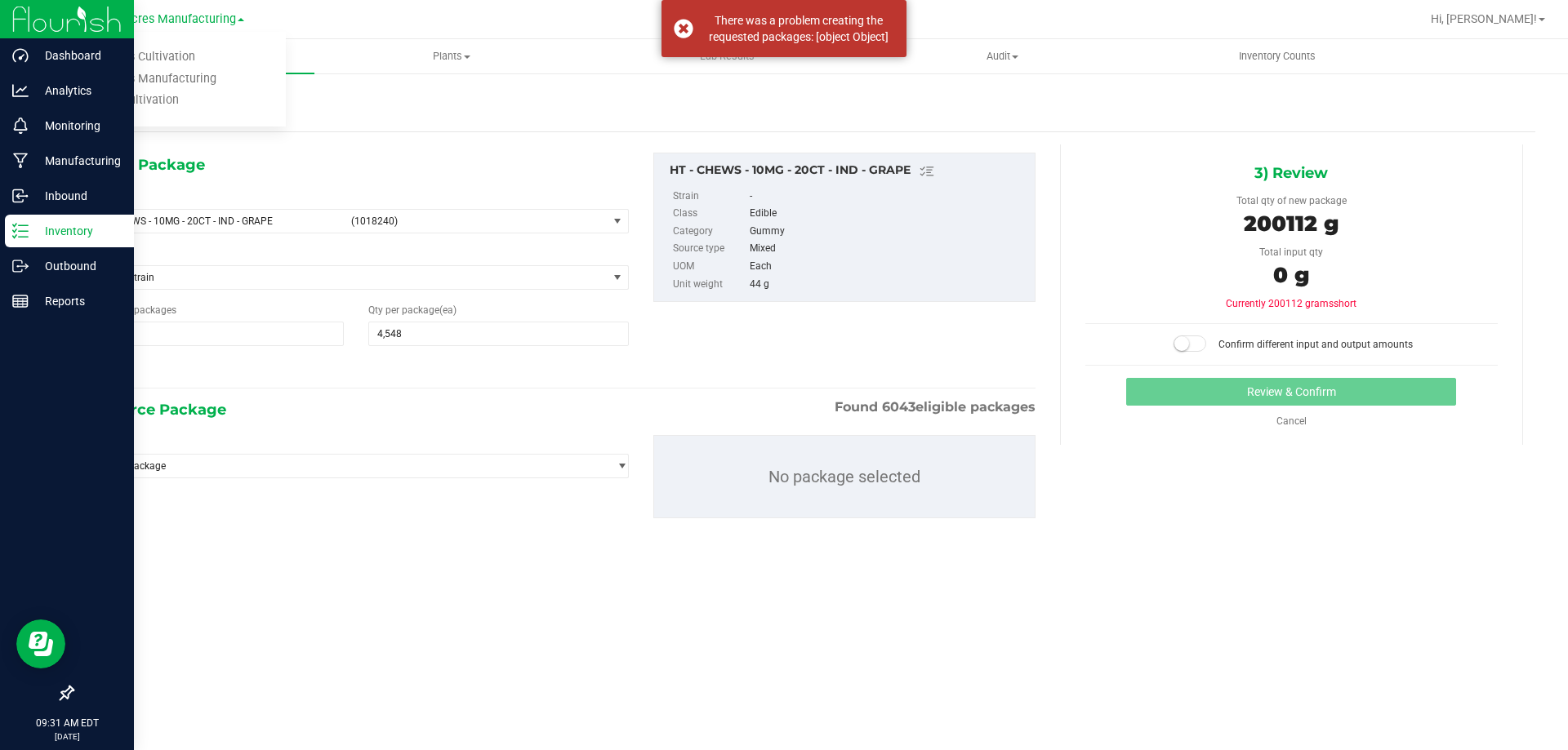
click at [76, 228] on p "Inventory" at bounding box center [78, 231] width 98 height 19
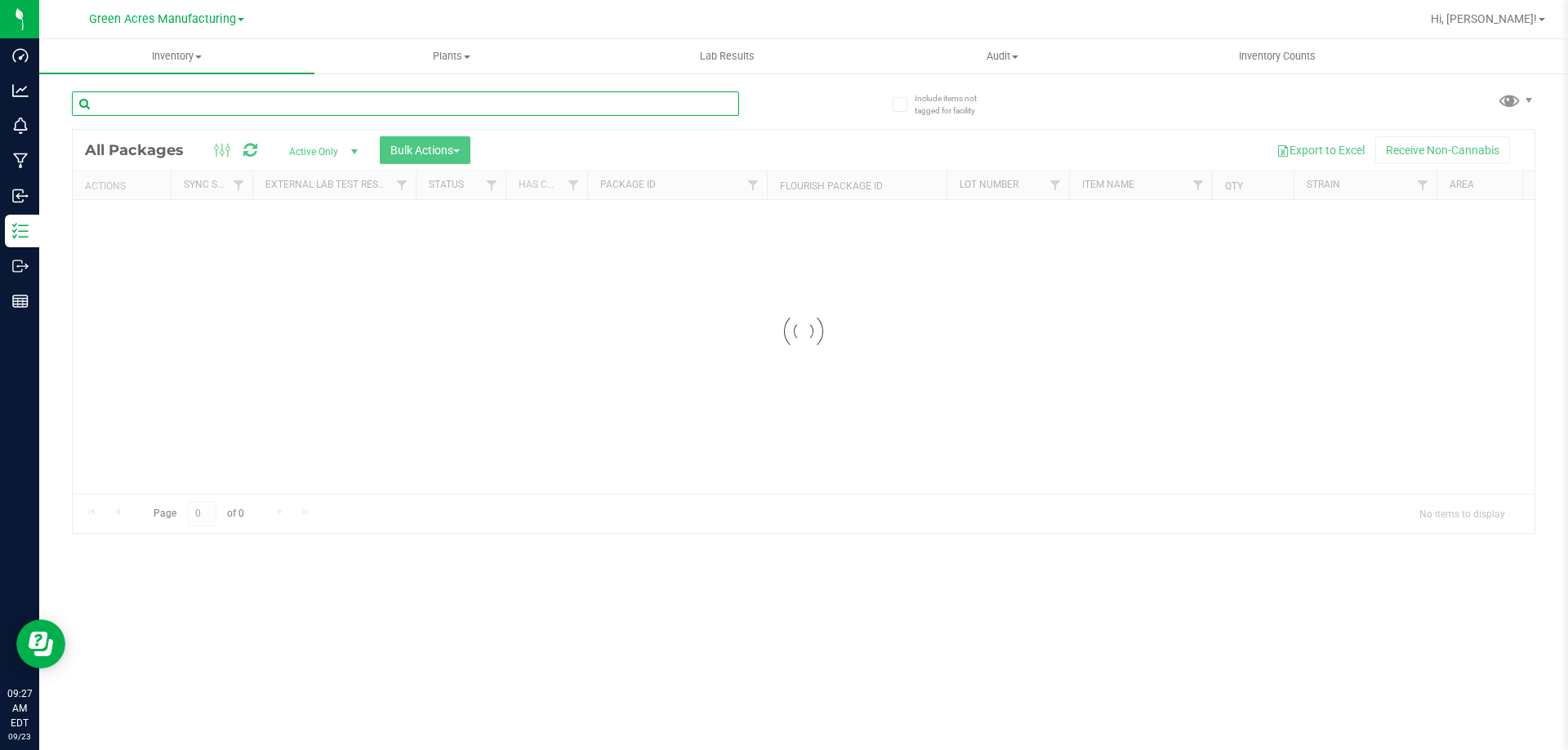
click at [372, 105] on input "text" at bounding box center [405, 103] width 667 height 24
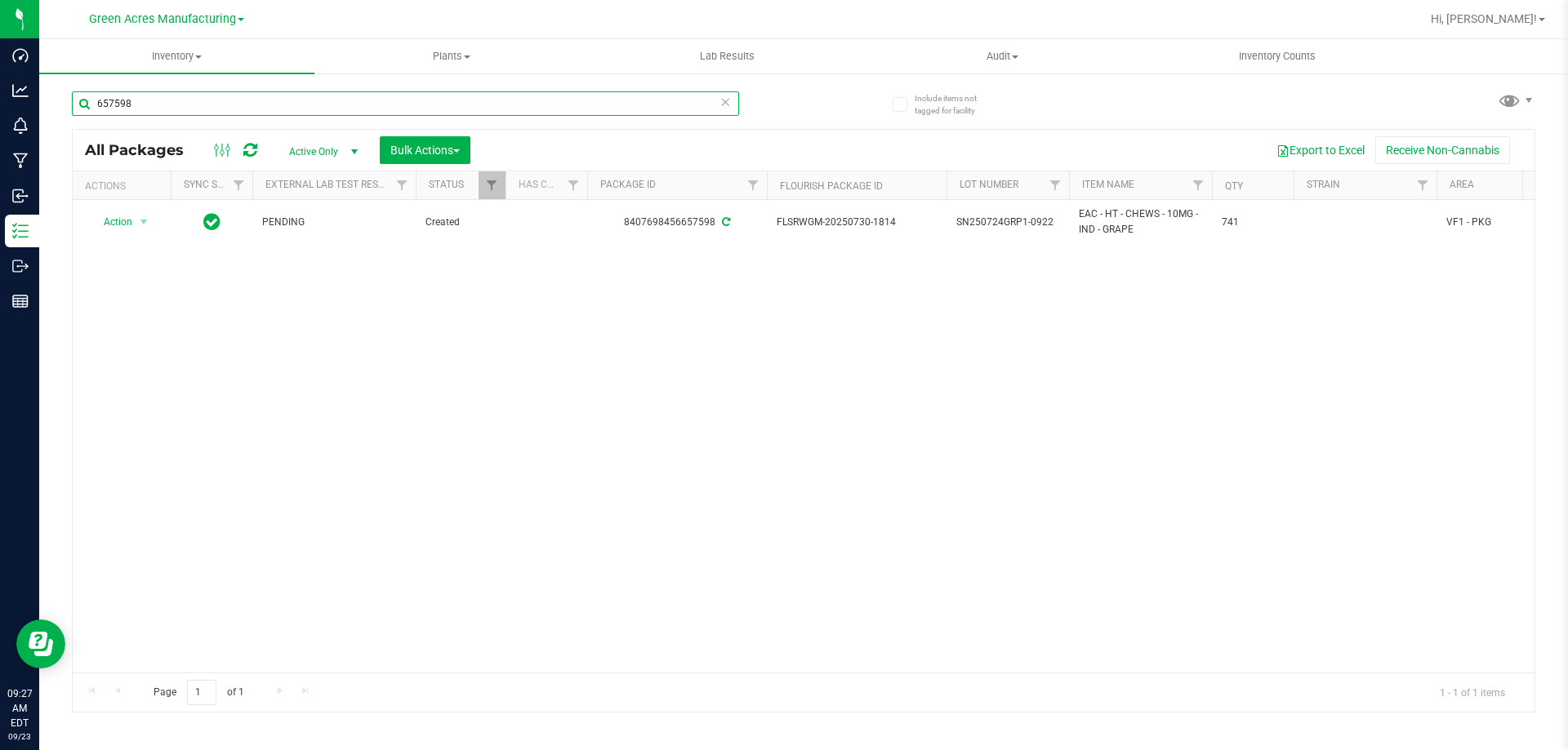
type input "657598"
click at [186, 53] on span "Inventory" at bounding box center [177, 56] width 275 height 14
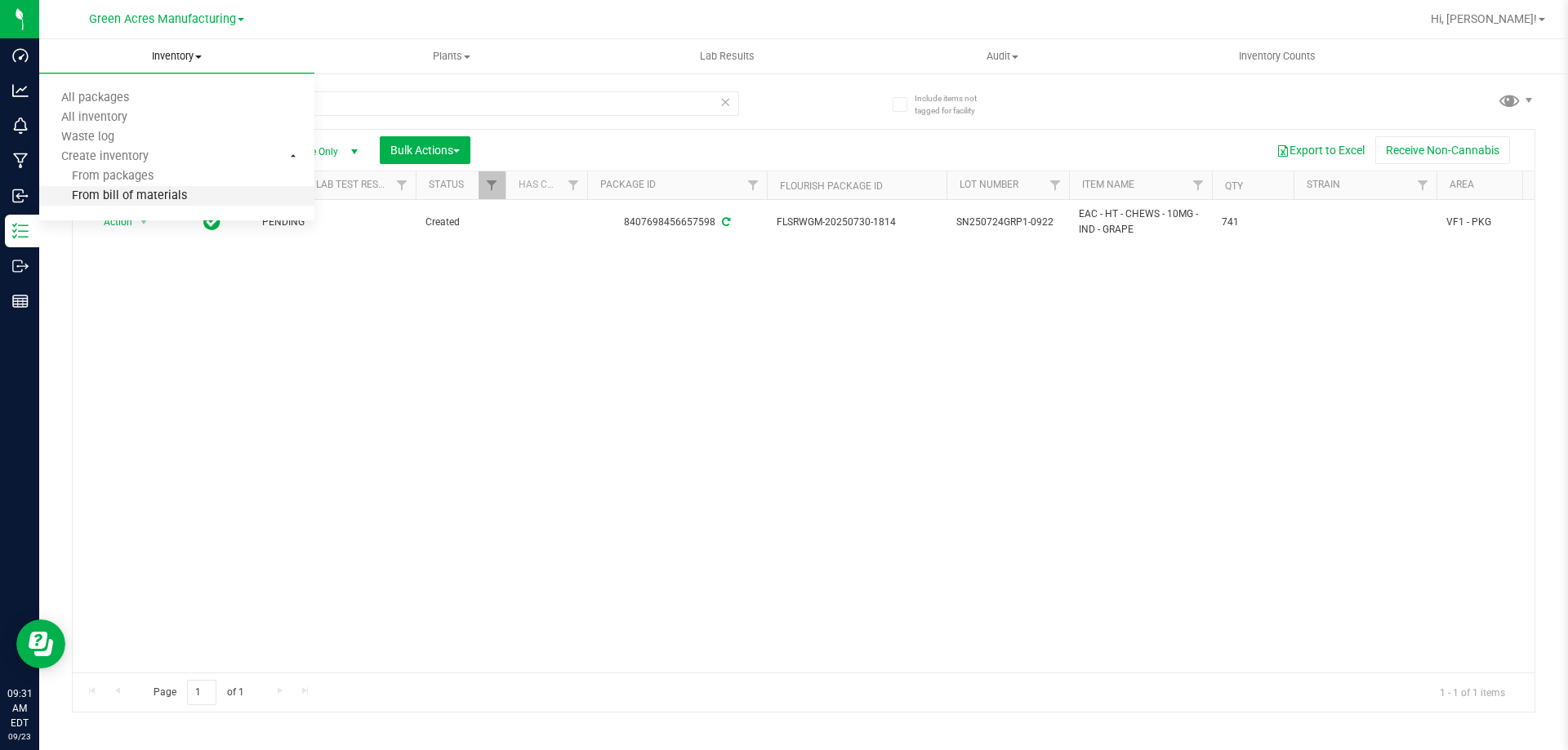
click at [132, 201] on span "From bill of materials" at bounding box center [114, 196] width 148 height 13
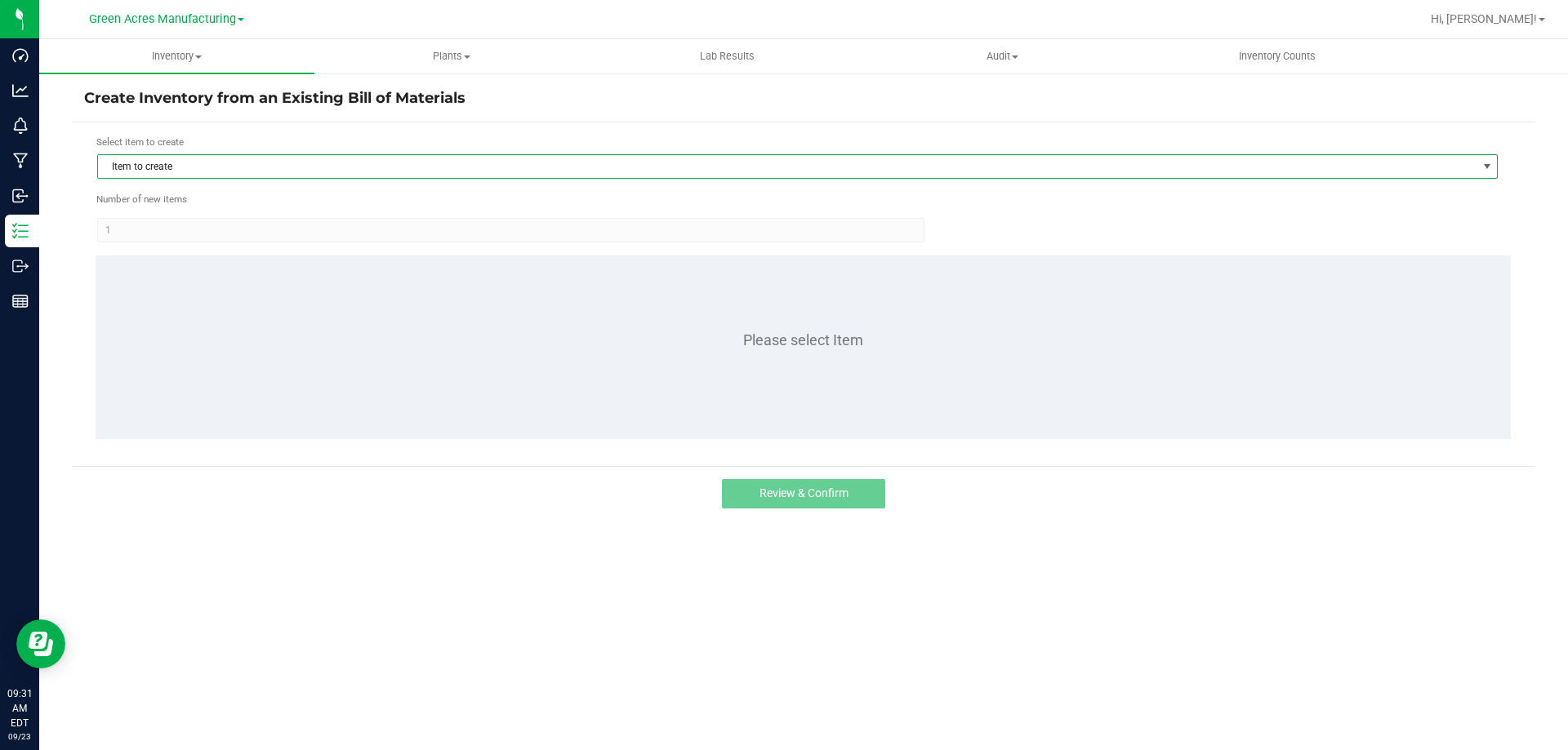
click at [376, 162] on span "Item to create" at bounding box center [788, 167] width 1379 height 23
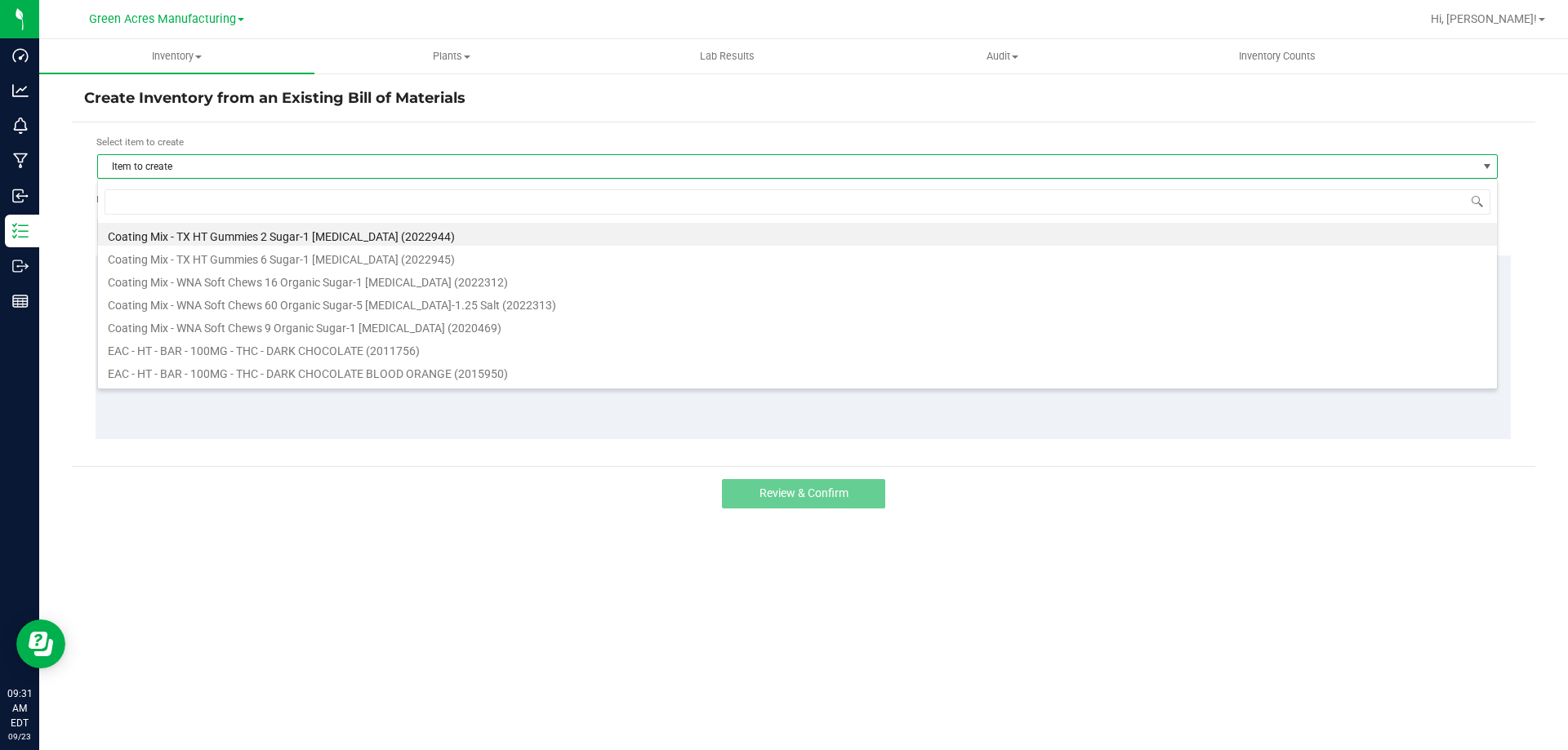
scroll to position [24, 1401]
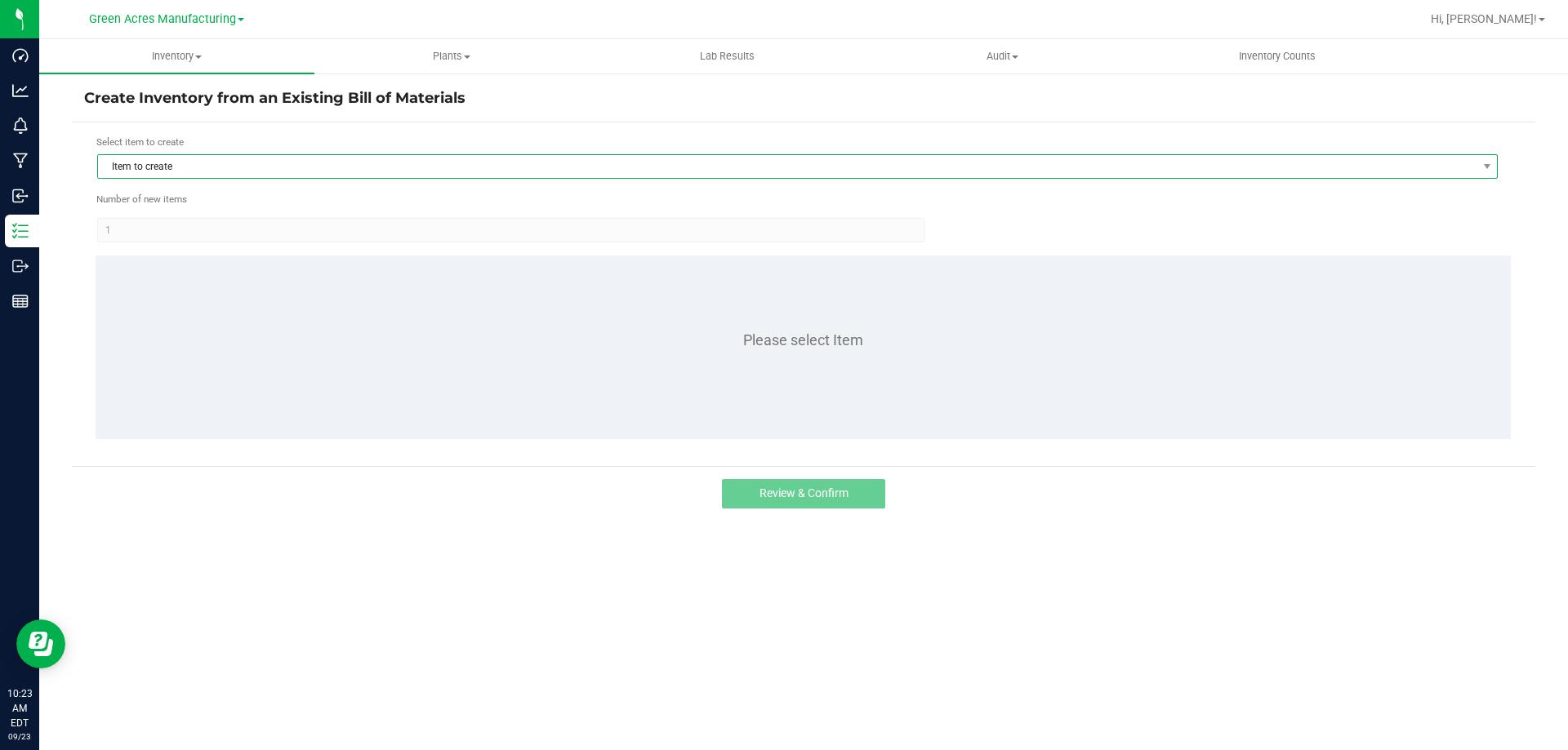
click at [393, 162] on span "Item to create" at bounding box center [788, 167] width 1379 height 23
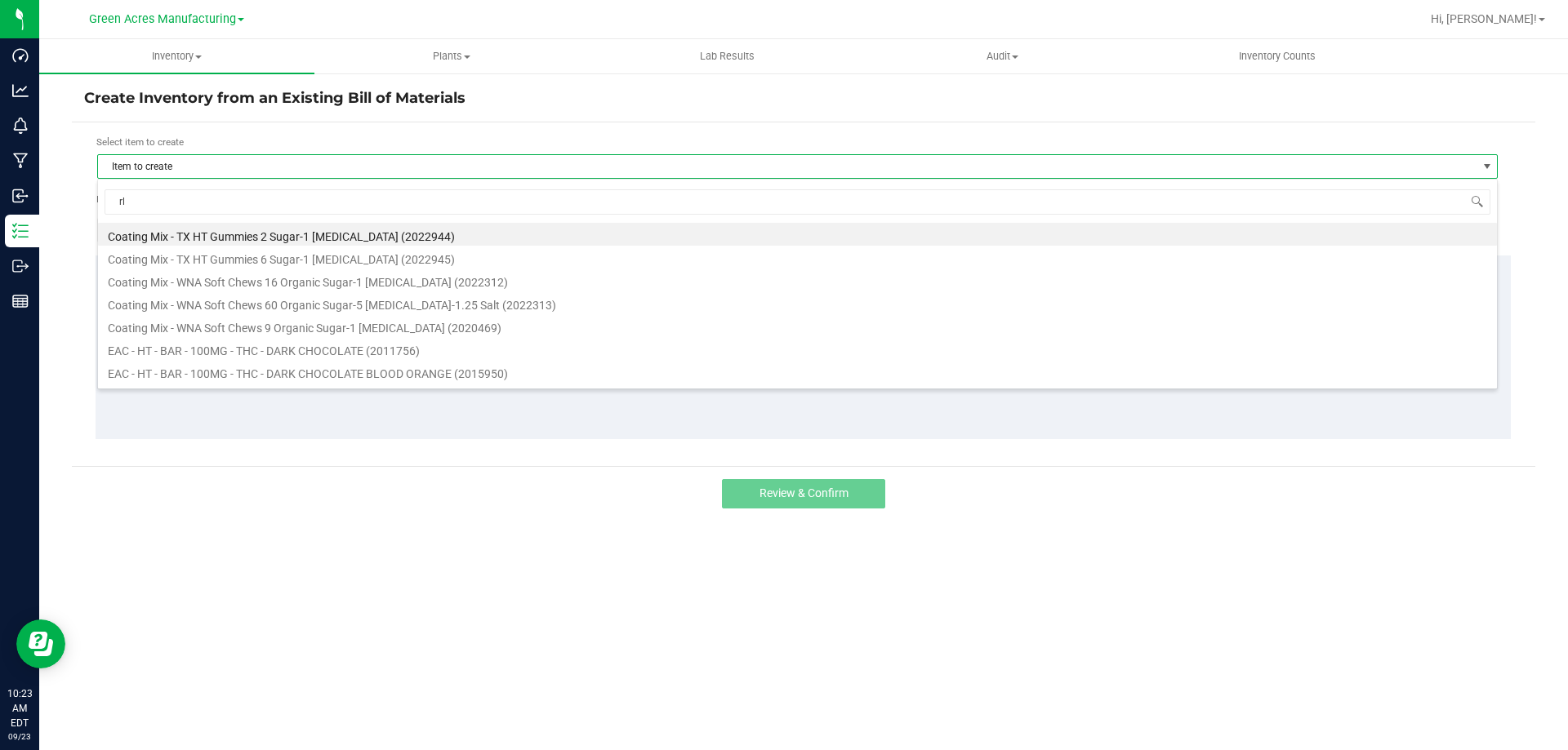
type input "rlf"
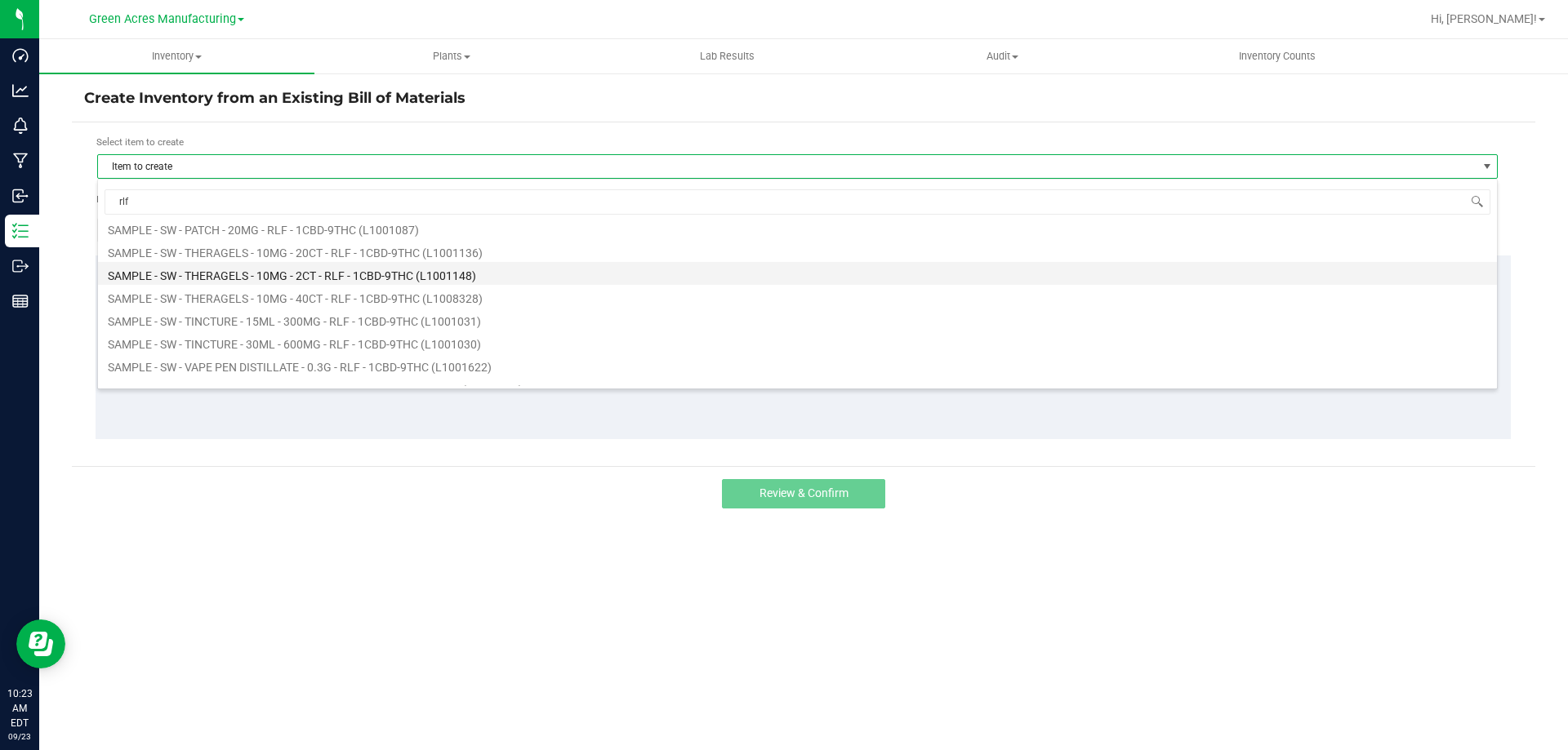
scroll to position [572, 0]
click at [389, 276] on li "SW - THERAGELS - 10MG - 40CT - RLF - 1CBD-9THC (1008328)" at bounding box center [797, 280] width 1399 height 23
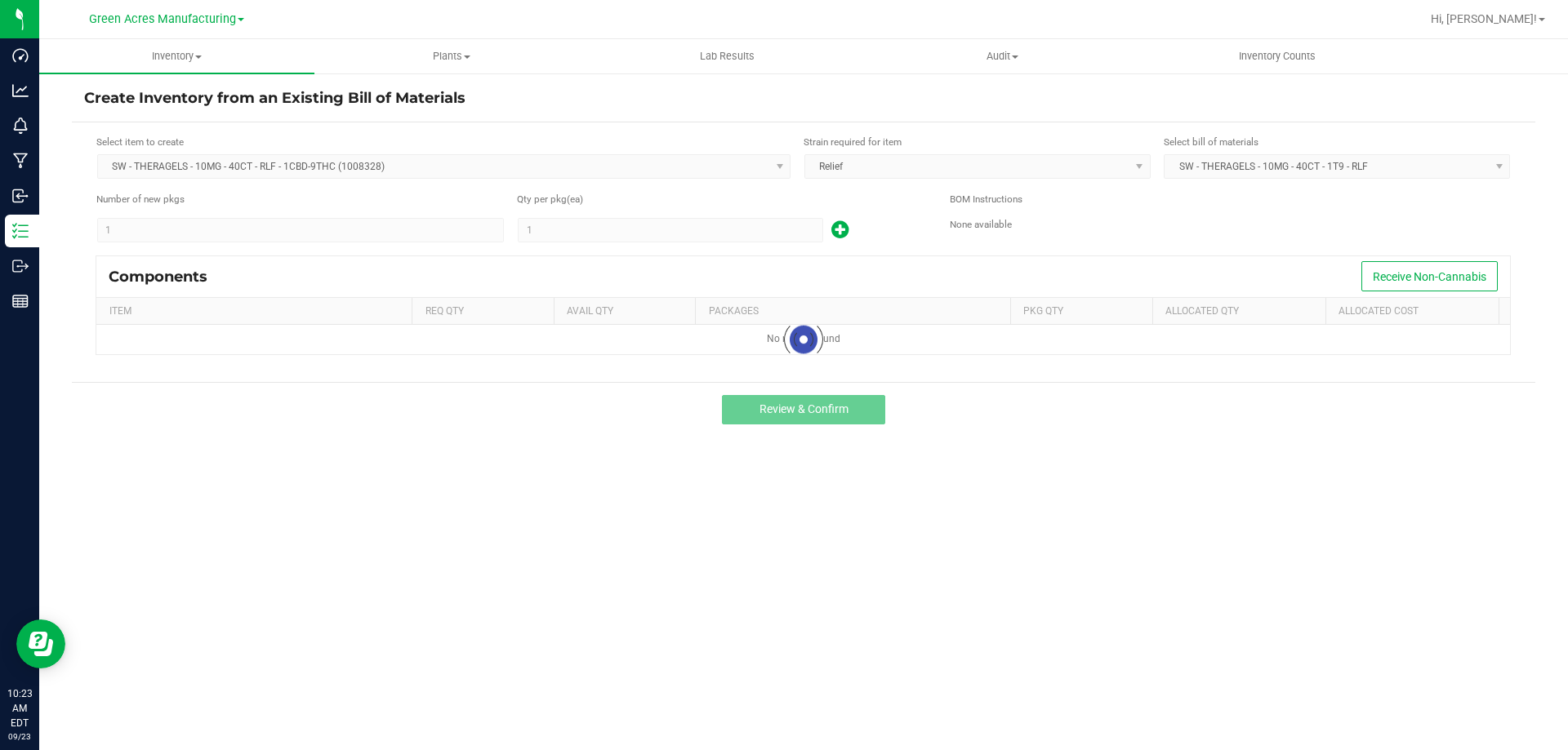
click at [540, 234] on kendo-numerictextbox "1" at bounding box center [670, 229] width 305 height 24
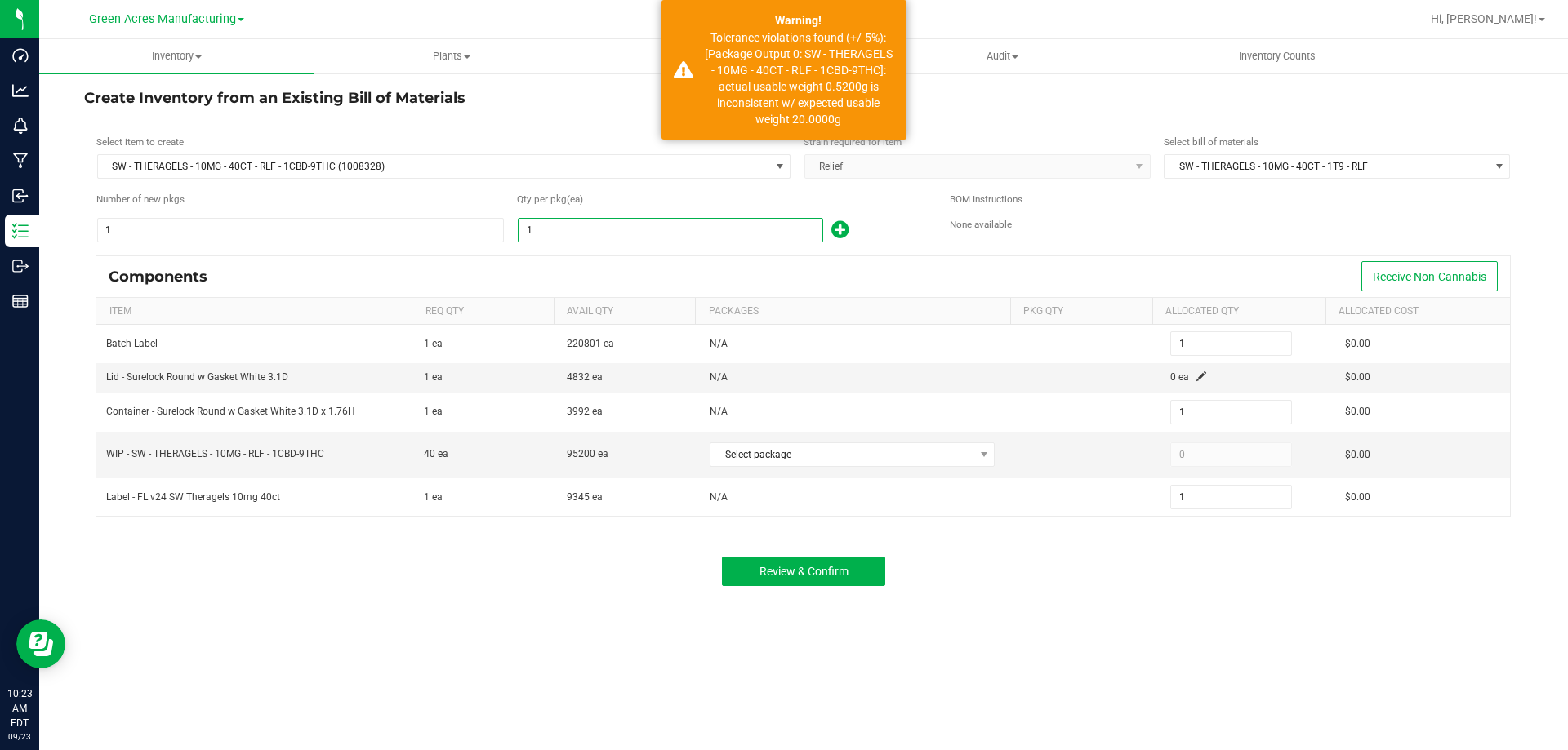
click at [532, 228] on input "1" at bounding box center [670, 230] width 303 height 23
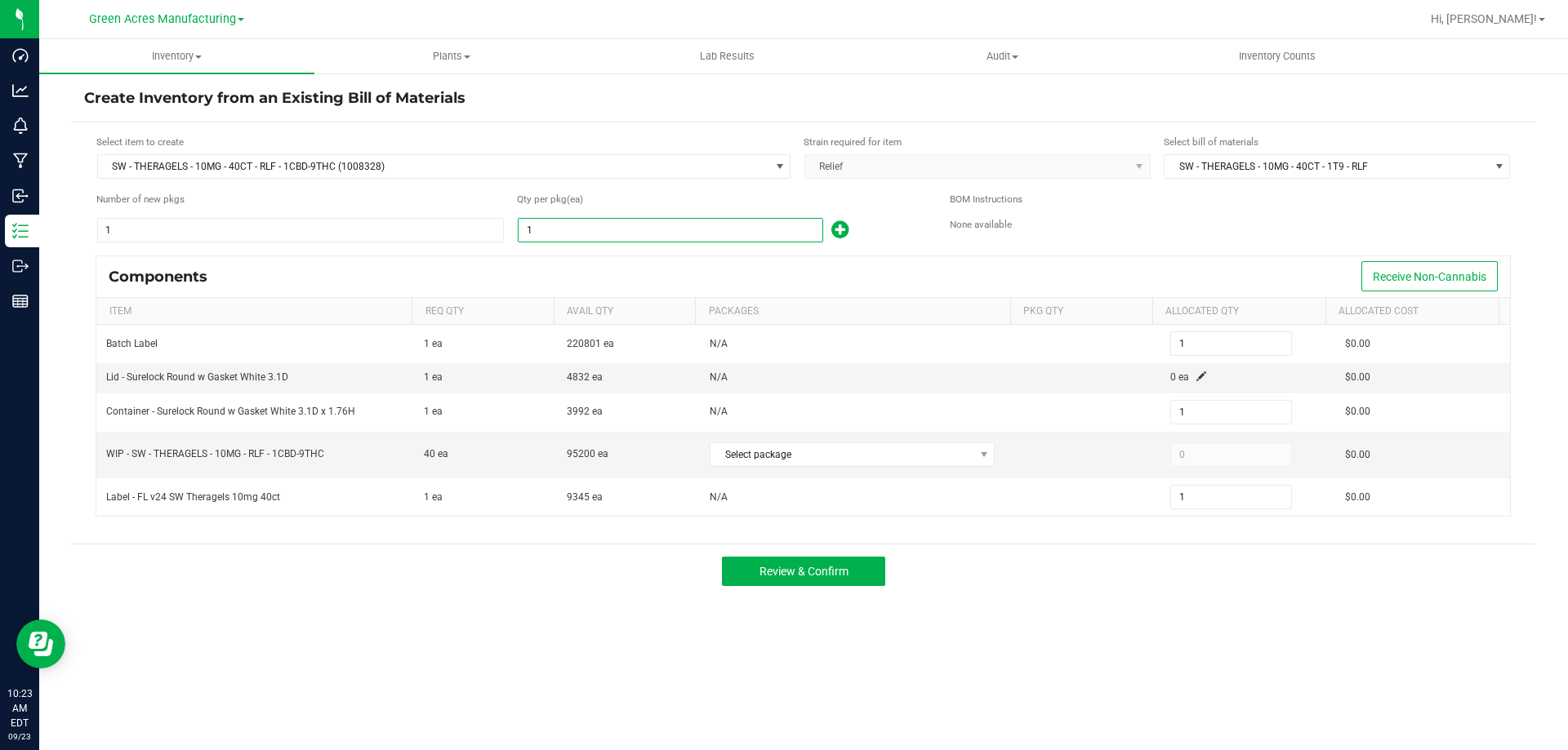
type input "8"
type input "82"
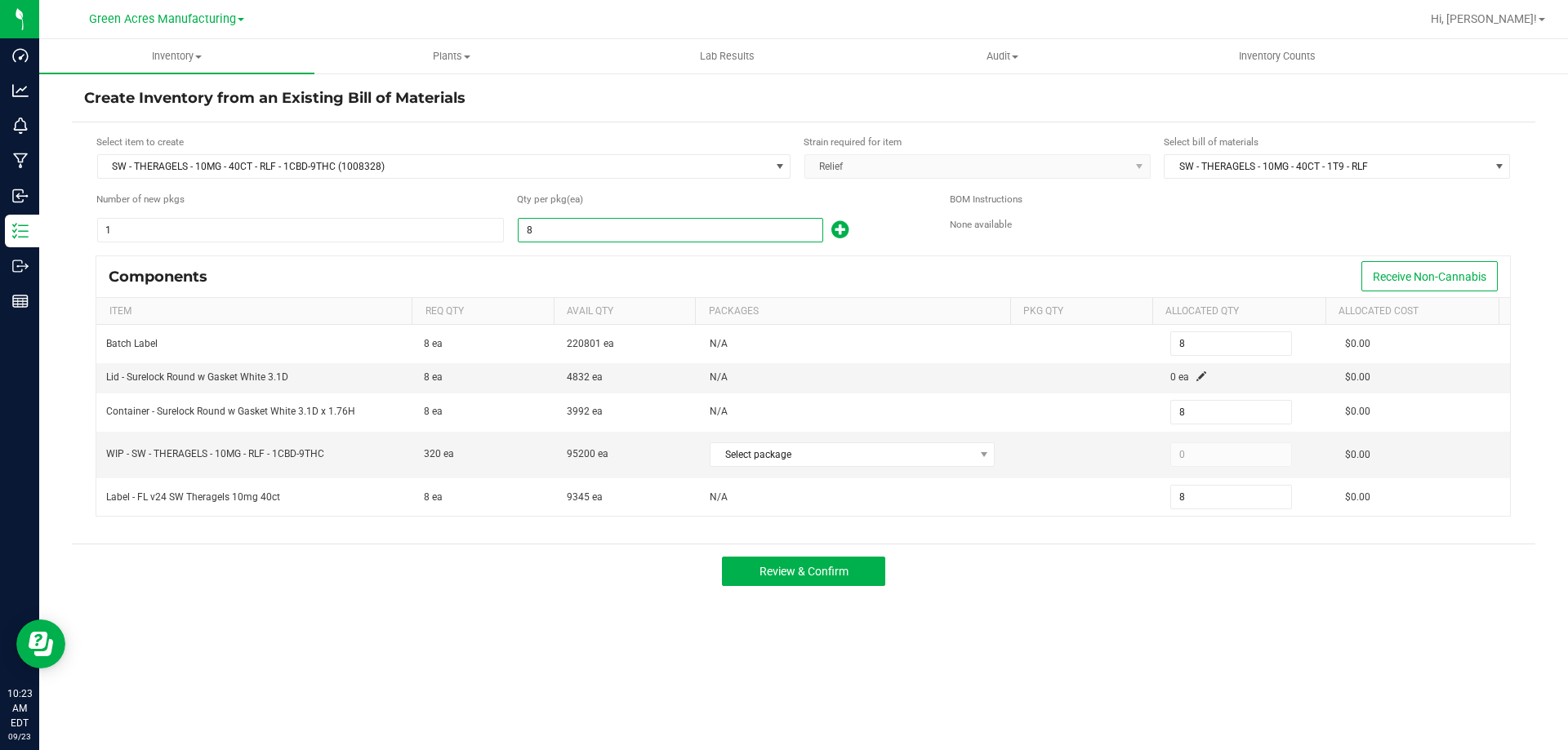
type input "82"
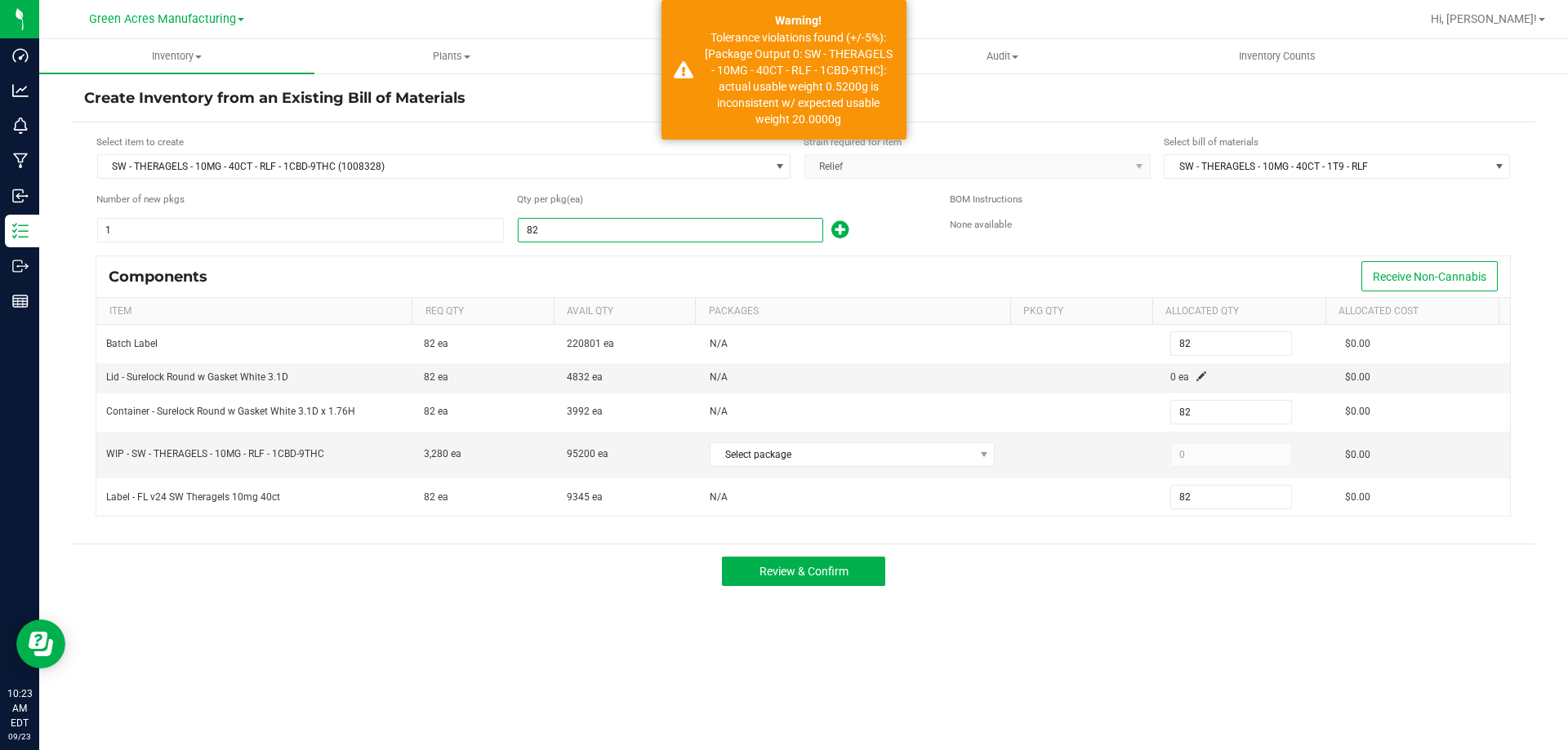
type input "8"
type input "1"
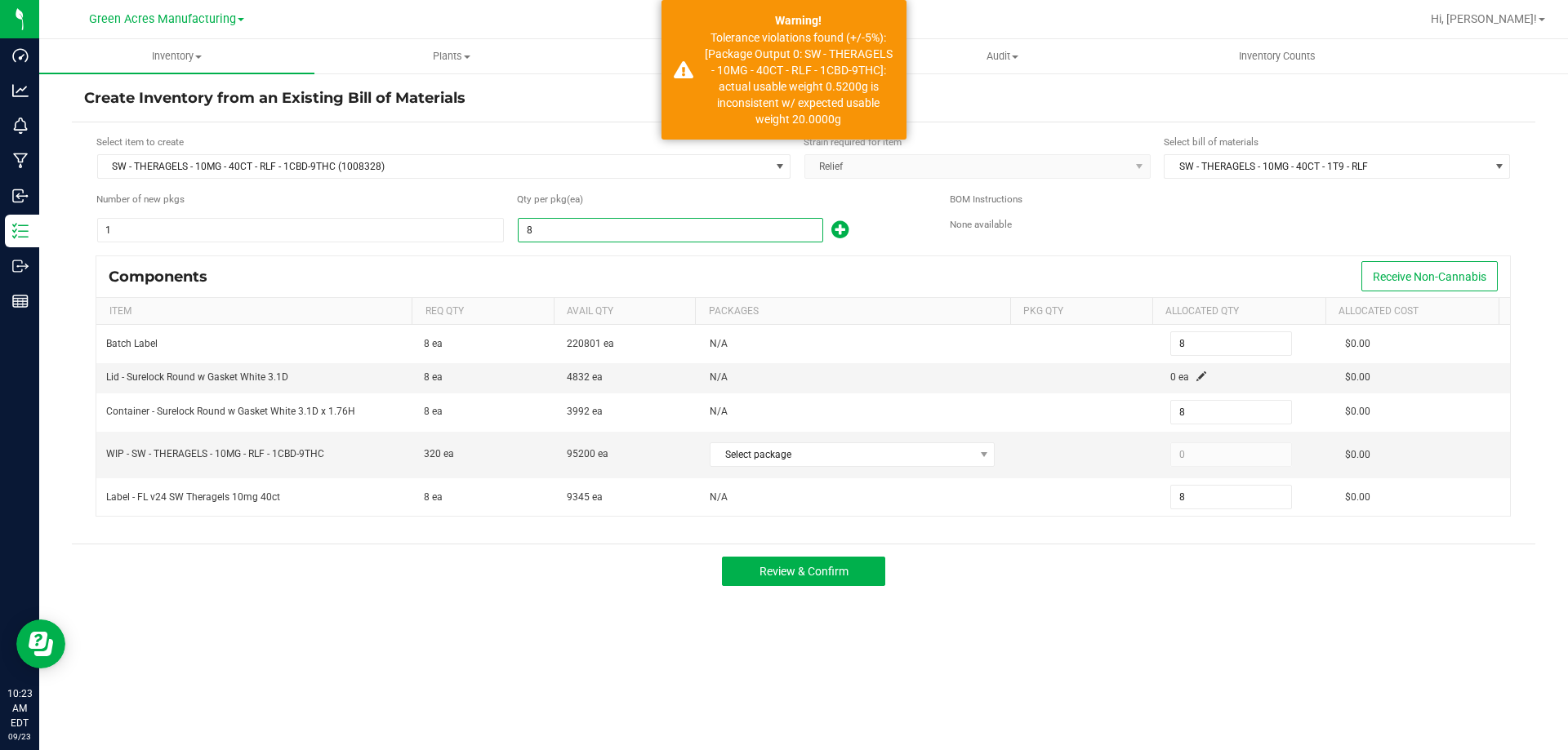
type input "1"
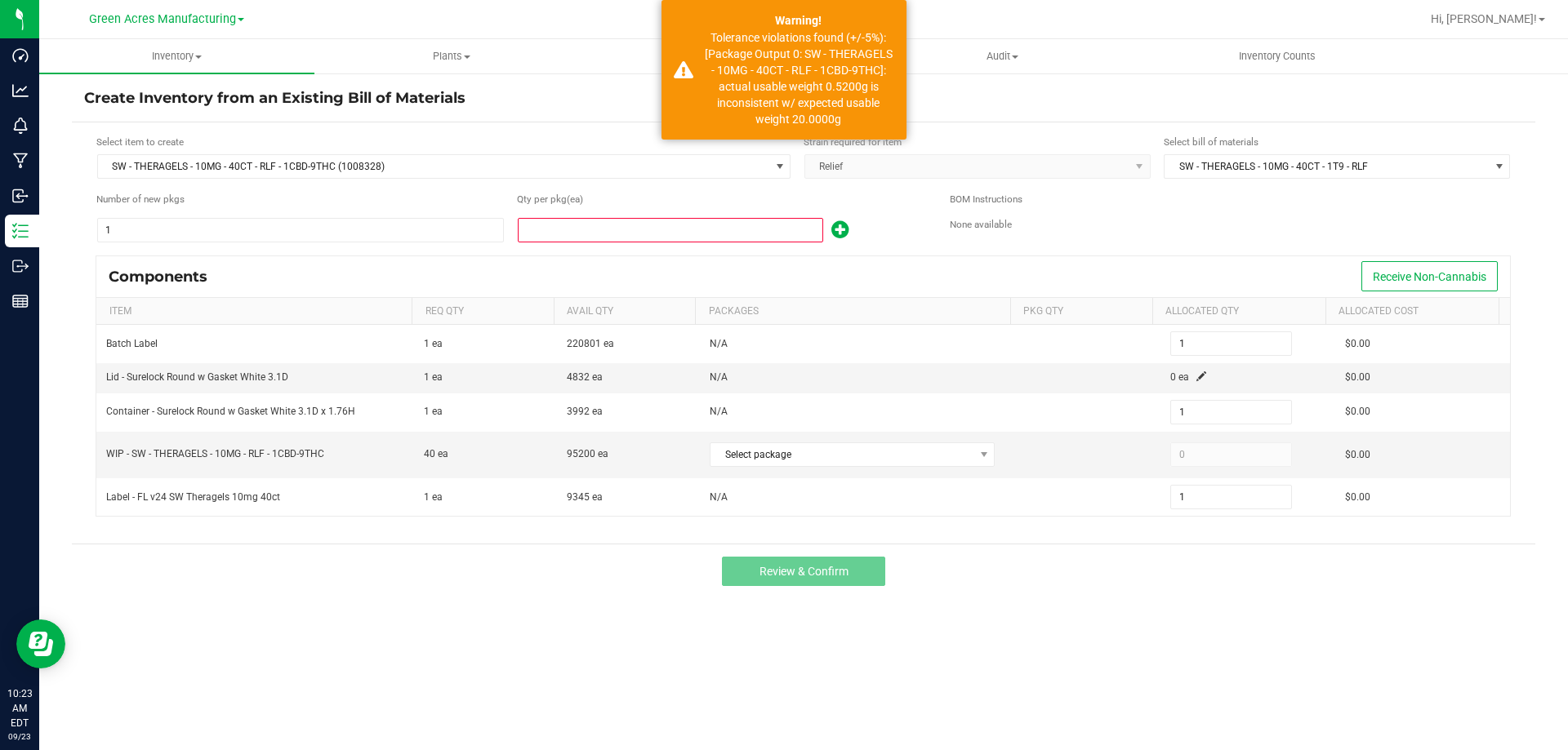
type input "2"
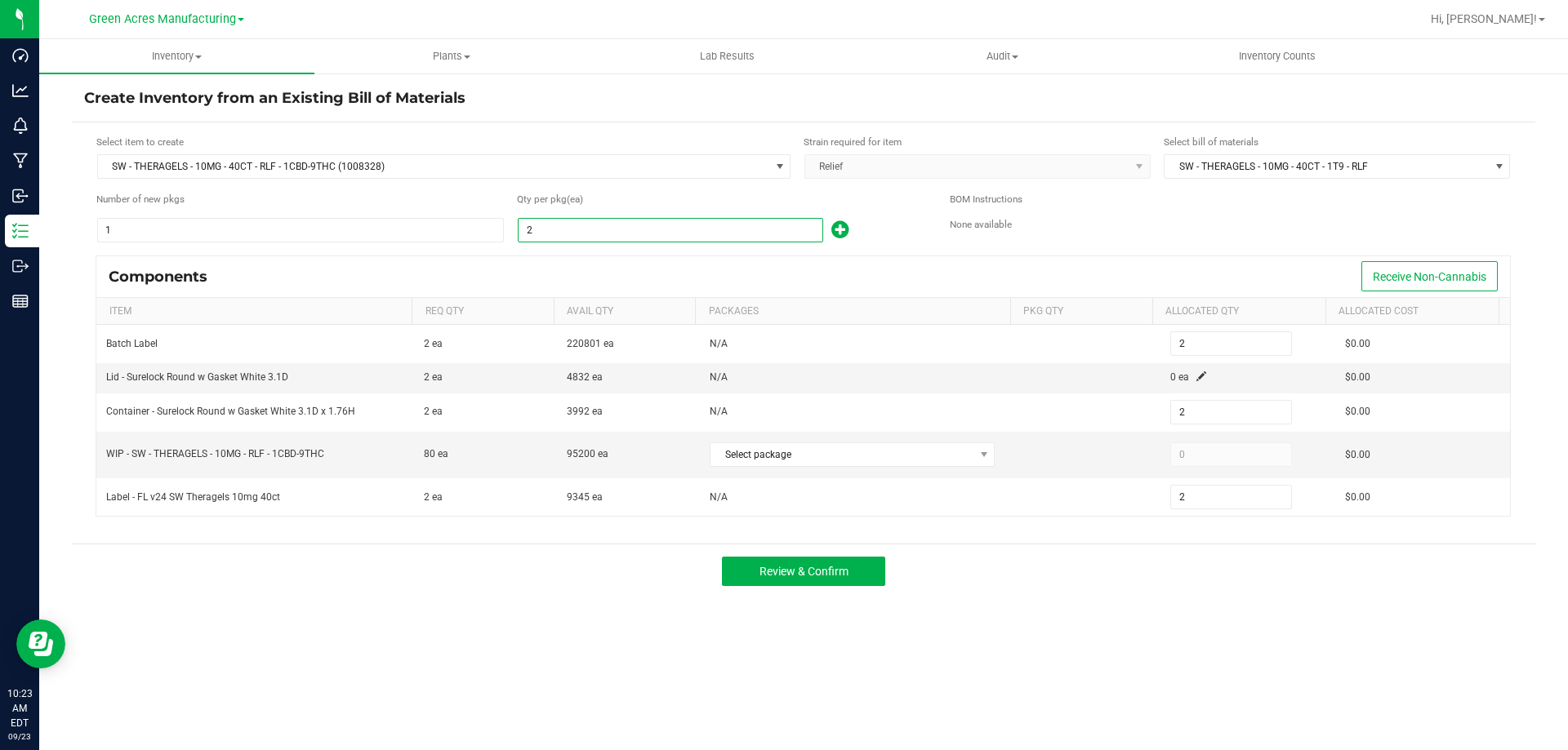
type input "23"
type input "238"
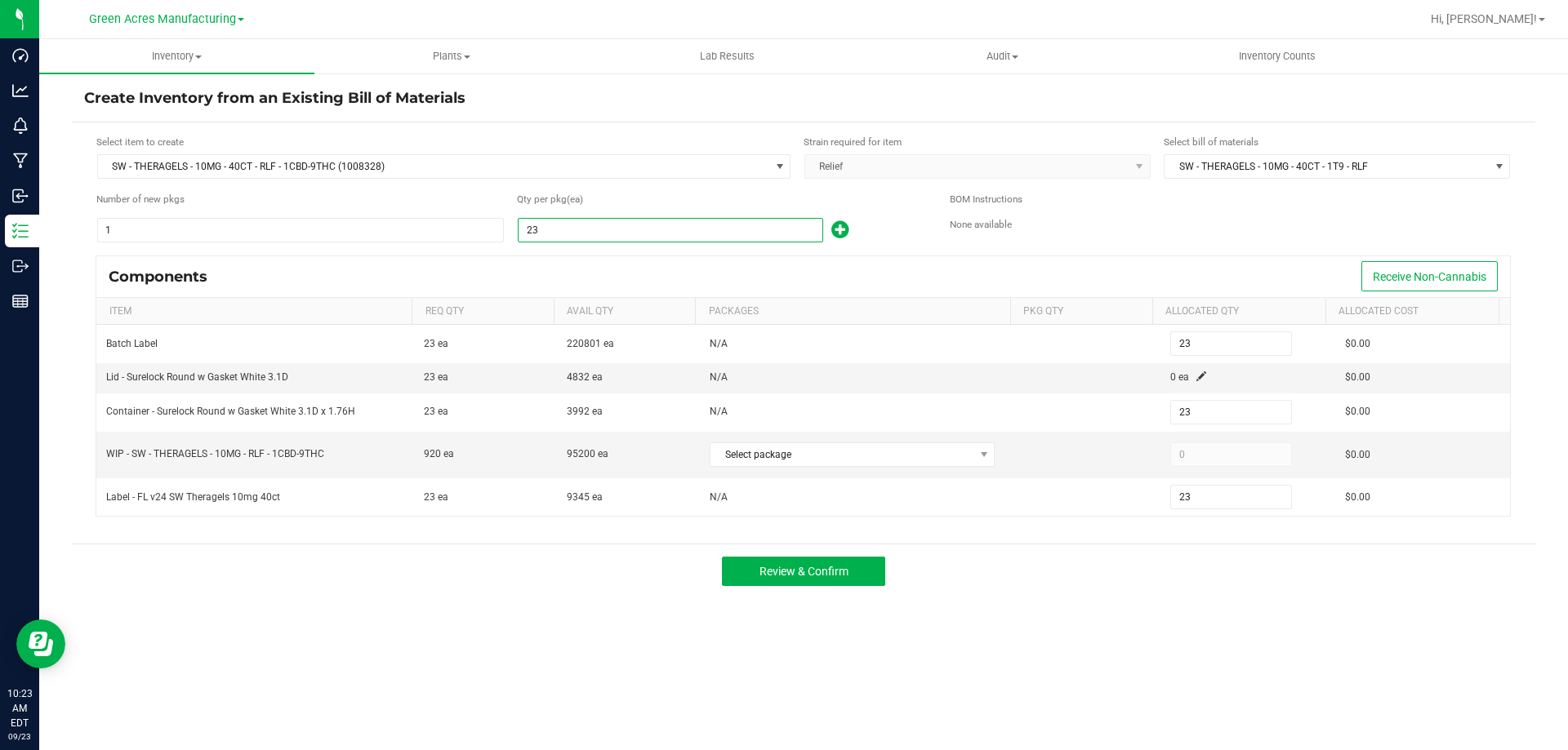
type input "238"
type input "2380"
type input "2,380"
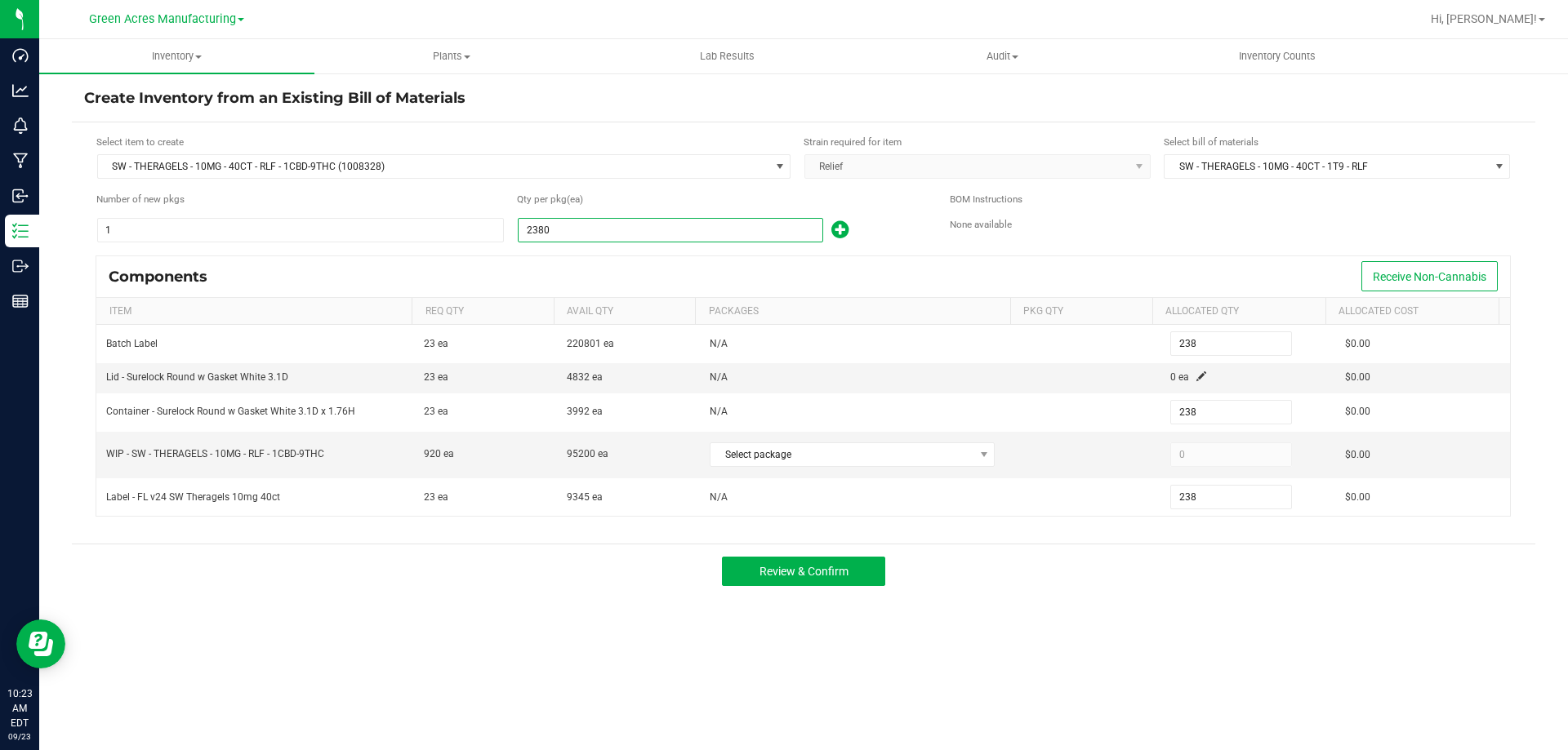
type input "2,380"
click at [682, 259] on div "Components Receive Non-Cannabis" at bounding box center [803, 276] width 1414 height 40
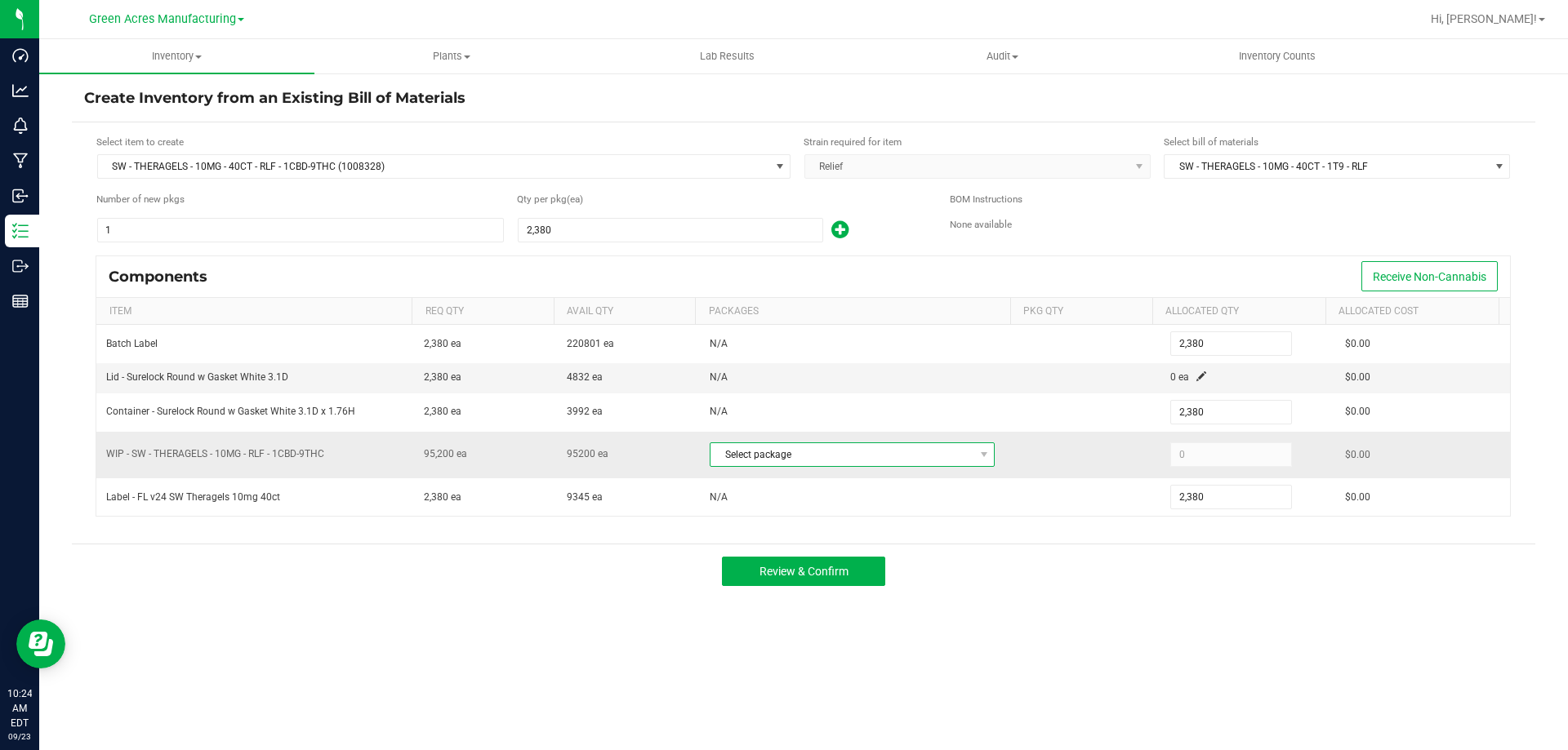
click at [925, 459] on span "Select package" at bounding box center [842, 455] width 263 height 23
click at [948, 532] on li "1649296315932030 (TG250916RLF1-F-0918)" at bounding box center [860, 523] width 309 height 23
type input "95,200"
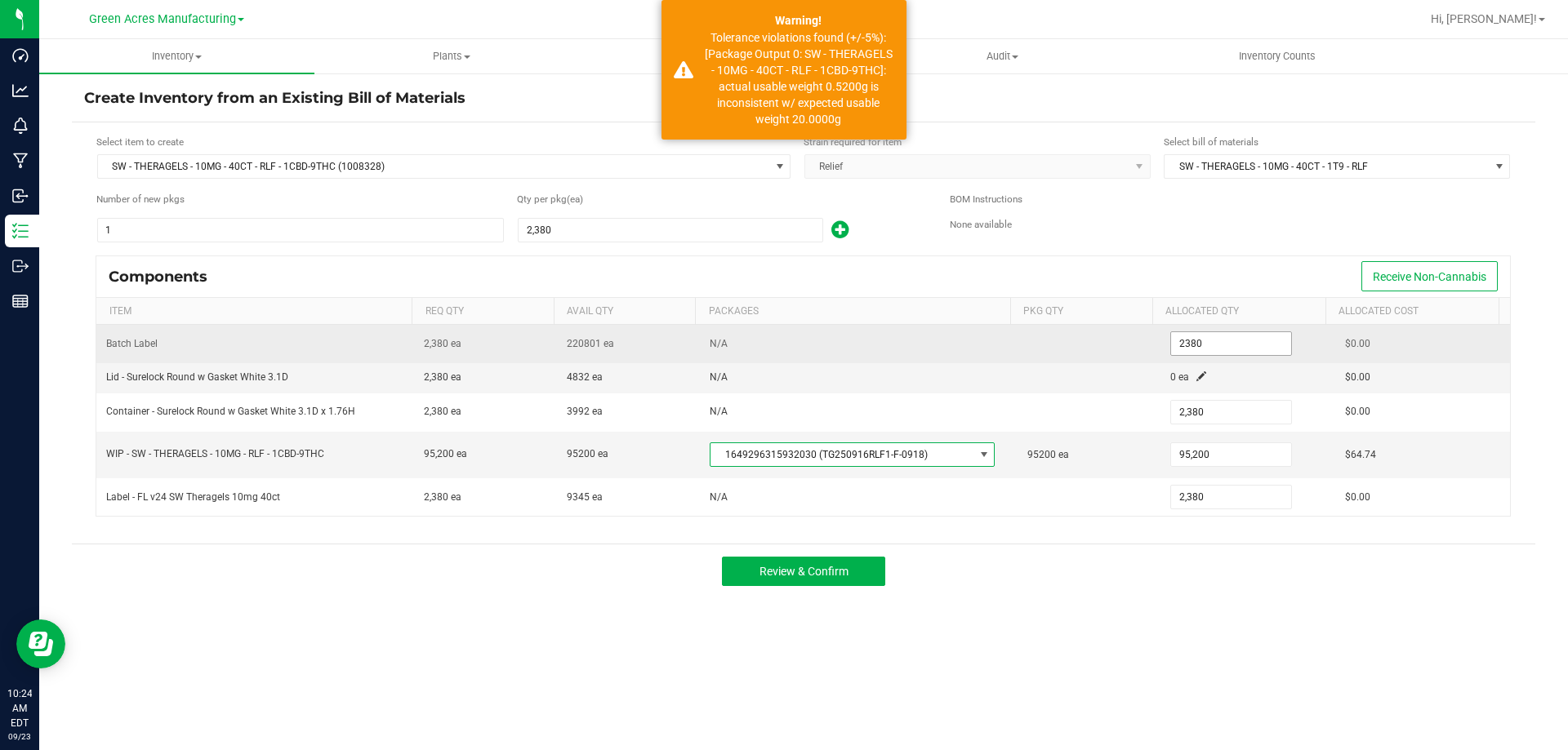
click at [1213, 350] on input "2380" at bounding box center [1231, 344] width 120 height 23
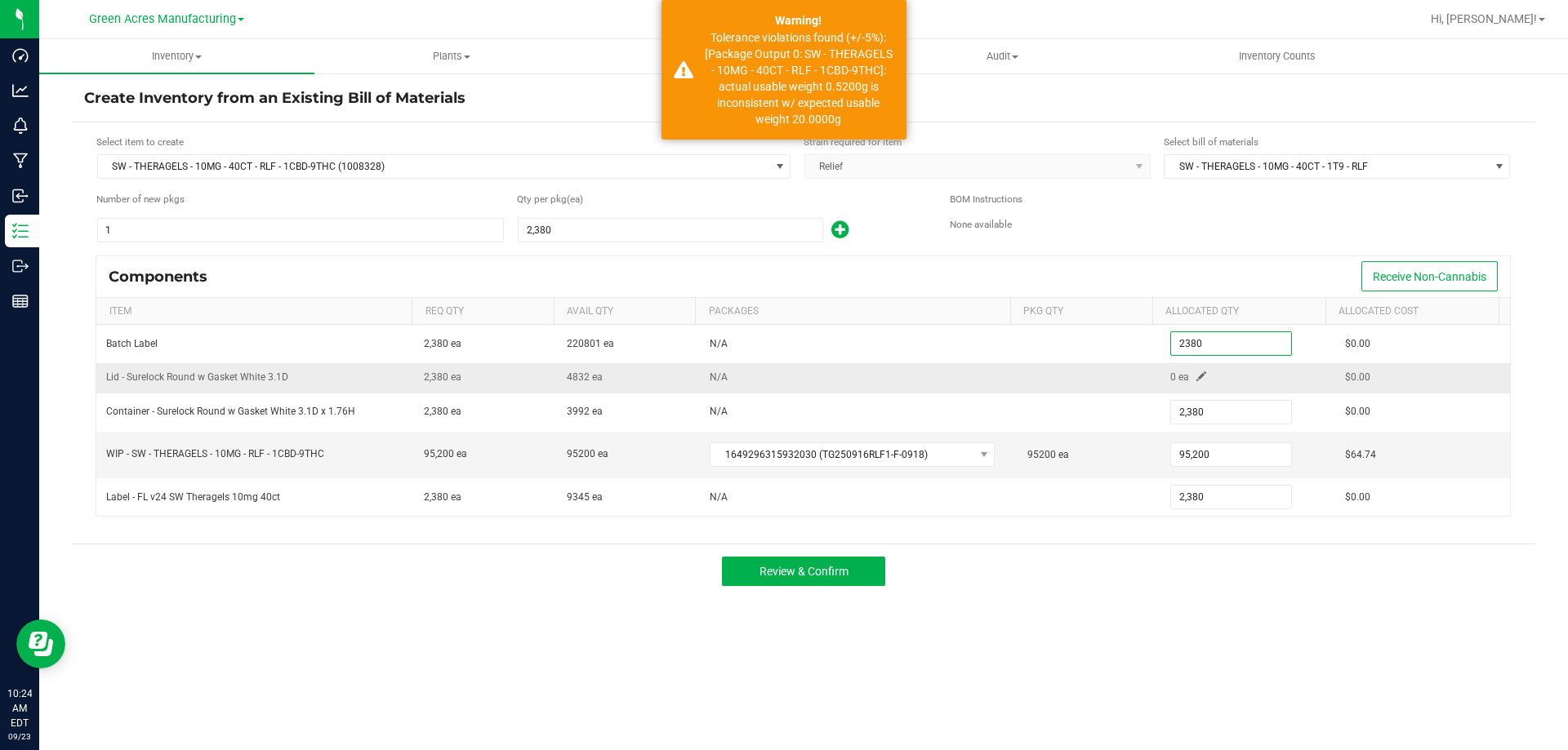
type input "2,380"
click at [1196, 379] on span at bounding box center [1201, 376] width 10 height 10
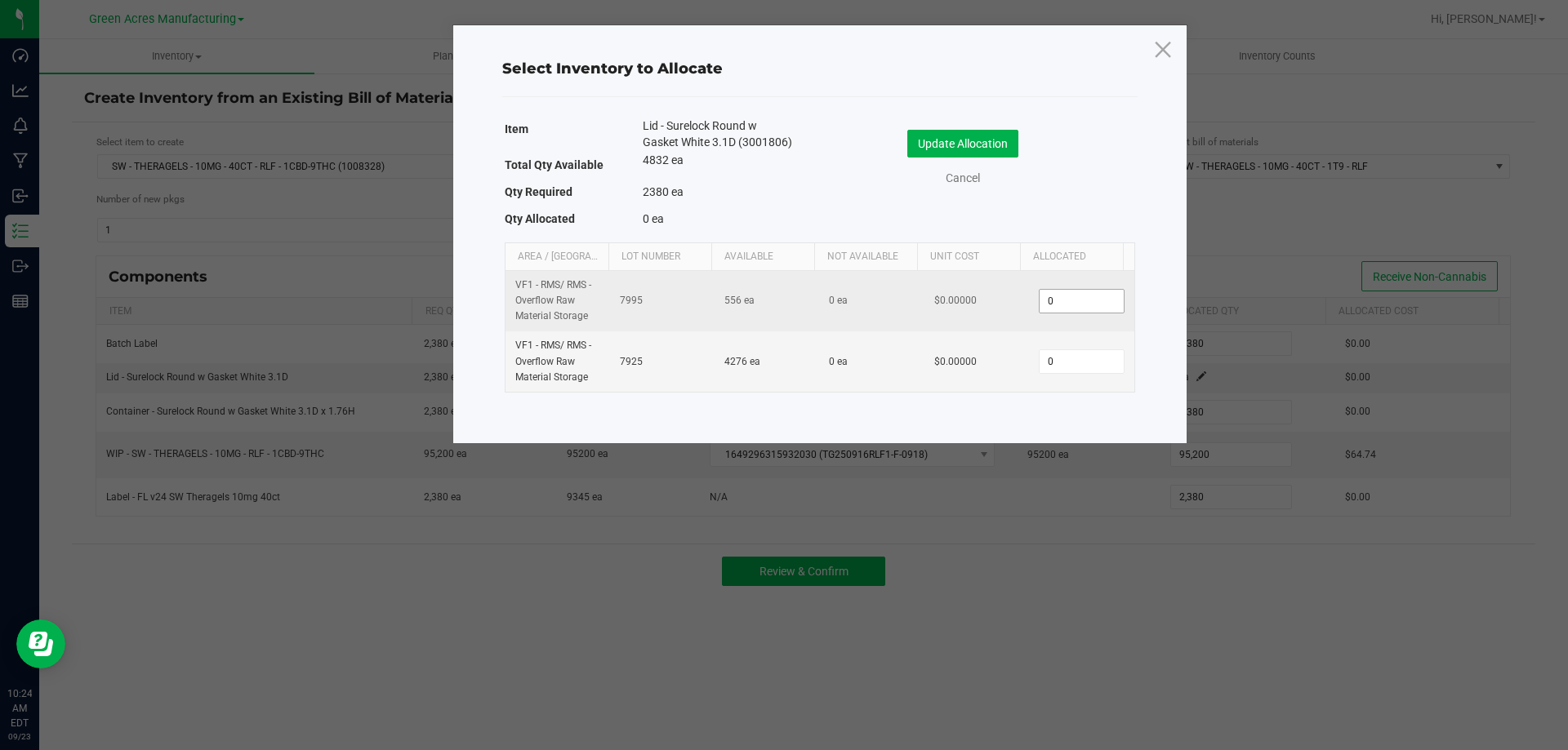
click at [1089, 309] on input "0" at bounding box center [1082, 301] width 84 height 23
type input "1"
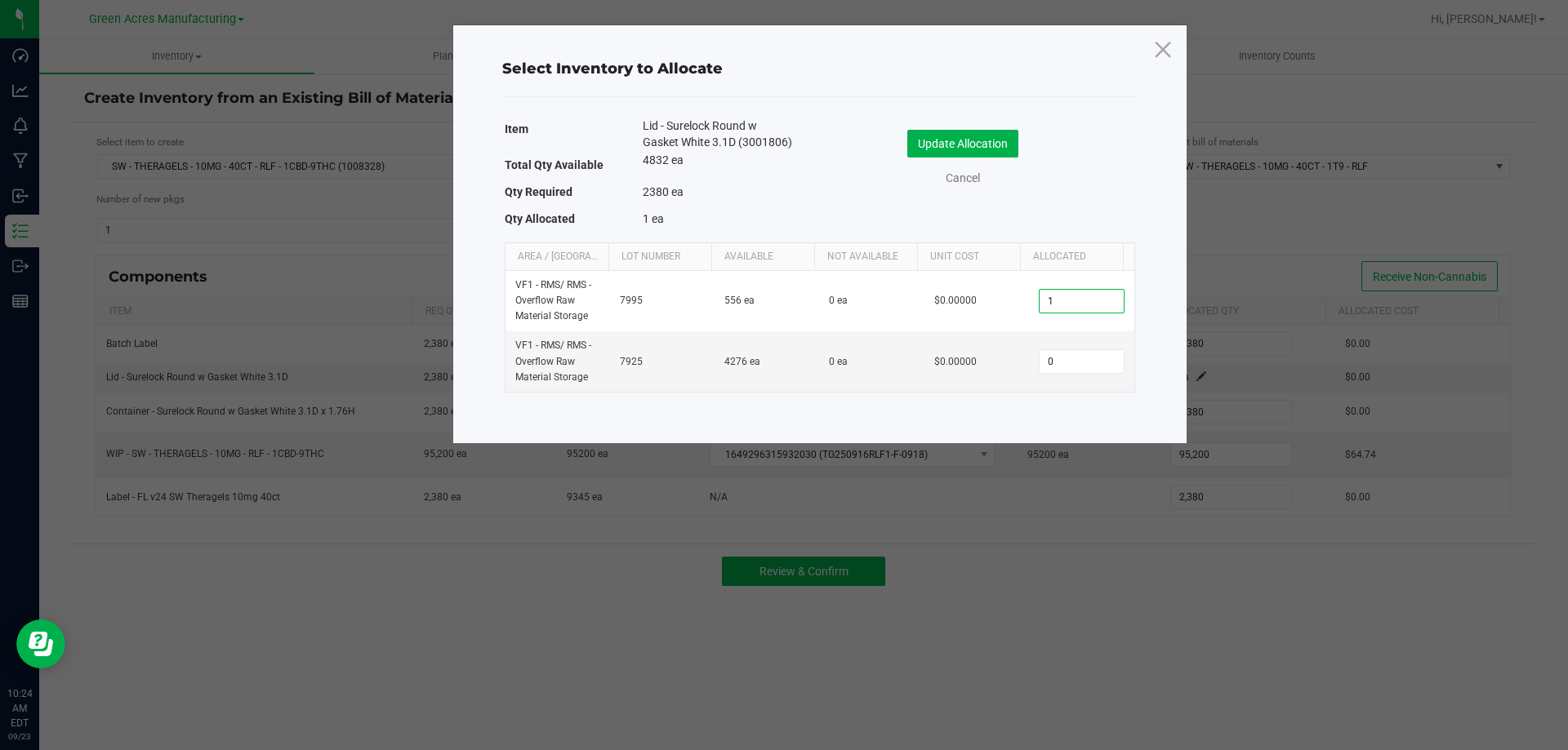
click at [998, 125] on div "Update Allocation Cancel" at bounding box center [978, 160] width 291 height 86
click at [996, 131] on button "Update Allocation" at bounding box center [962, 143] width 111 height 28
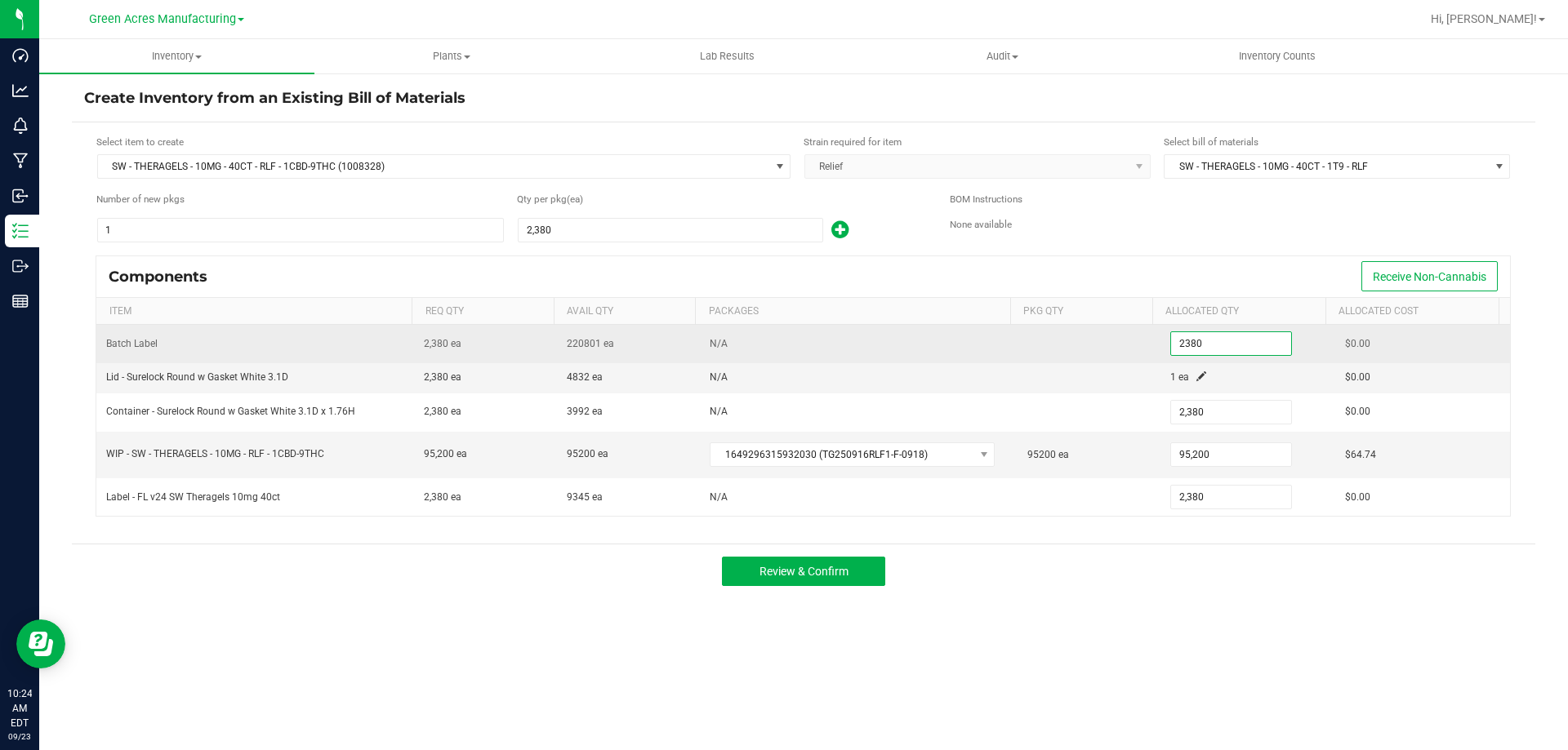
click at [1199, 346] on input "2380" at bounding box center [1231, 344] width 120 height 23
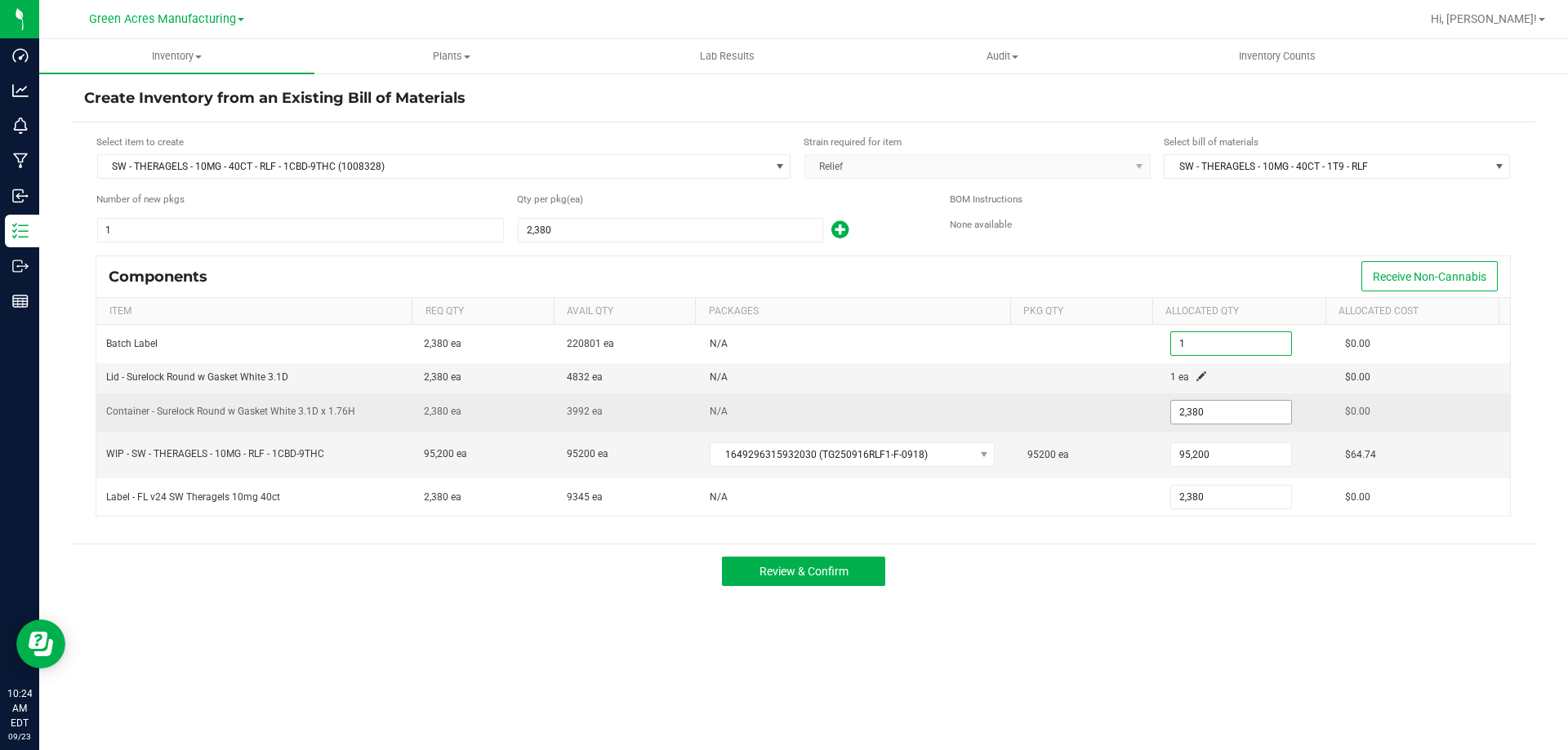
type input "1"
click at [1216, 417] on input "2380" at bounding box center [1231, 412] width 120 height 23
click at [1216, 416] on input "2380" at bounding box center [1231, 412] width 120 height 23
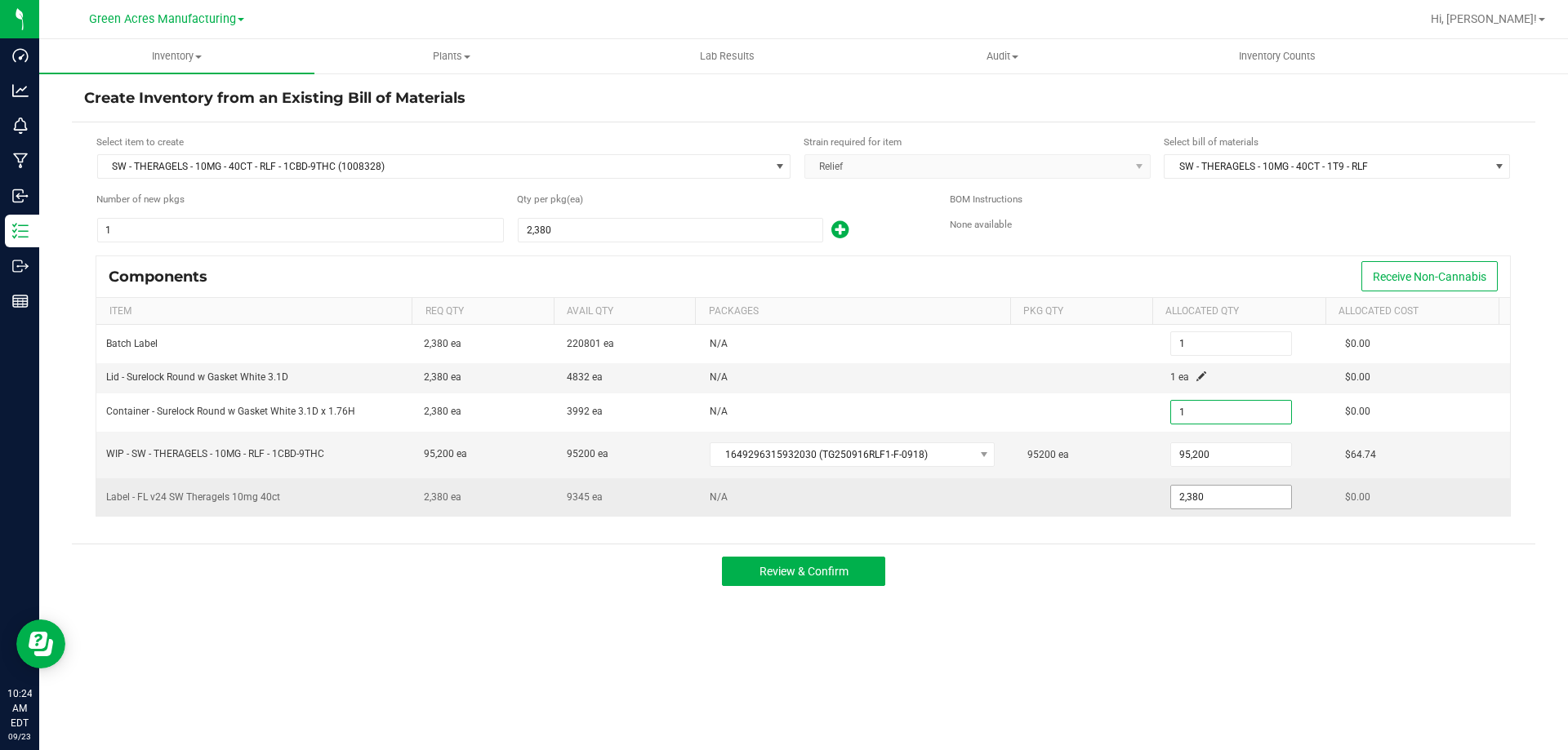
type input "1"
click at [1215, 494] on input "2380" at bounding box center [1231, 498] width 120 height 23
type input "1"
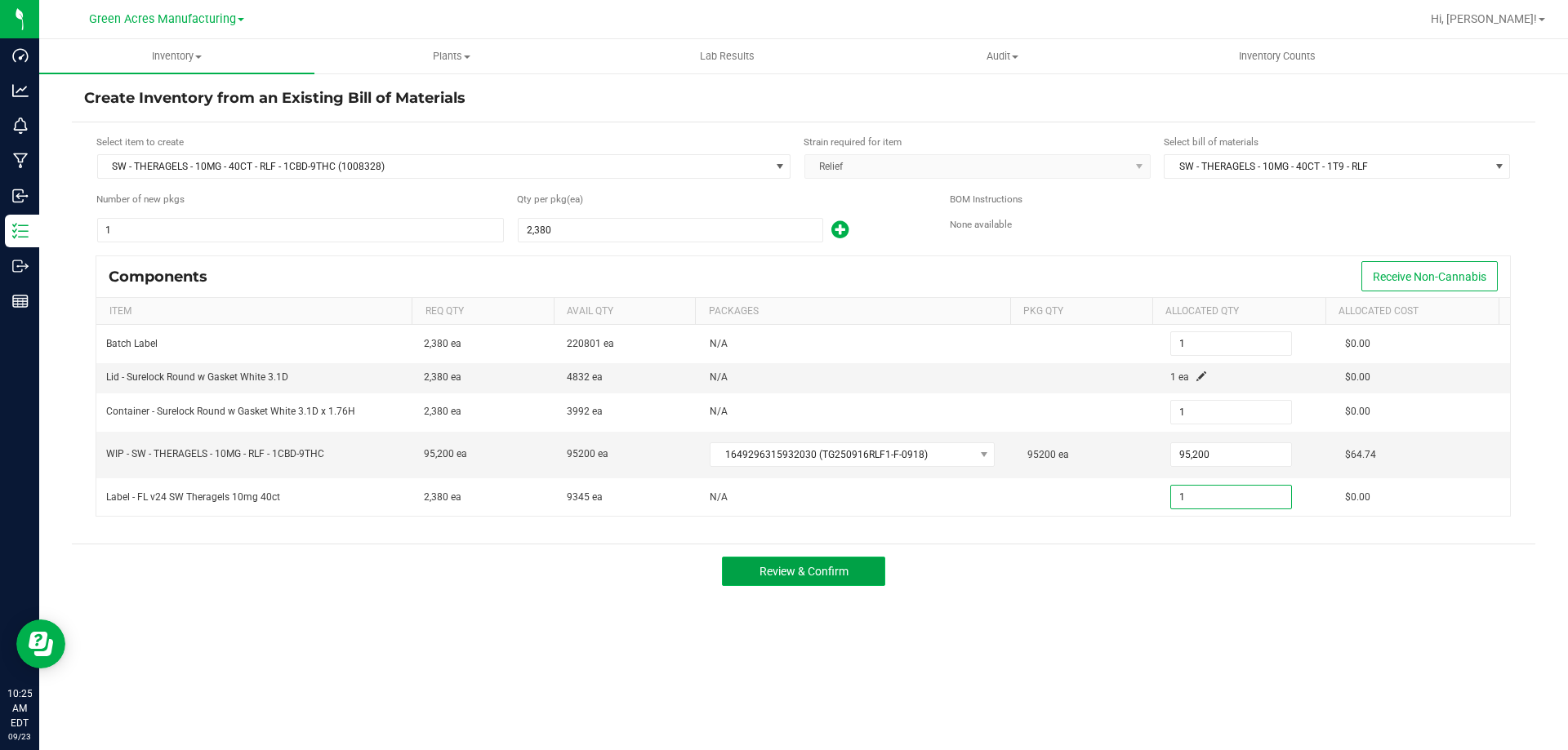
click at [858, 567] on button "Review & Confirm" at bounding box center [804, 571] width 164 height 30
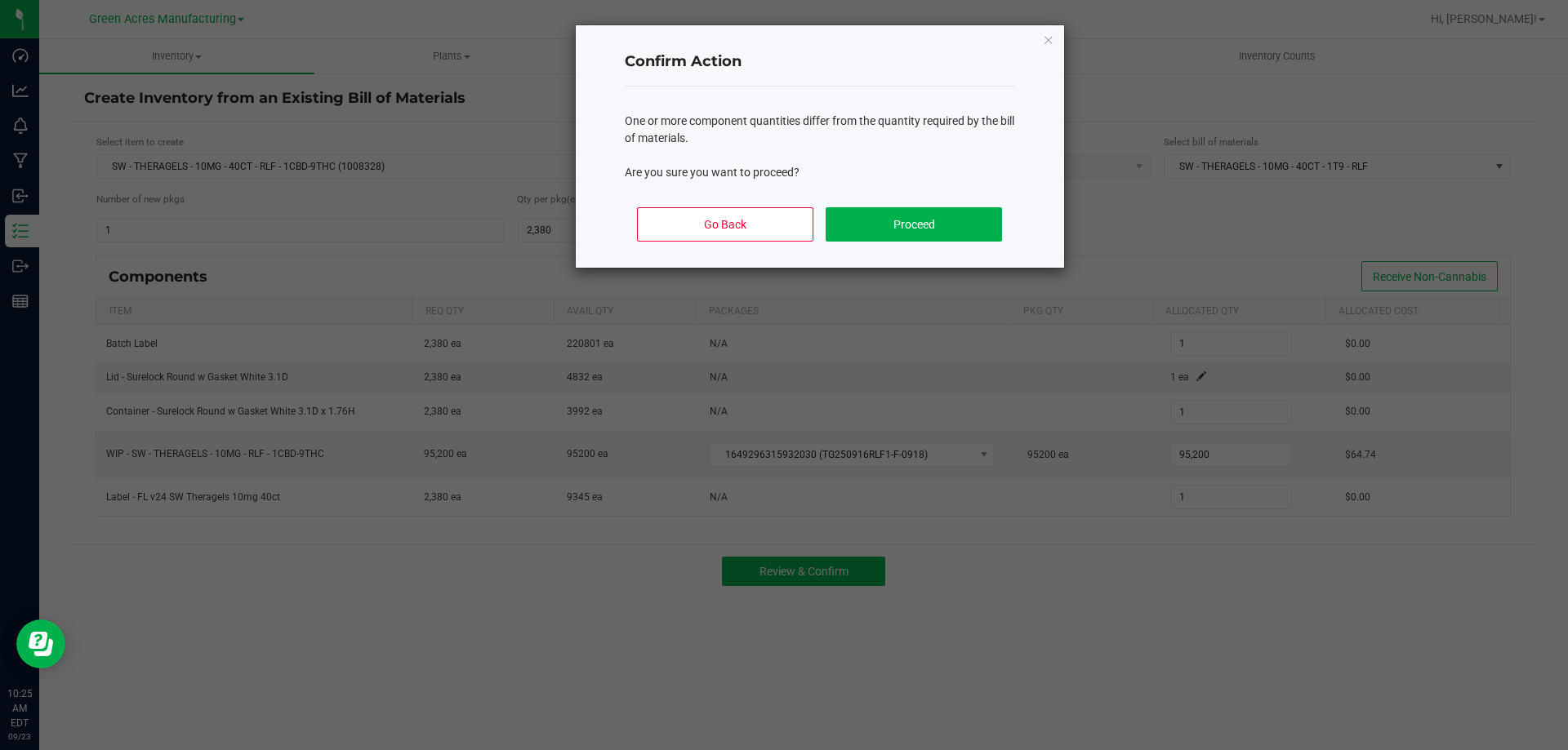
click at [809, 336] on ngb-modal-window "Confirm Action One or more component quantities differ from the quantity requir…" at bounding box center [790, 375] width 1581 height 750
click at [1047, 46] on icon "Close" at bounding box center [1049, 39] width 12 height 19
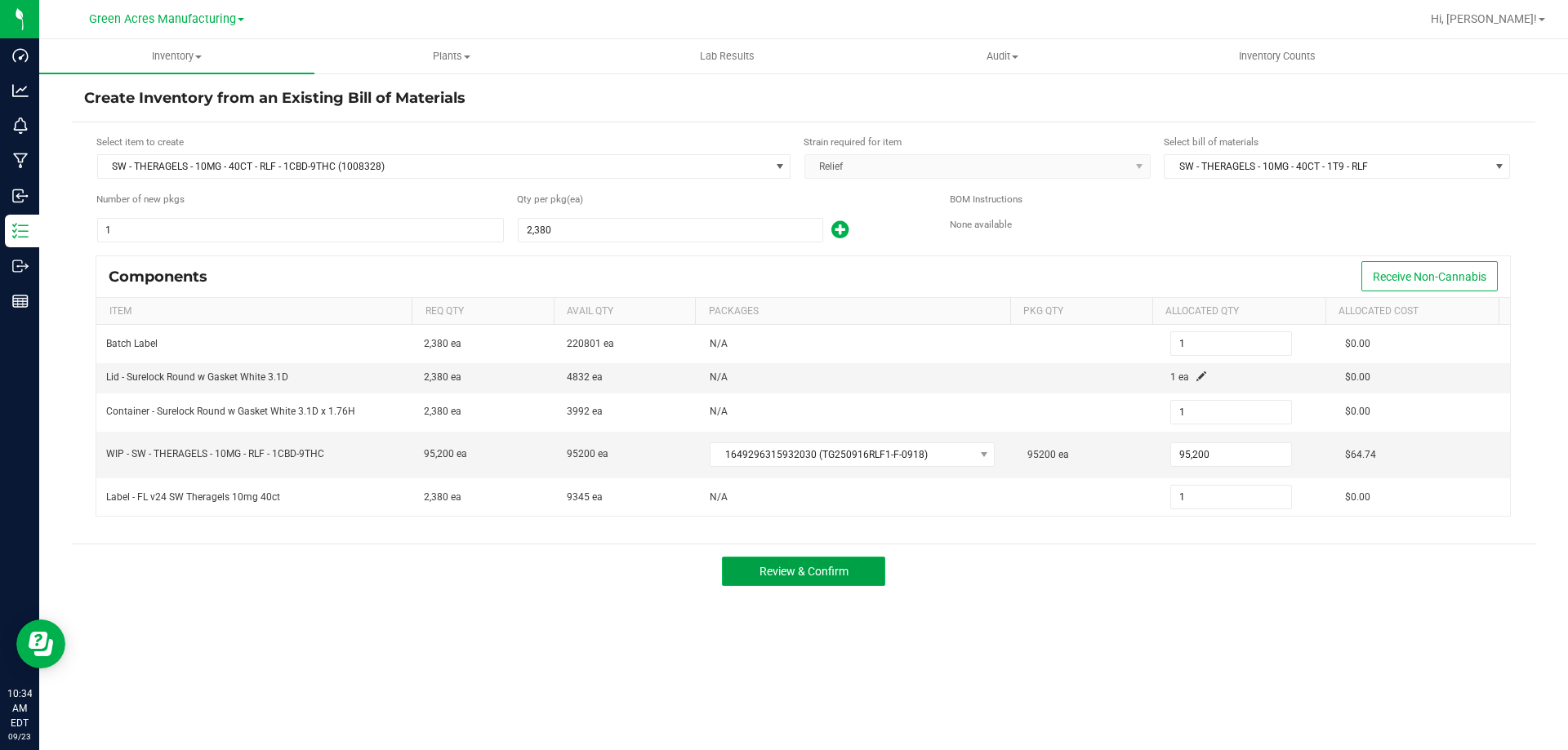
click at [826, 578] on button "Review & Confirm" at bounding box center [804, 571] width 164 height 30
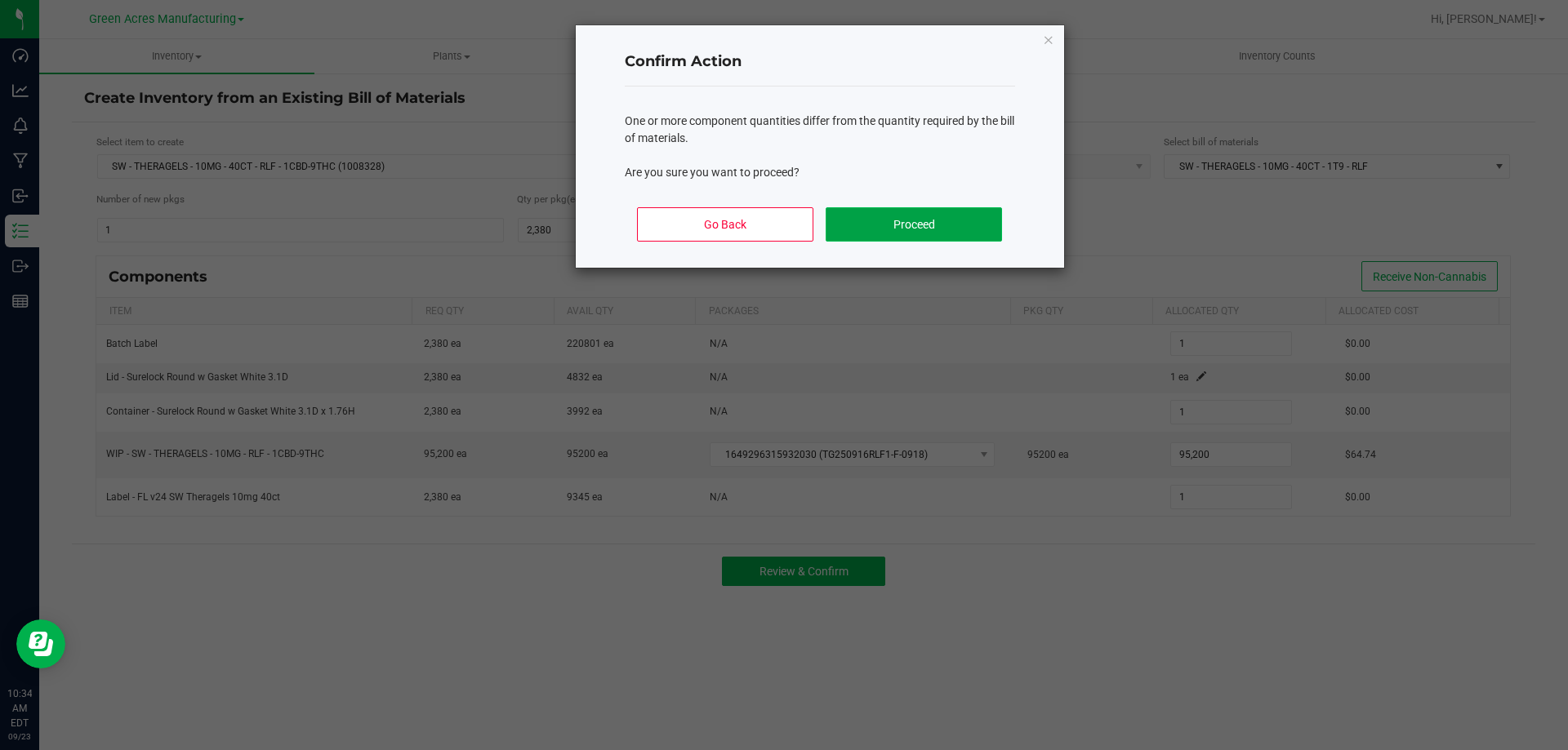
click at [908, 215] on button "Proceed" at bounding box center [913, 224] width 175 height 35
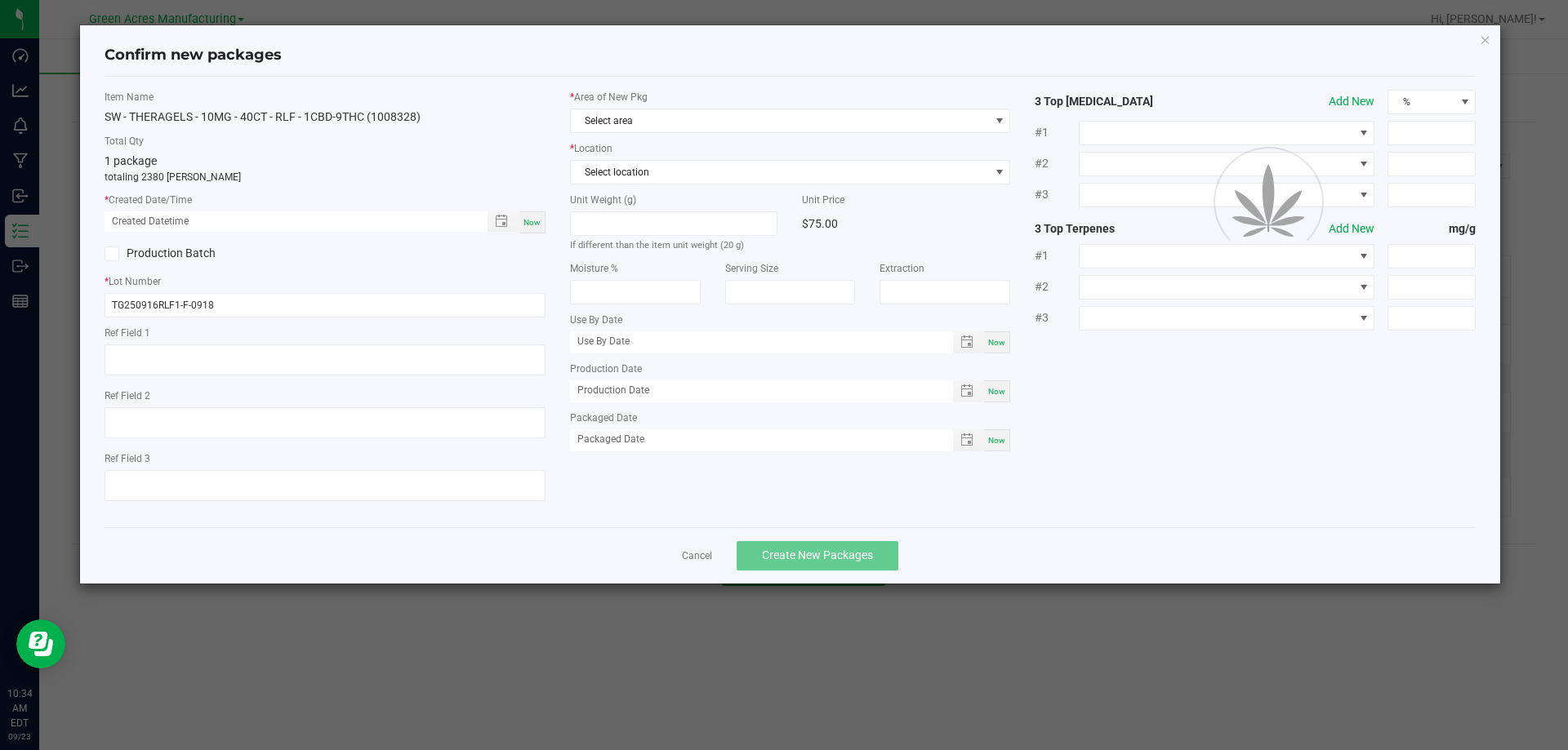
type textarea "3 bucket run."
click at [536, 226] on span "Now" at bounding box center [533, 221] width 17 height 9
type input "09/23/2025 10:34 AM"
click at [756, 107] on div "* Area of New Pkg Select area" at bounding box center [791, 111] width 441 height 43
click at [790, 138] on div "* Area of New Pkg Select area * Location Select location Unit Weight (g) If dif…" at bounding box center [790, 274] width 465 height 370
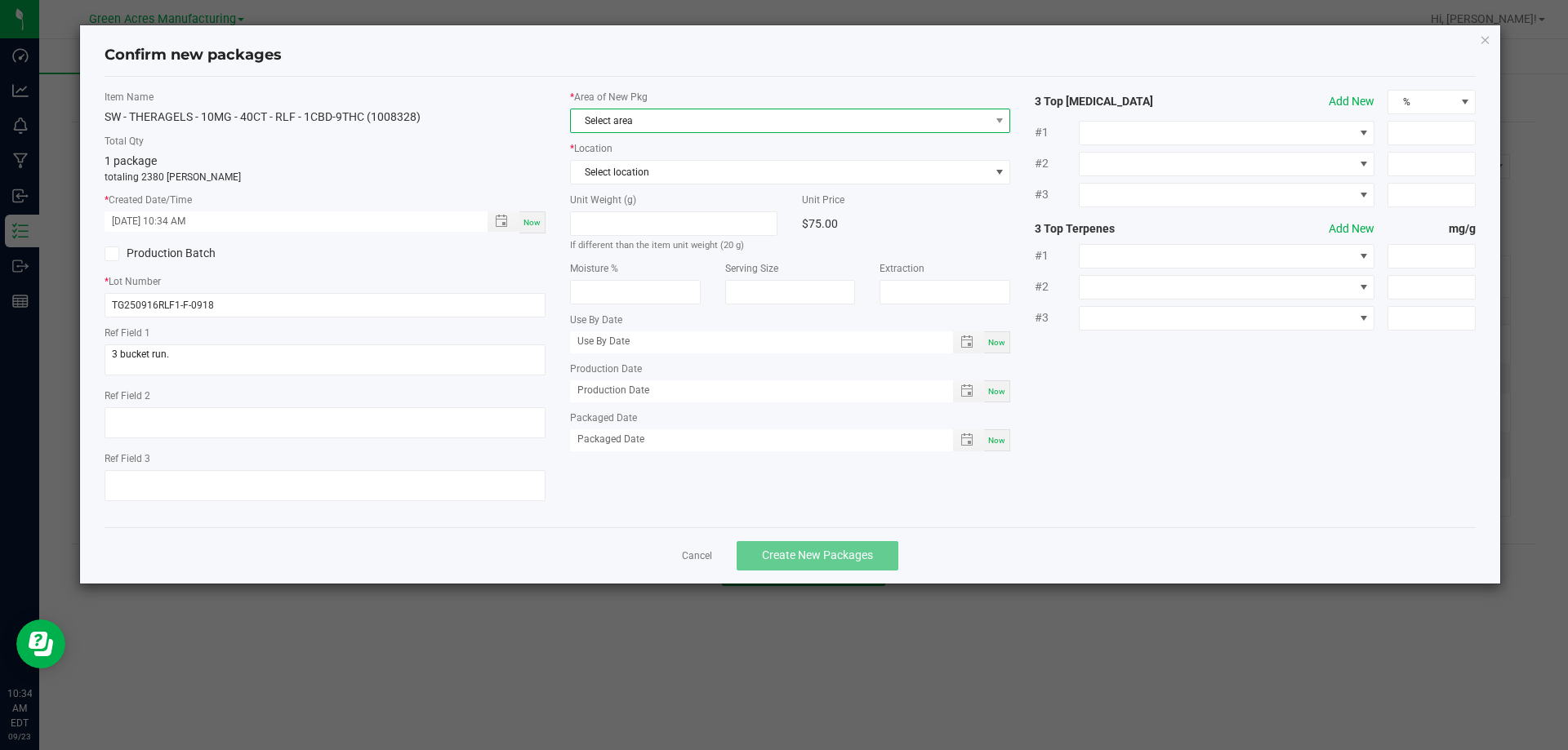
click at [788, 126] on span "Select area" at bounding box center [780, 121] width 419 height 23
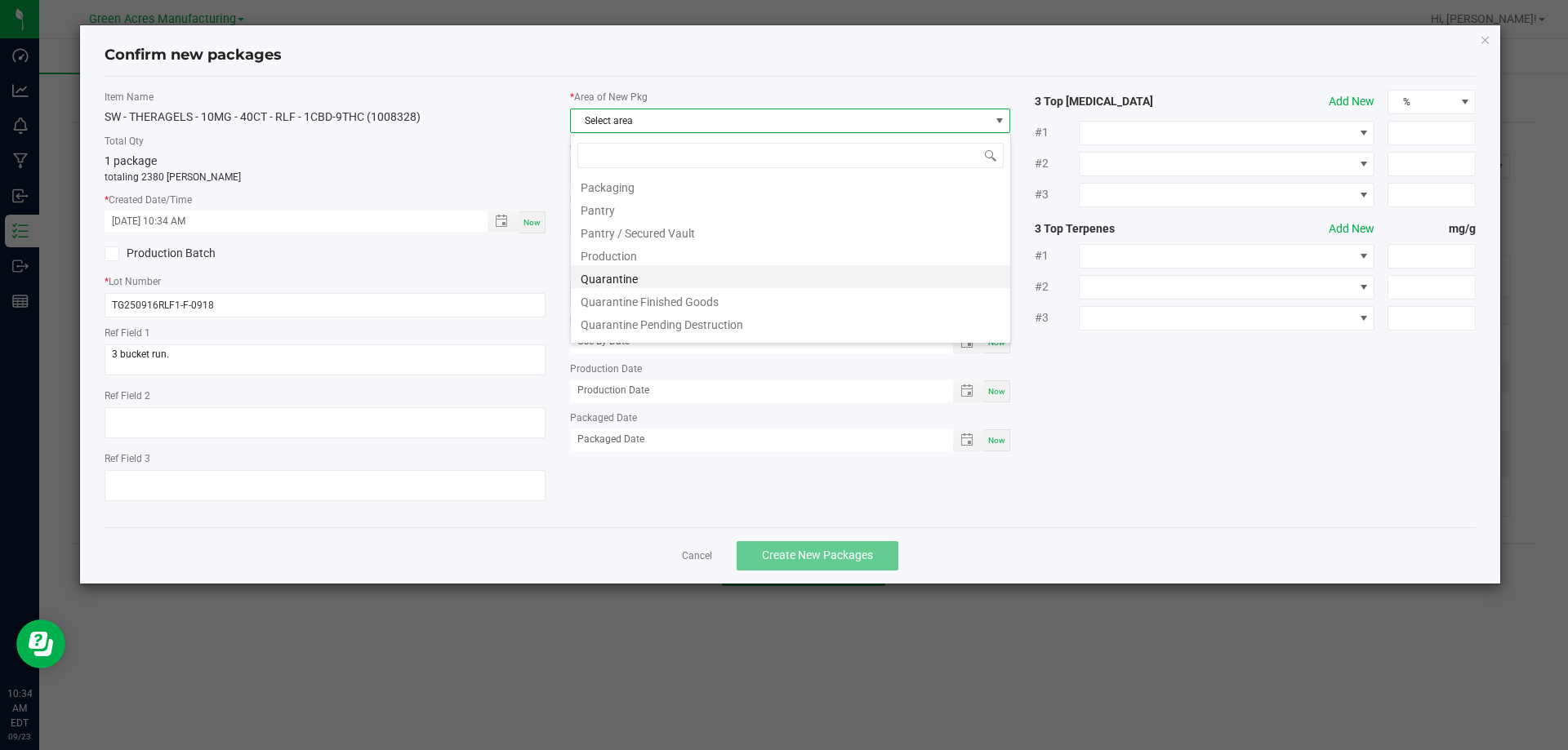
scroll to position [408, 0]
click at [627, 232] on li "Pantry" at bounding box center [791, 237] width 439 height 23
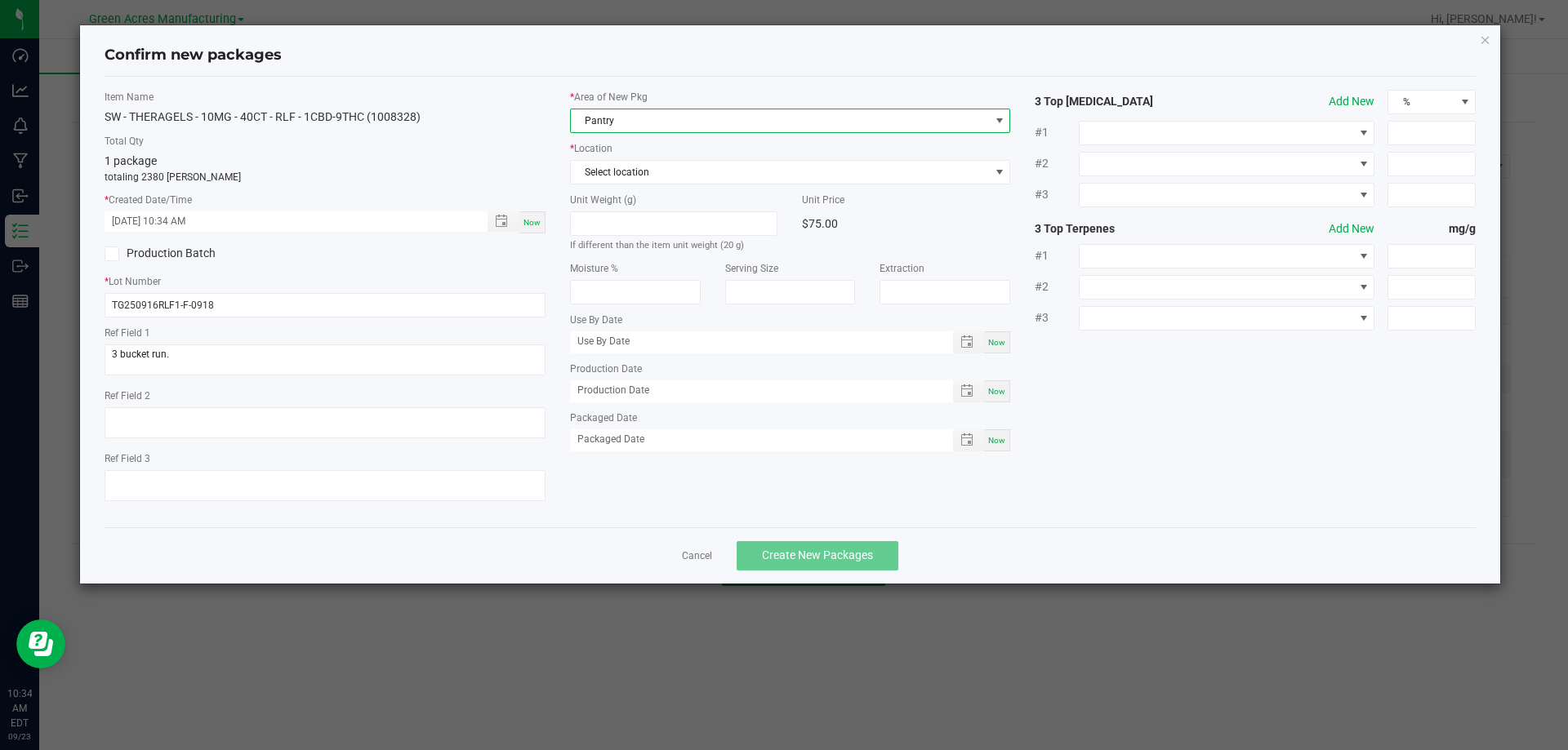
click at [835, 186] on div "* Area of New Pkg Pantry * Location Select location Unit Weight (g) If differen…" at bounding box center [790, 274] width 465 height 370
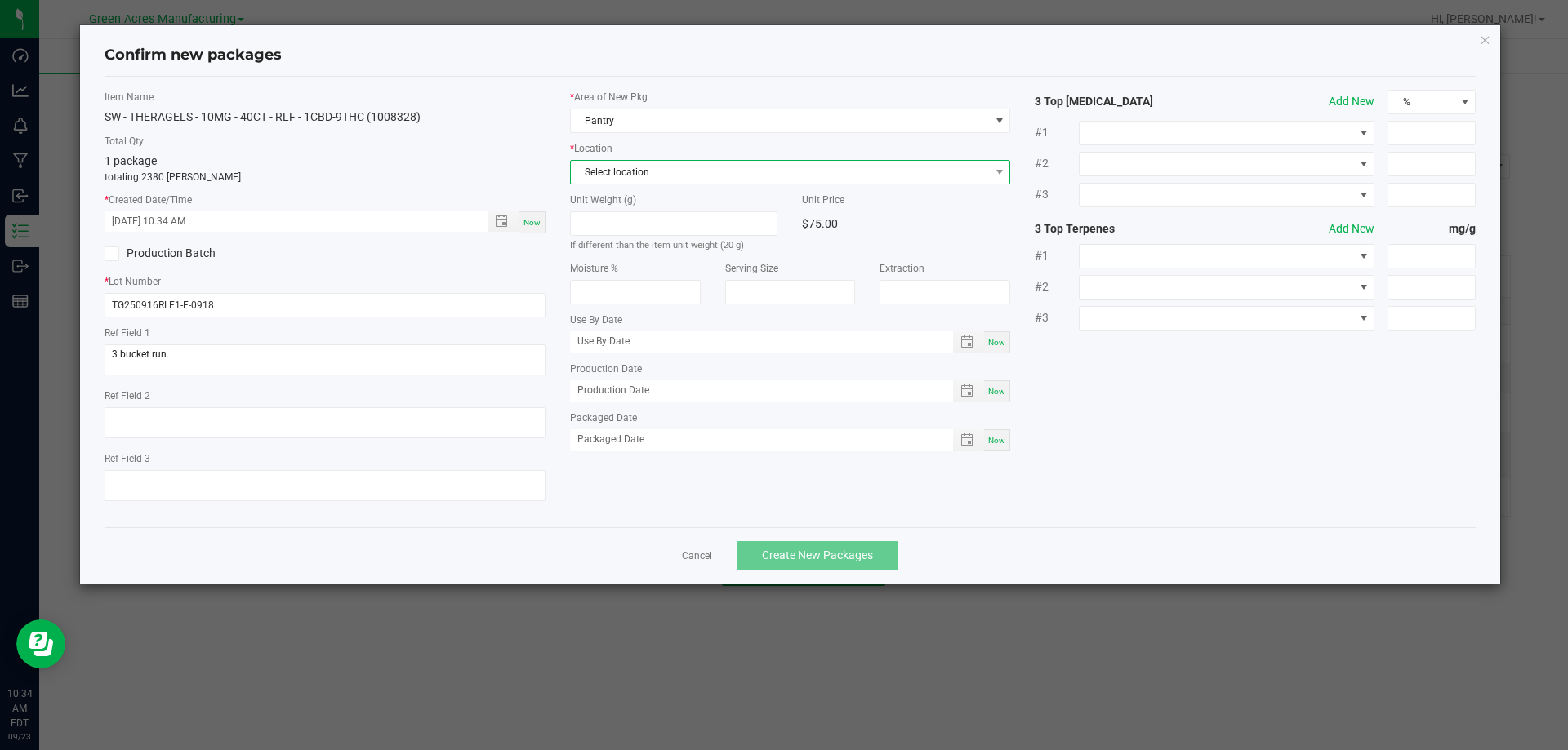
click at [835, 183] on span "Select location" at bounding box center [780, 172] width 419 height 23
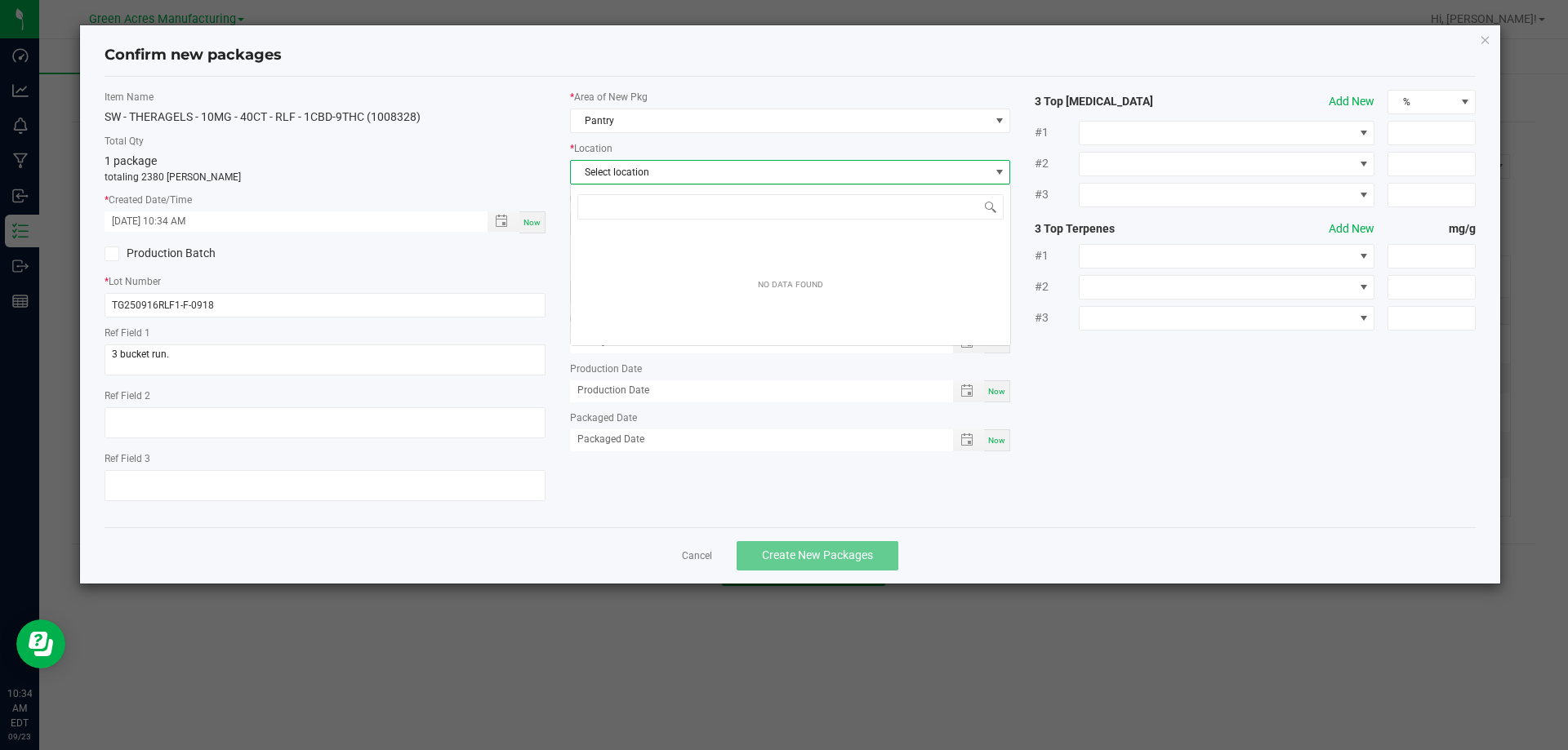
scroll to position [24, 441]
click at [782, 207] on input "NO DATA FOUND" at bounding box center [791, 207] width 427 height 25
click at [791, 180] on span "Select location" at bounding box center [780, 172] width 419 height 23
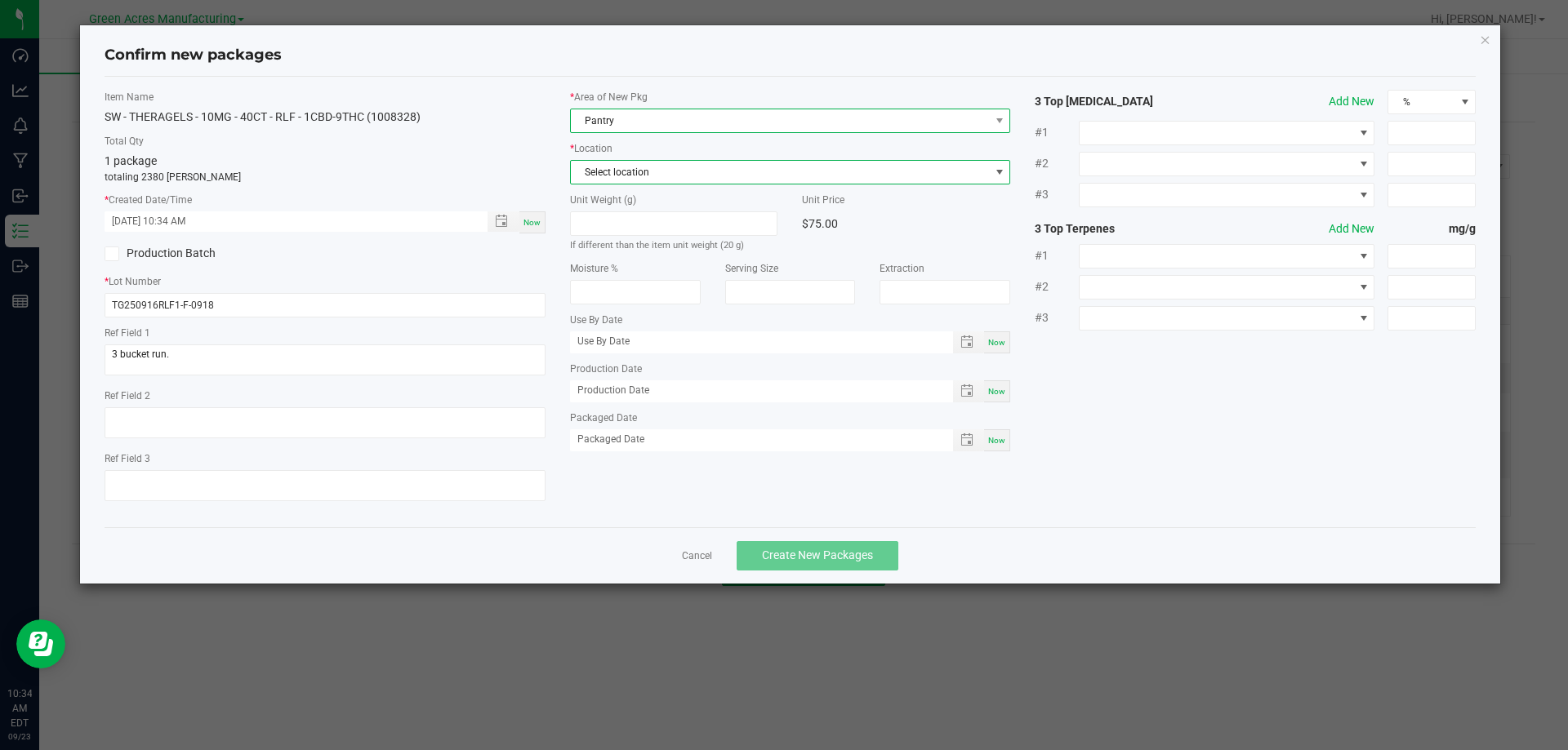
click at [849, 116] on span "Pantry" at bounding box center [780, 121] width 419 height 23
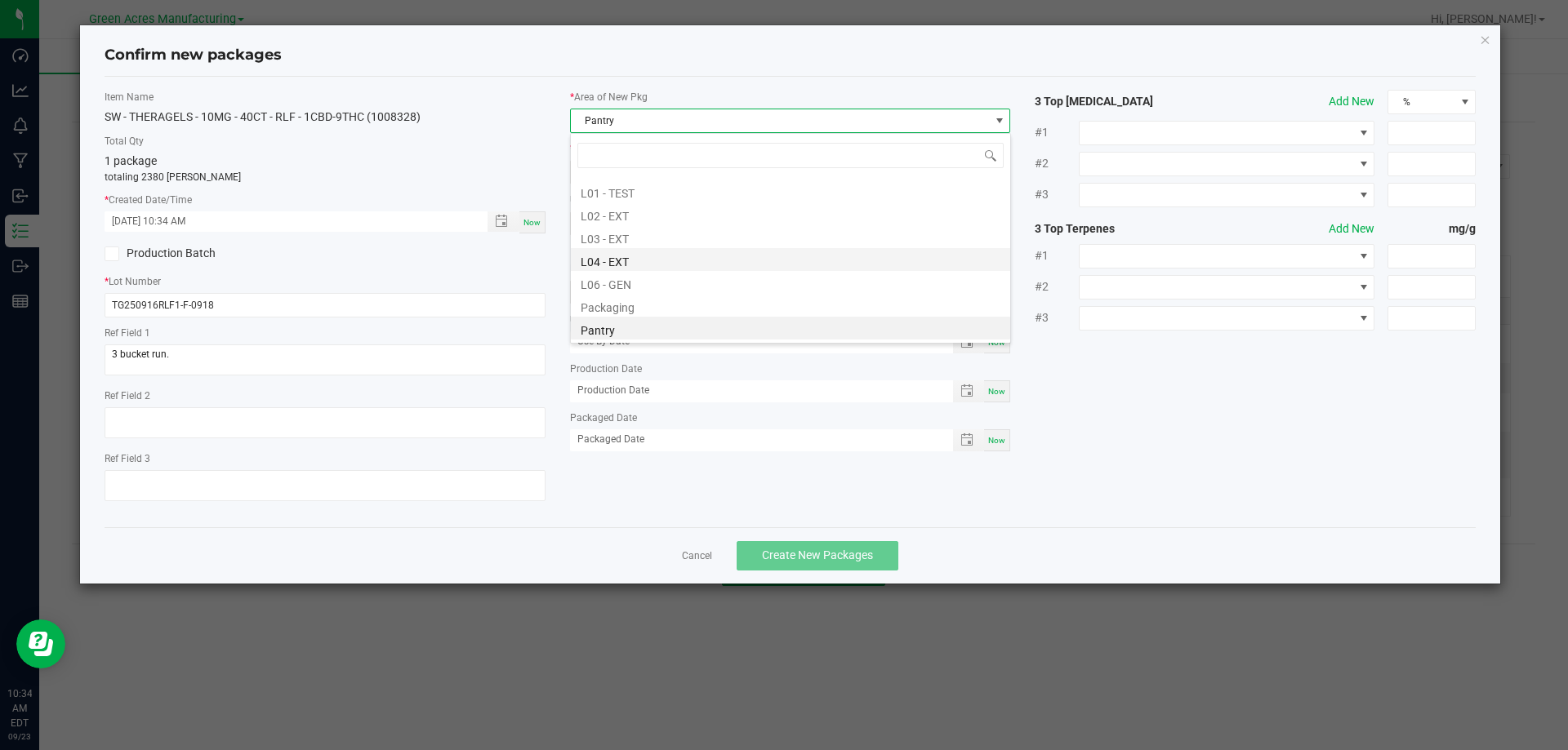
scroll to position [399, 0]
click at [696, 268] on li "Pantry / Secured Vault" at bounding box center [791, 270] width 439 height 23
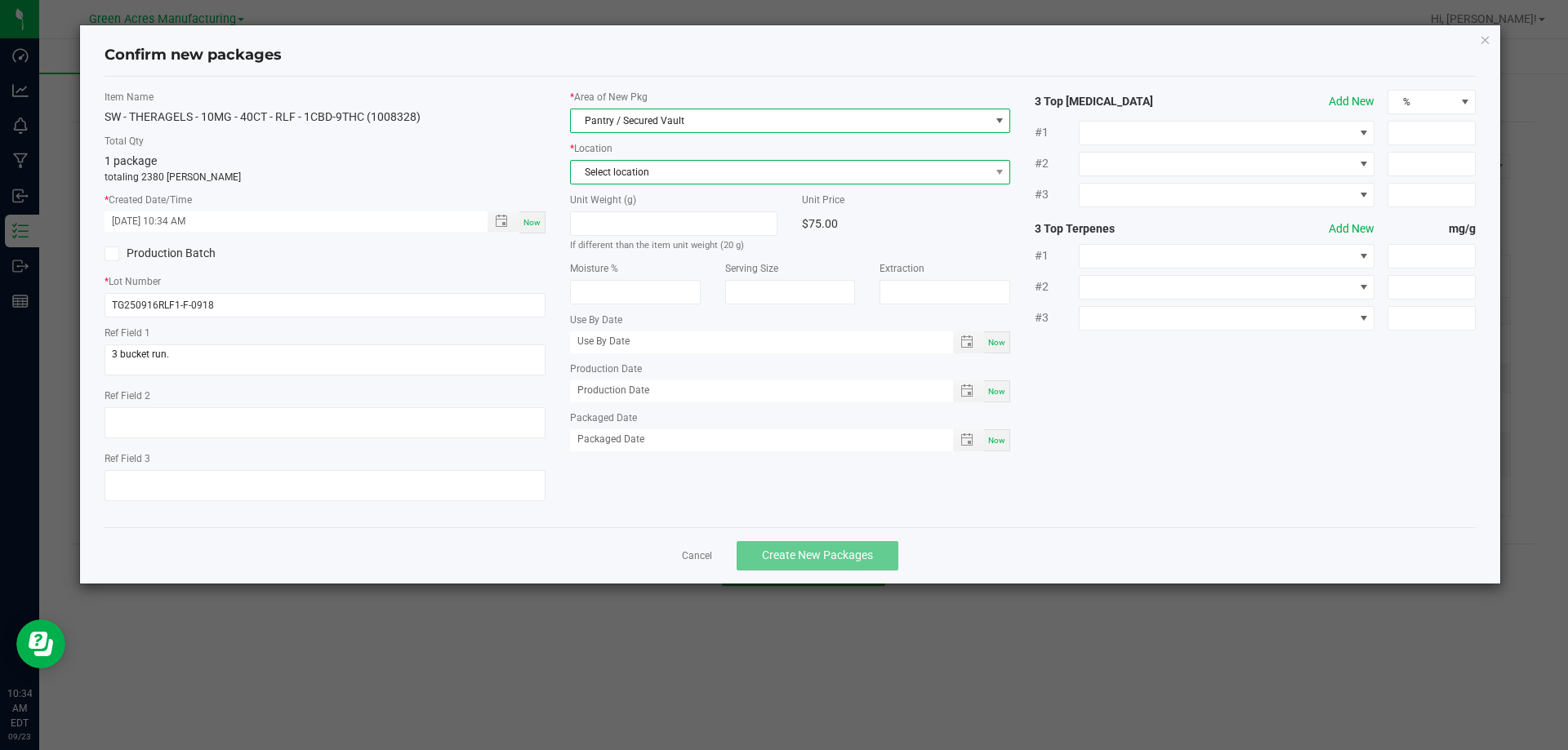
click at [723, 168] on span "Select location" at bounding box center [780, 172] width 419 height 23
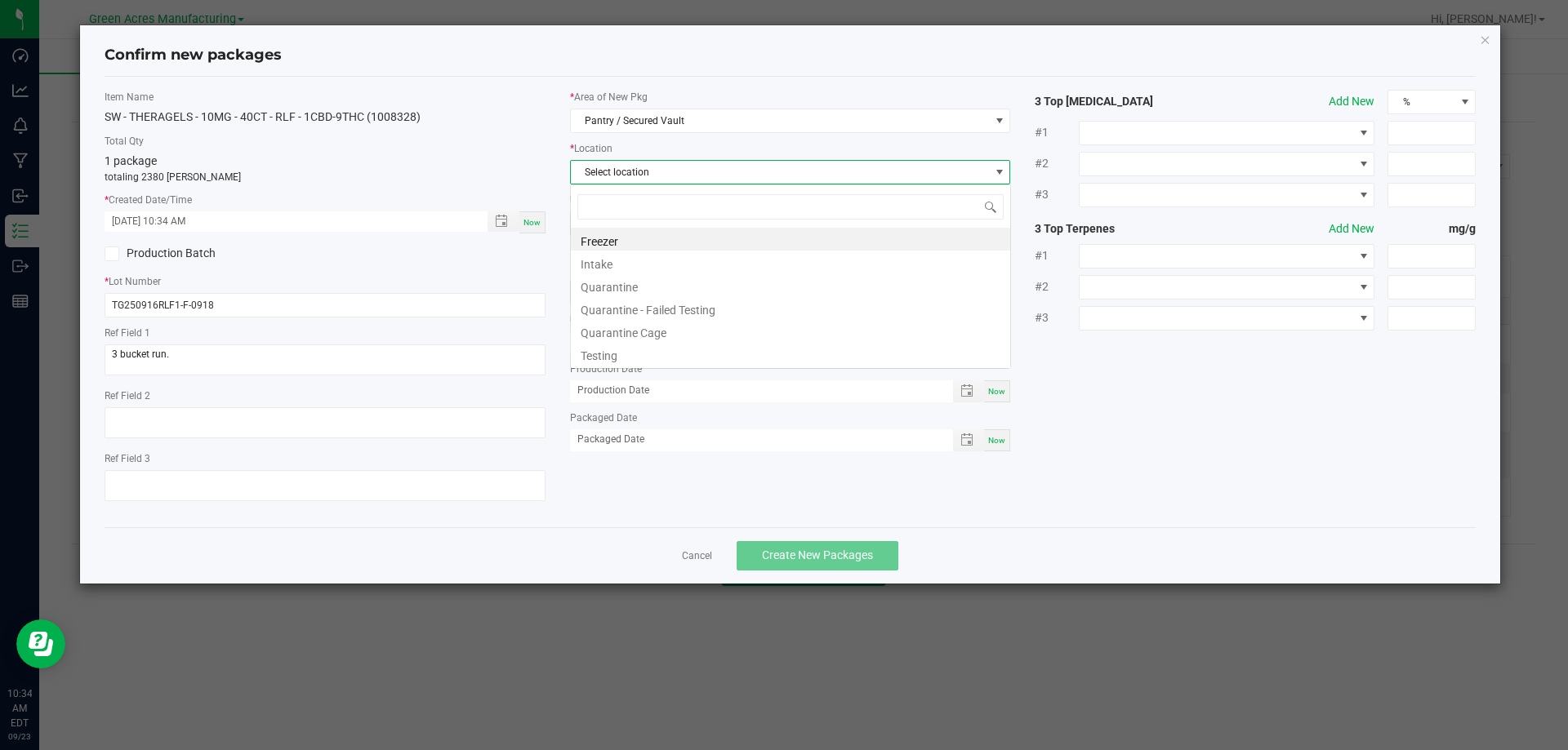
scroll to position [24, 441]
click at [642, 266] on li "Intake" at bounding box center [791, 262] width 439 height 23
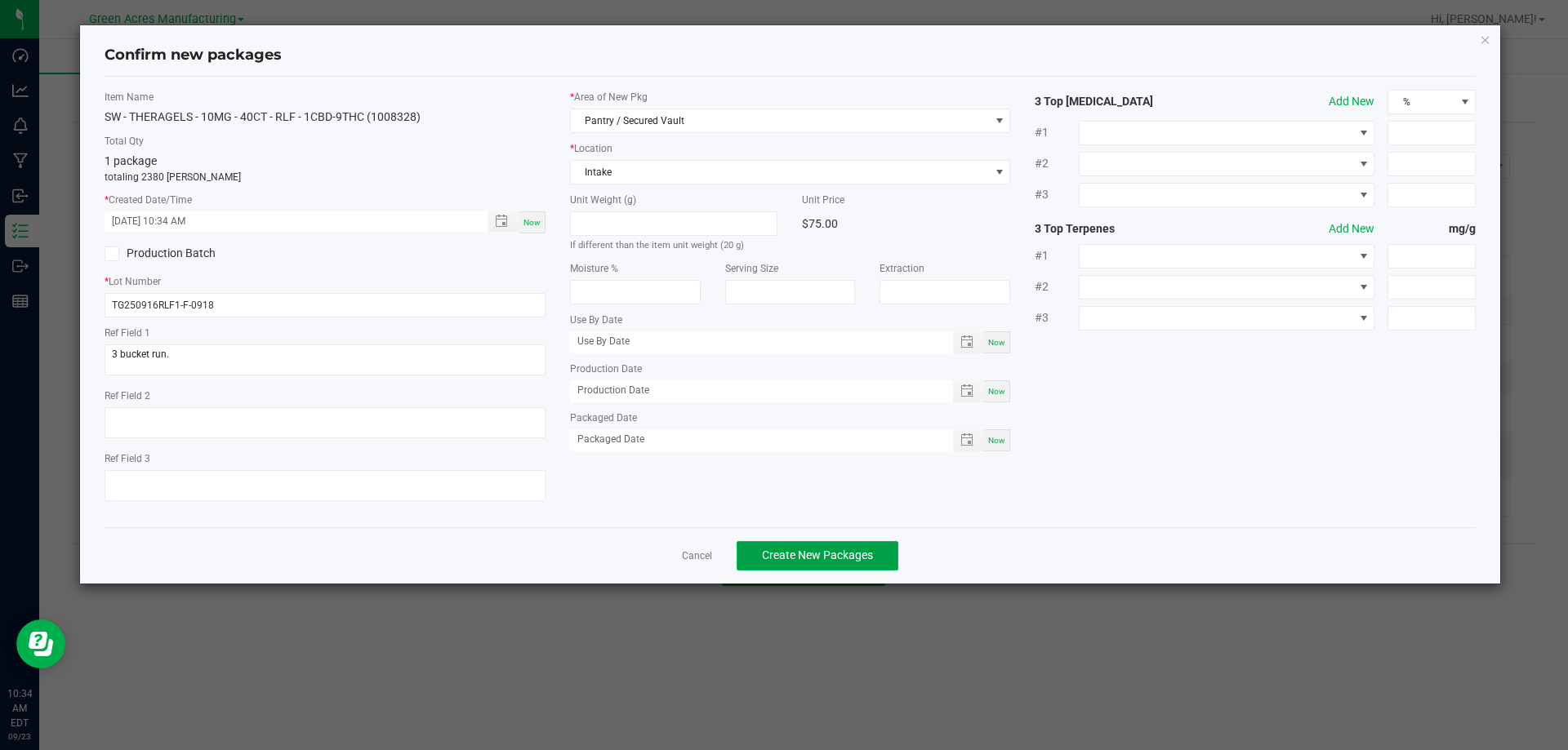
click at [849, 544] on button "Create New Packages" at bounding box center [818, 556] width 162 height 30
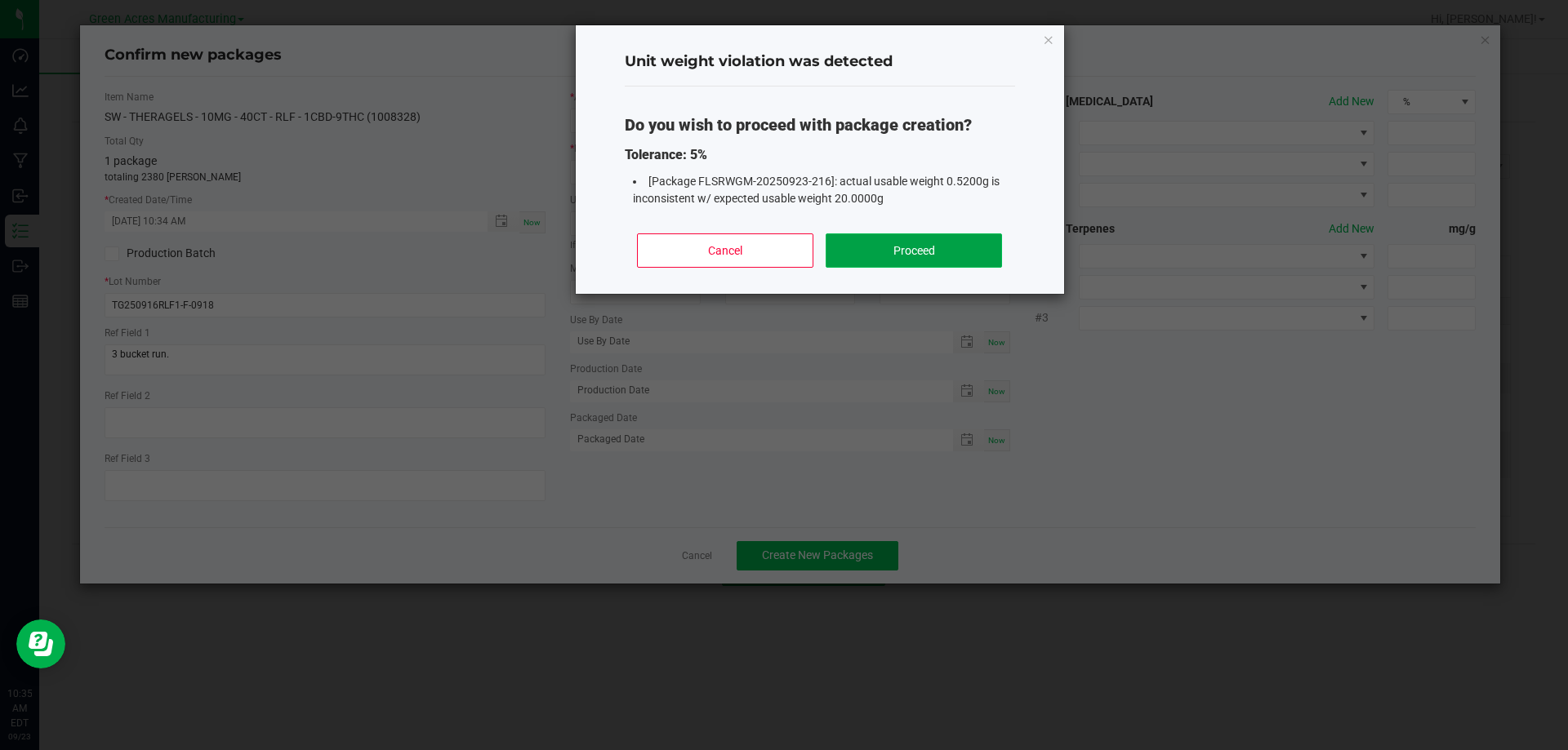
click at [915, 242] on button "Proceed" at bounding box center [913, 251] width 175 height 35
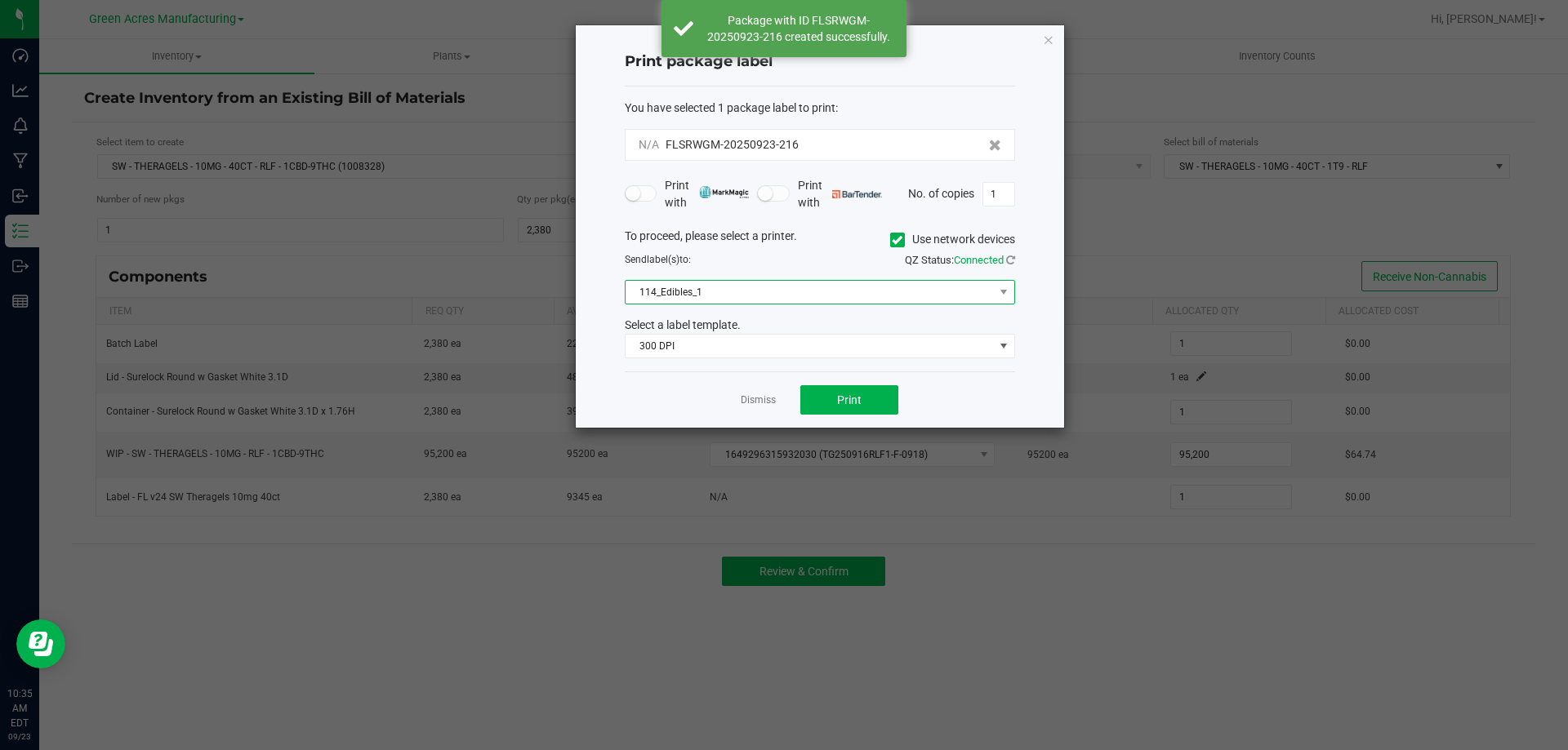
click at [879, 299] on span "114_Edibles_1" at bounding box center [810, 293] width 369 height 23
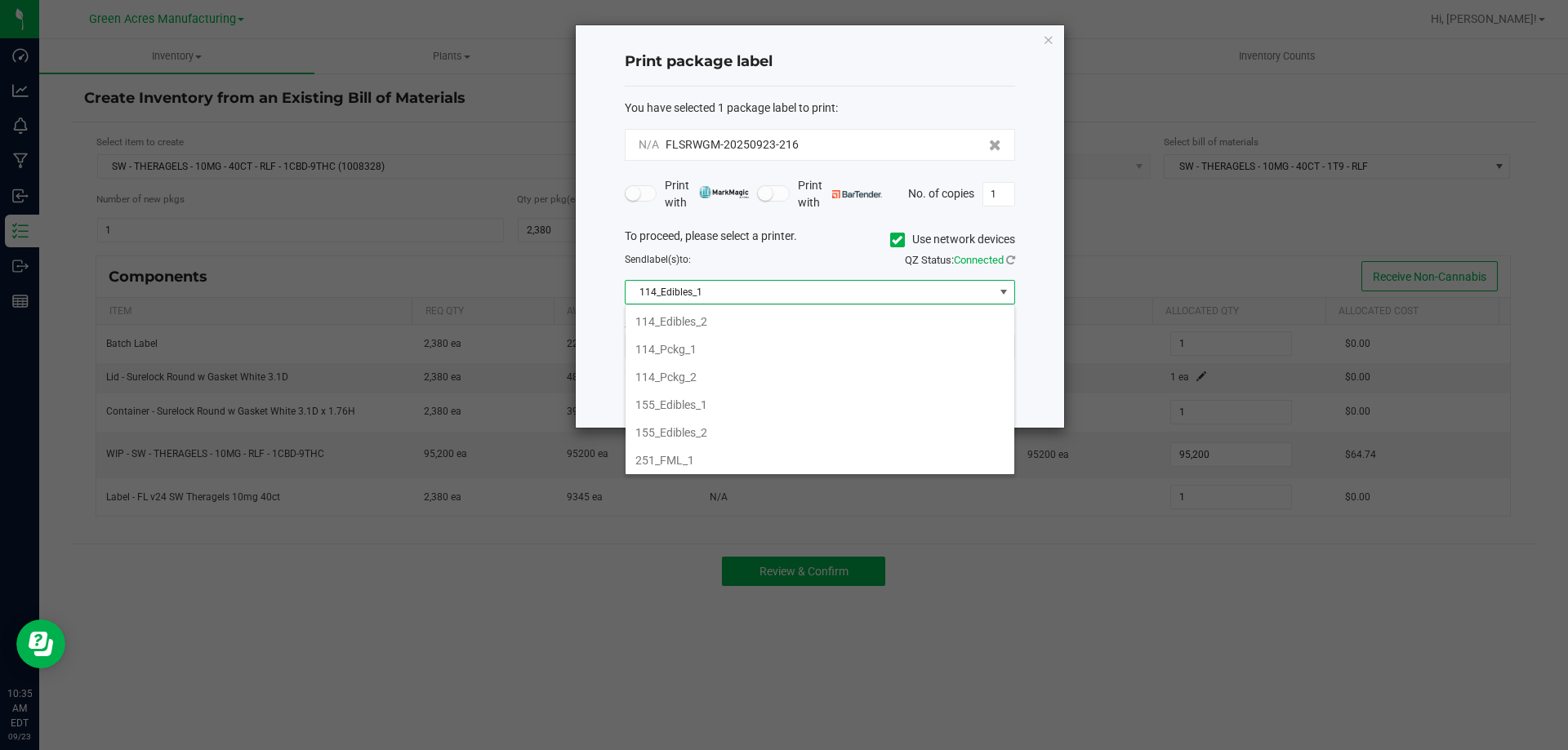
scroll to position [0, 0]
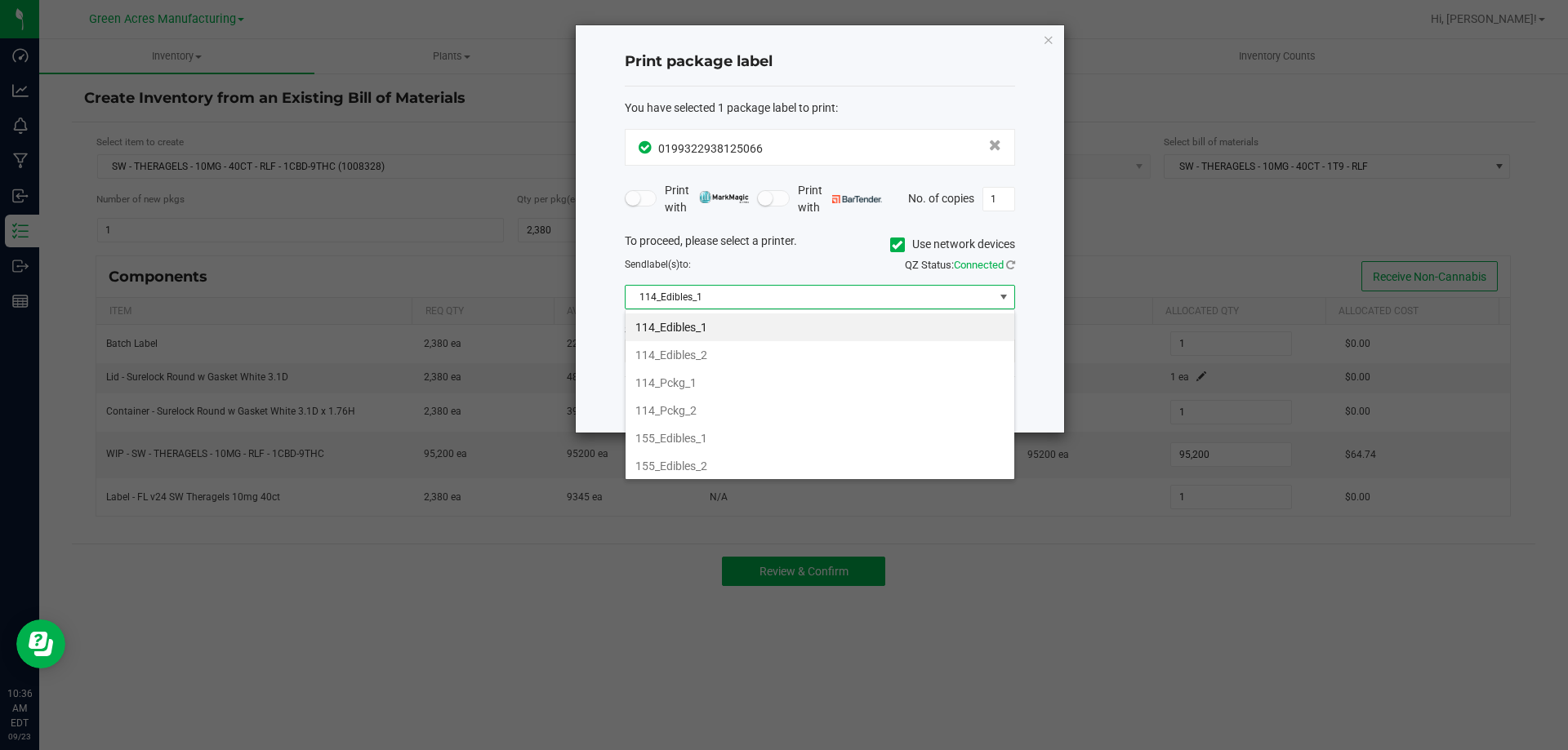
click at [720, 324] on li "114_Edibles_1" at bounding box center [821, 327] width 389 height 28
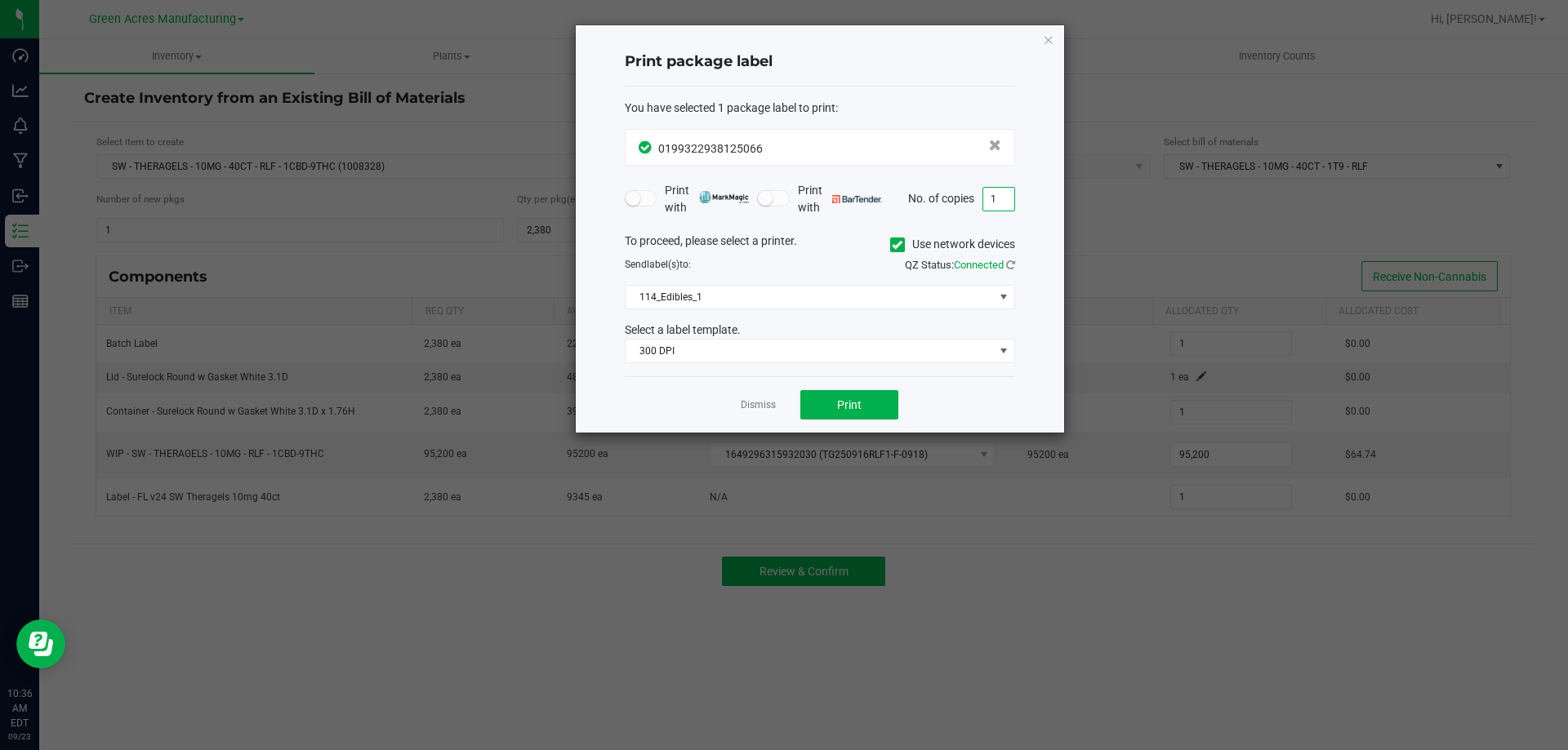
click at [994, 198] on input "1" at bounding box center [999, 199] width 31 height 23
type input "4"
drag, startPoint x: 871, startPoint y: 419, endPoint x: 869, endPoint y: 434, distance: 15.1
click at [870, 419] on button "Print" at bounding box center [849, 404] width 98 height 30
click at [845, 405] on span "Print" at bounding box center [849, 405] width 24 height 13
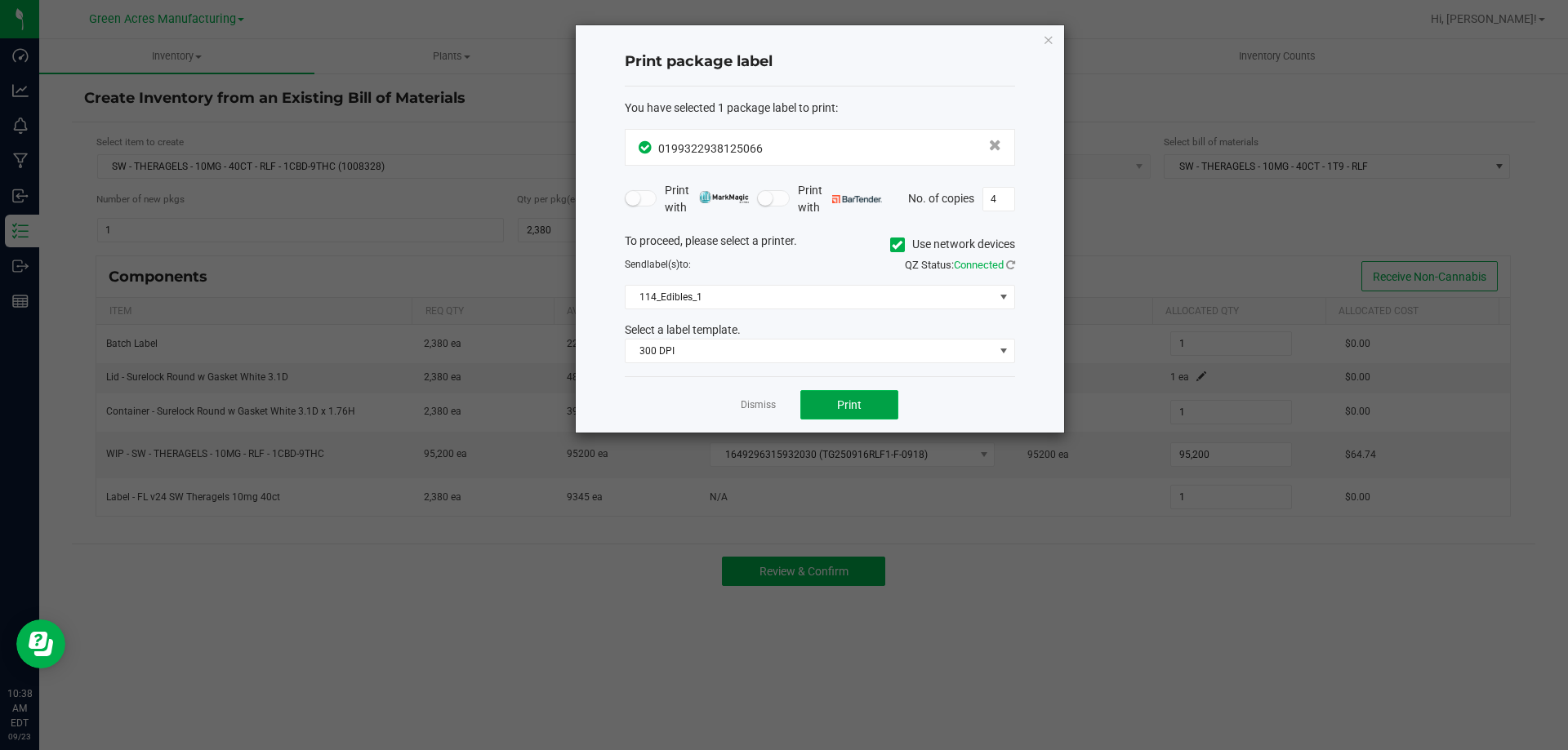
click at [818, 401] on button "Print" at bounding box center [849, 404] width 98 height 30
click at [745, 407] on link "Dismiss" at bounding box center [758, 405] width 35 height 13
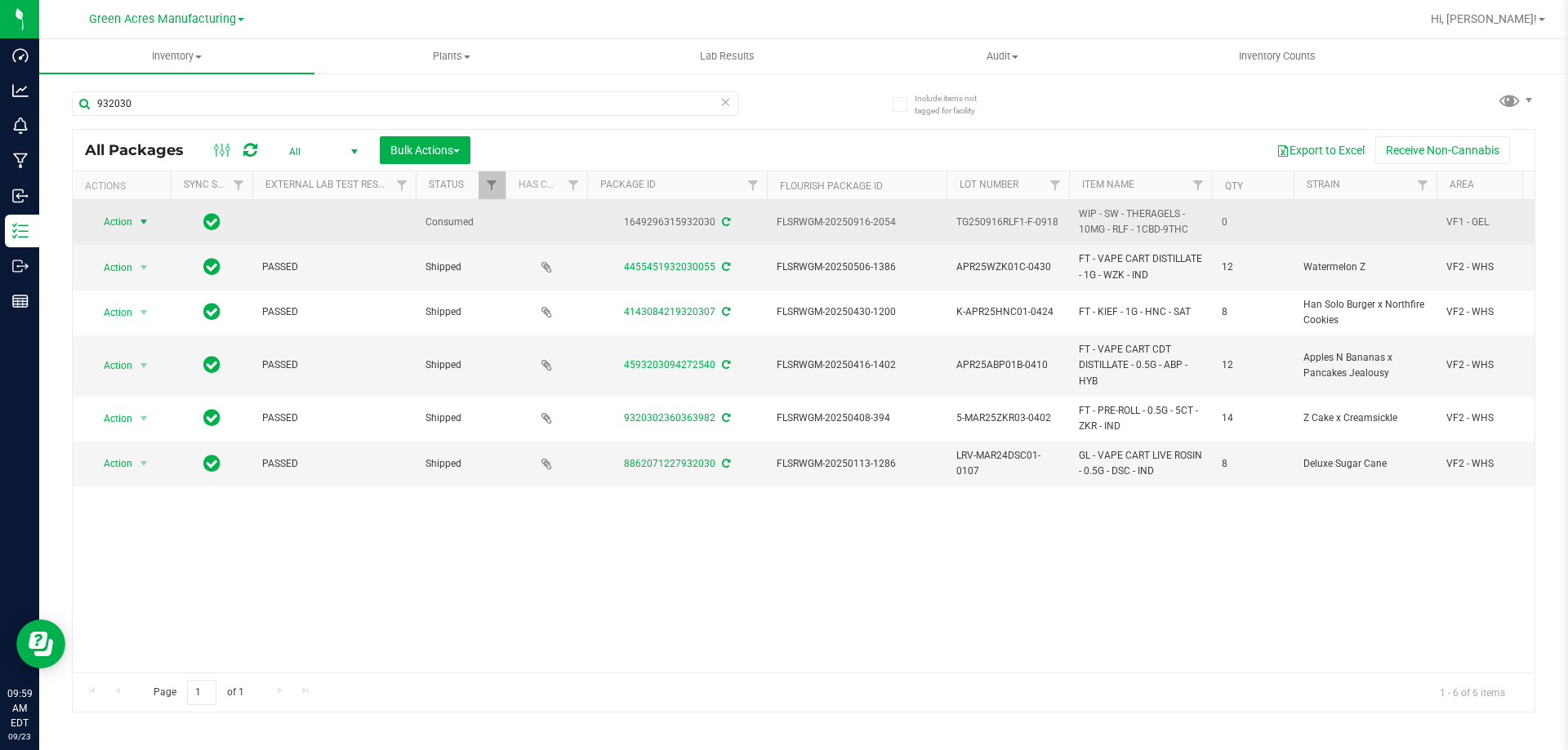
click at [140, 225] on span "select" at bounding box center [144, 222] width 13 height 13
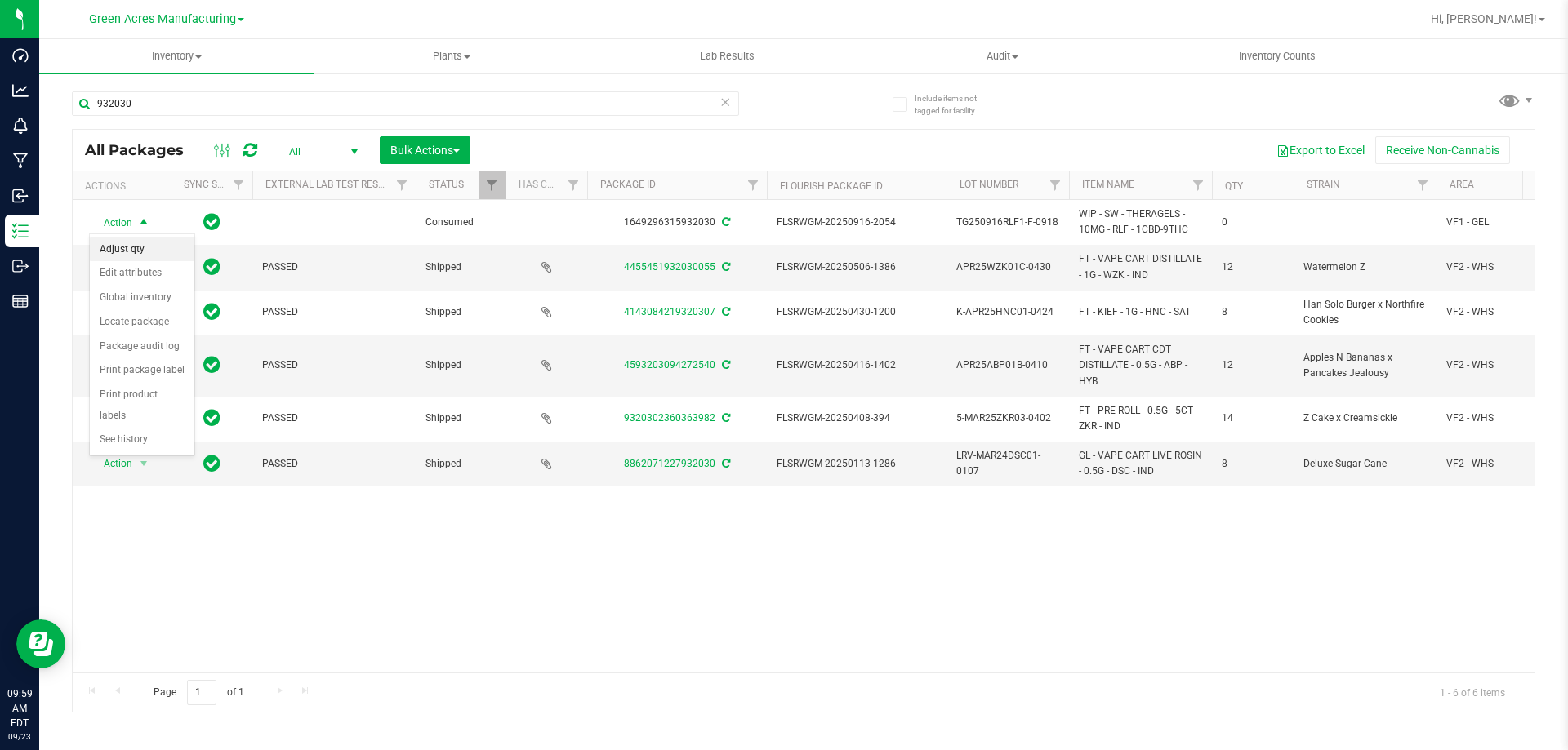
click at [142, 246] on li "Adjust qty" at bounding box center [142, 249] width 105 height 24
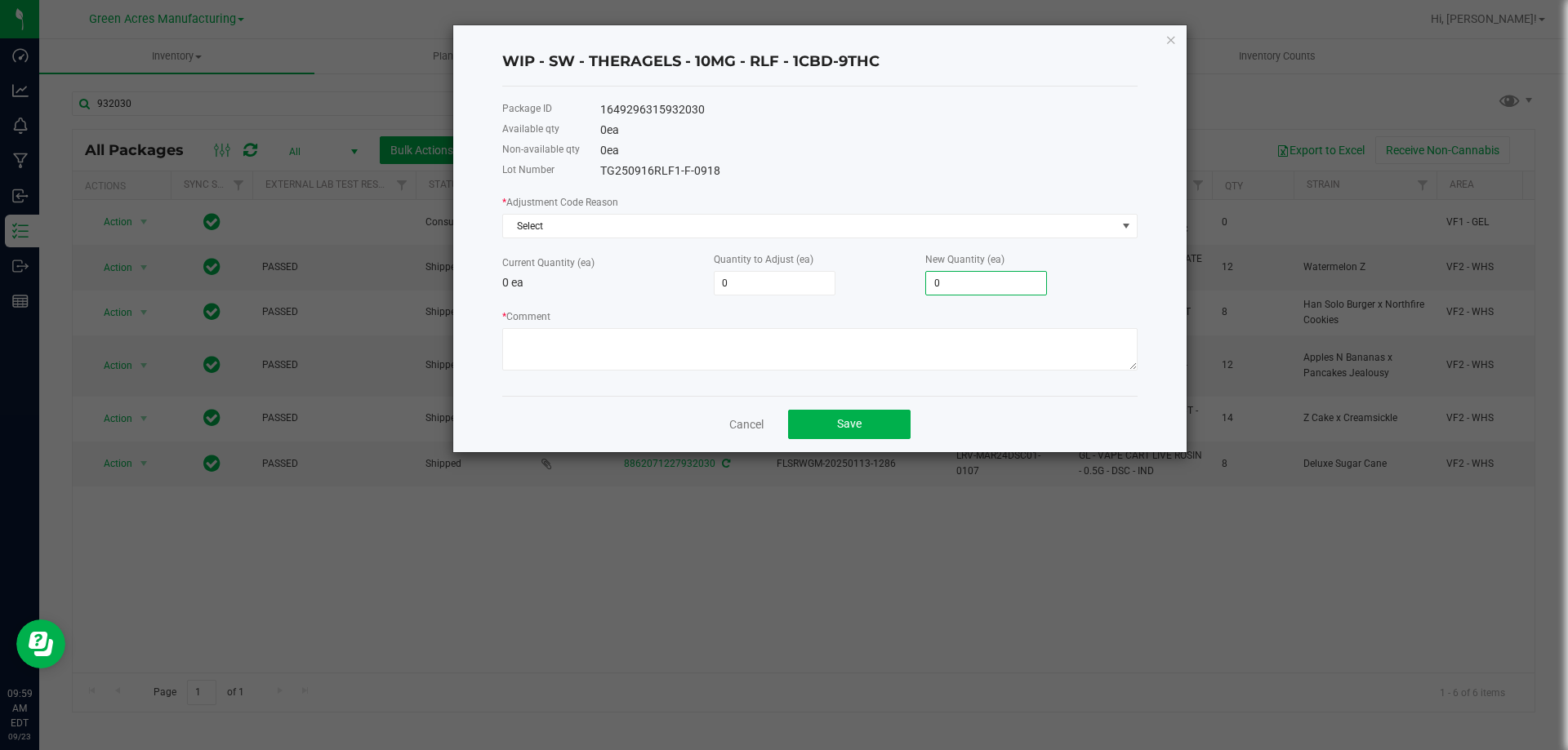
click at [1006, 282] on input "0" at bounding box center [986, 283] width 120 height 23
type input "9"
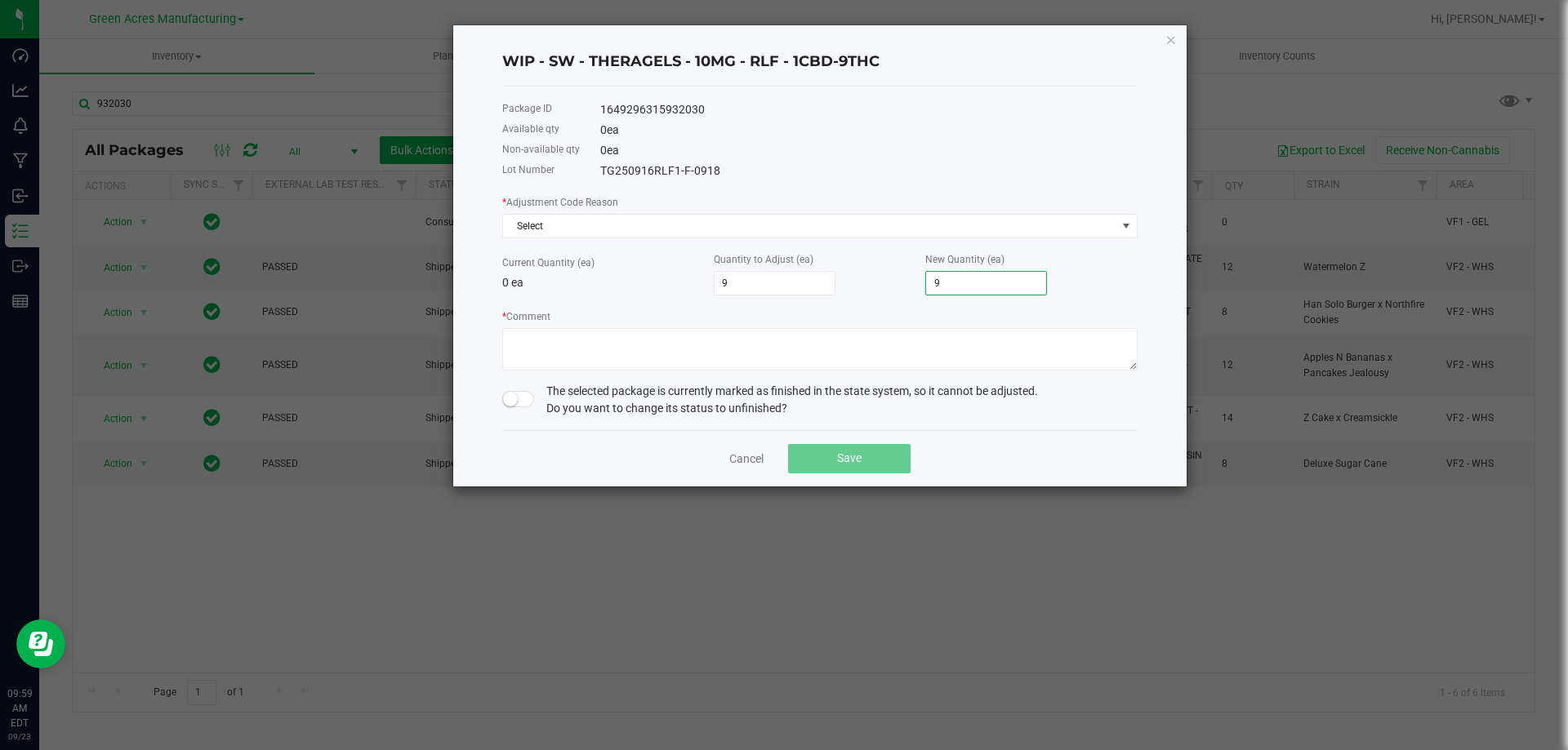
type input "95"
type input "952"
type input "9,520"
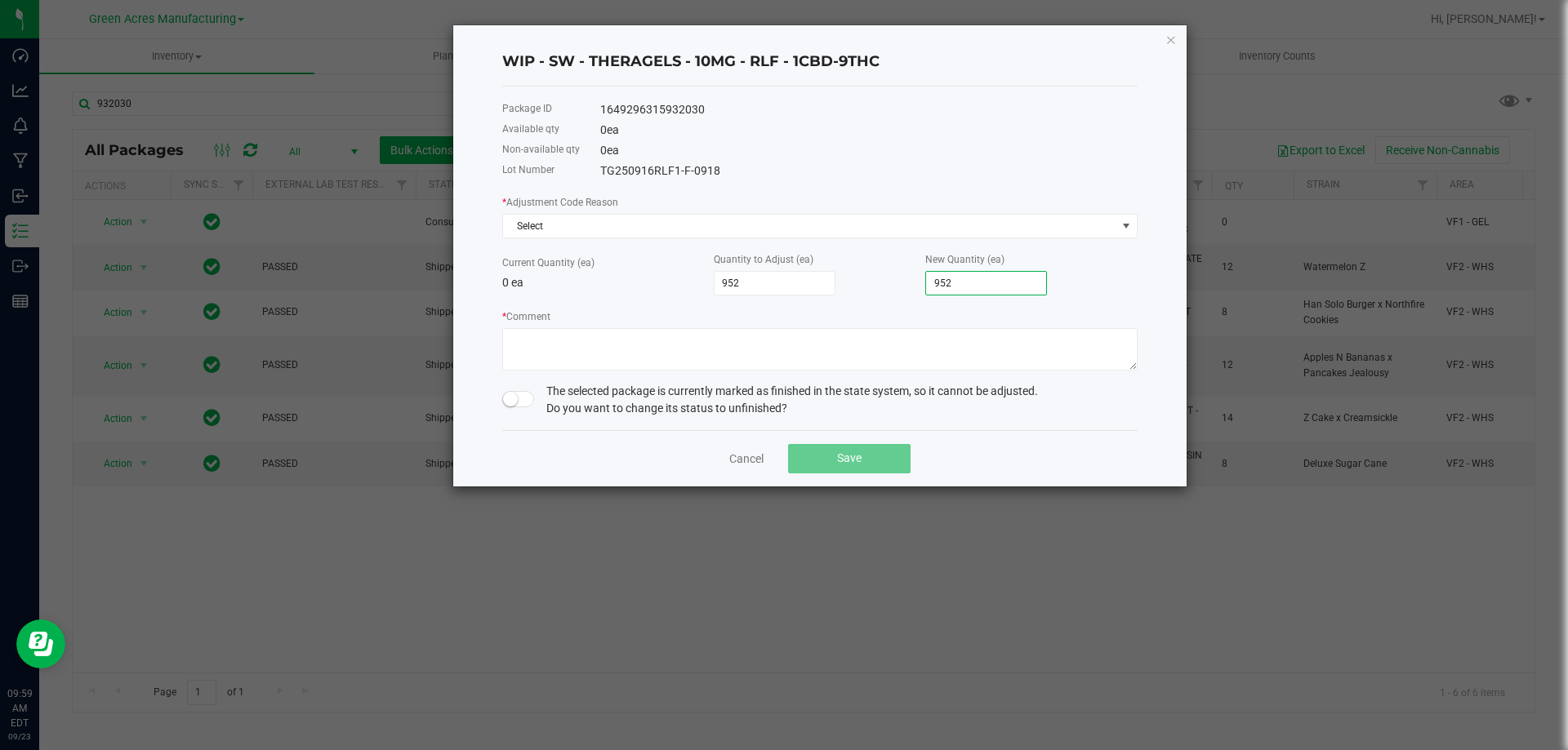
type input "9520"
type input "95,200"
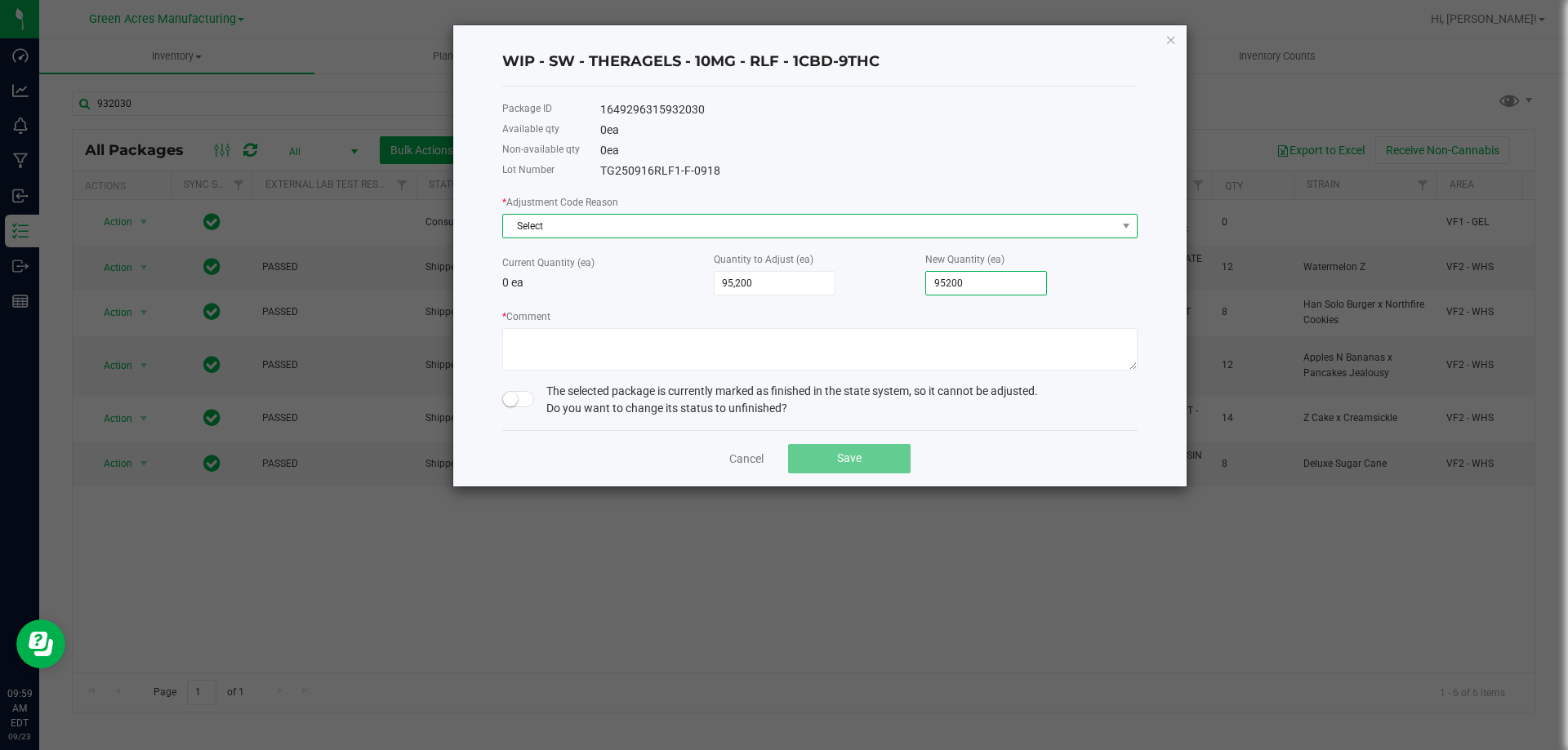
type input "95,200"
click at [543, 237] on span "Select" at bounding box center [809, 226] width 614 height 23
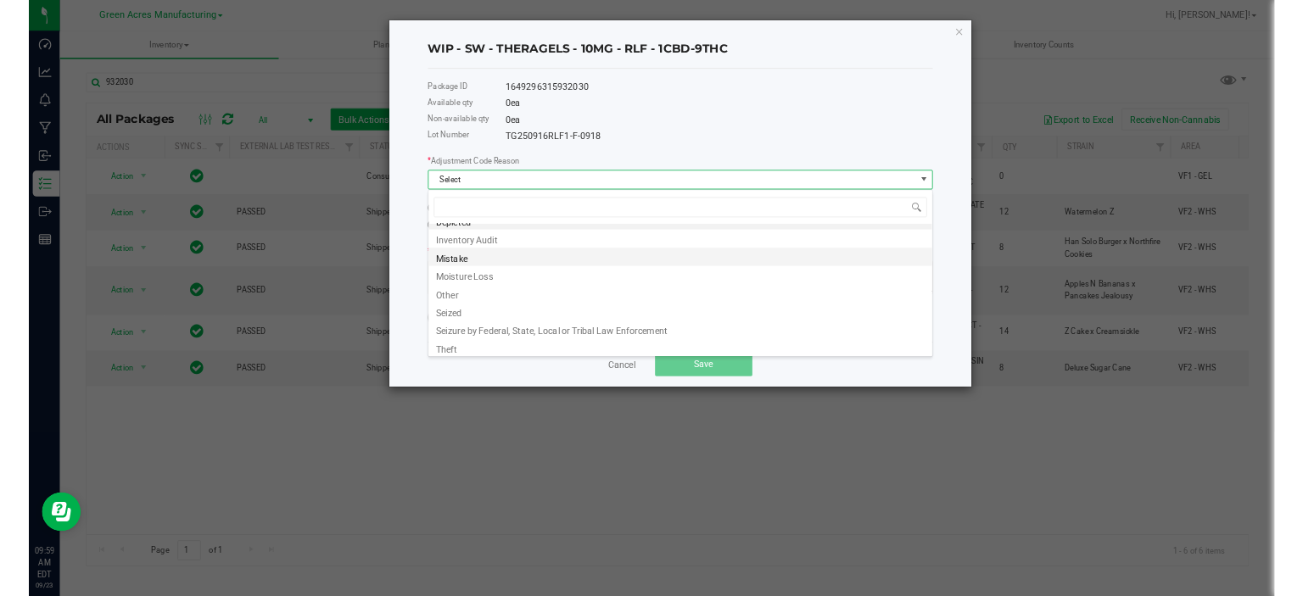
scroll to position [20, 0]
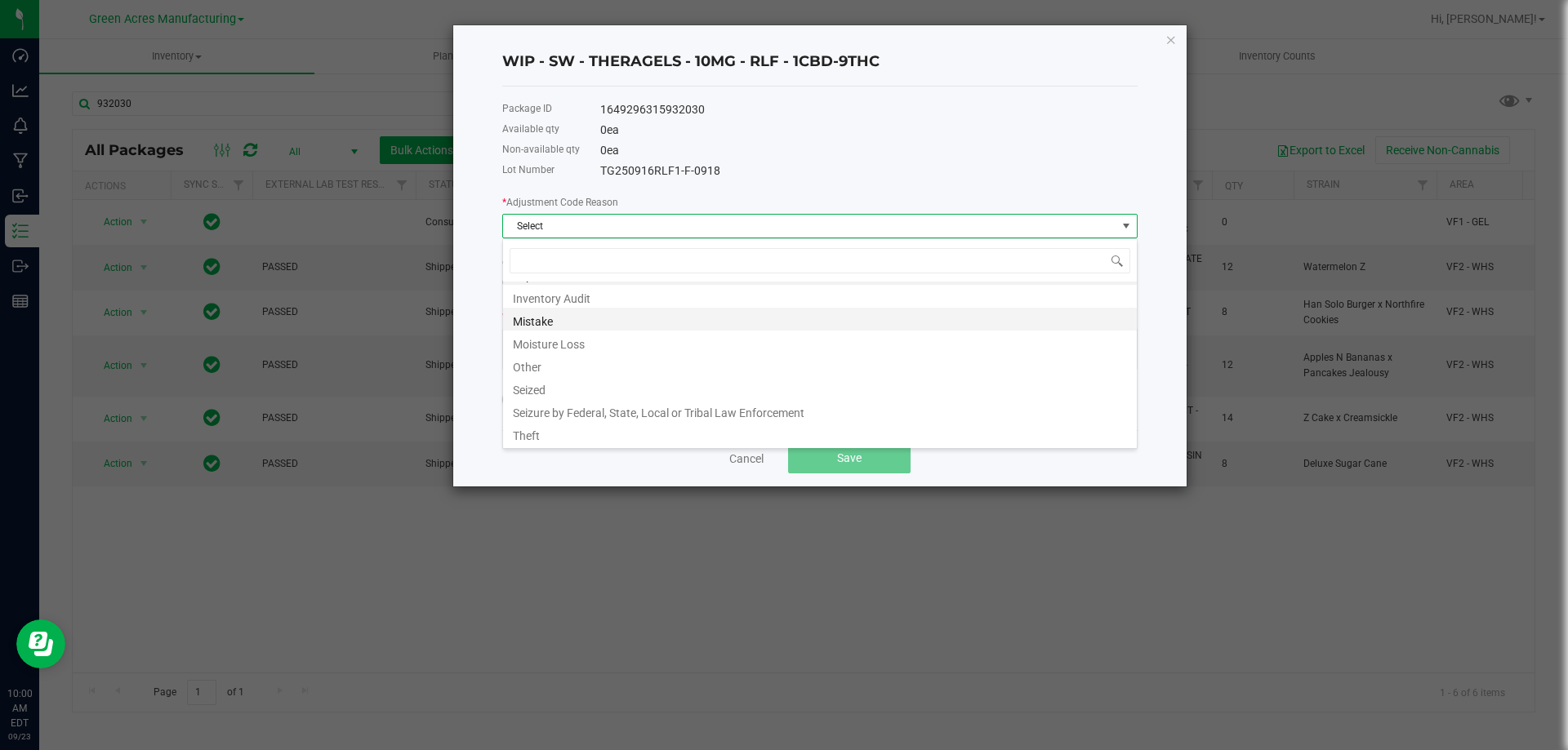
click at [613, 320] on li "Mistake" at bounding box center [820, 320] width 634 height 23
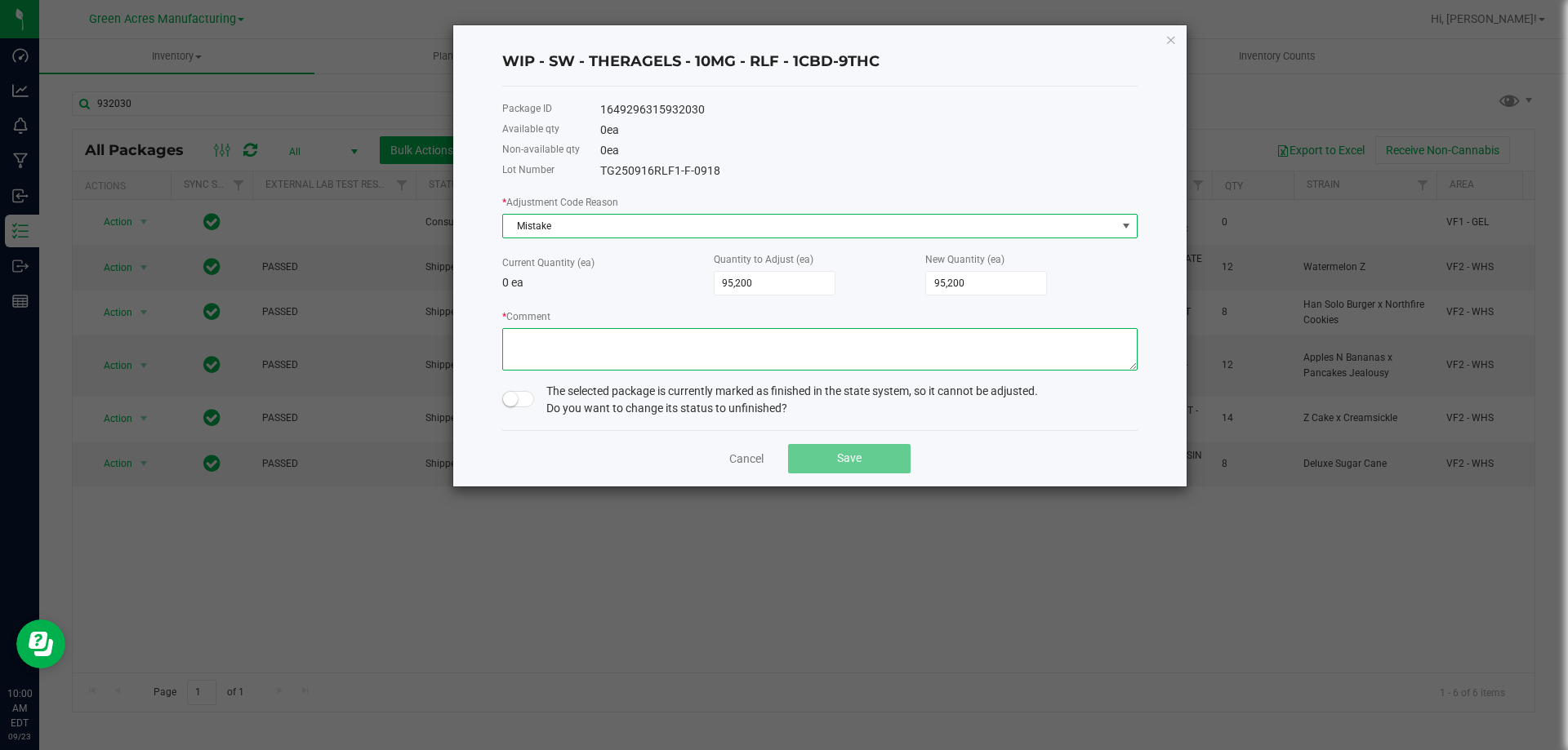
click at [781, 370] on textarea "* Comment" at bounding box center [821, 349] width 636 height 42
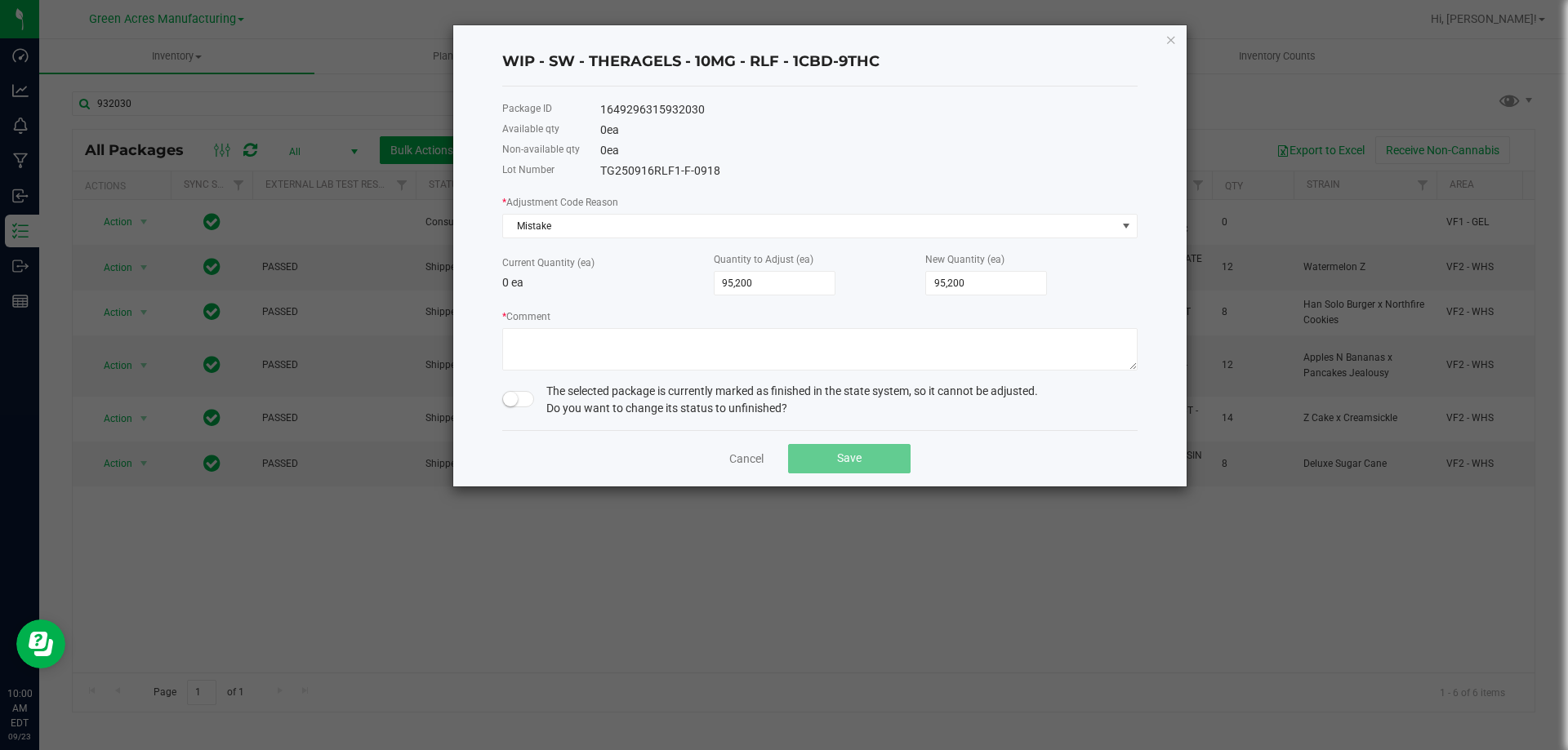
click at [509, 390] on div "The selected package is currently marked as finished in the state system, so it…" at bounding box center [821, 401] width 636 height 35
click at [519, 402] on span at bounding box center [519, 399] width 33 height 16
click at [588, 355] on textarea "* Comment" at bounding box center [821, 349] width 636 height 42
type textarea "I"
type textarea "Adjusting Package to the required quantity to complete Finished Good packaging …"
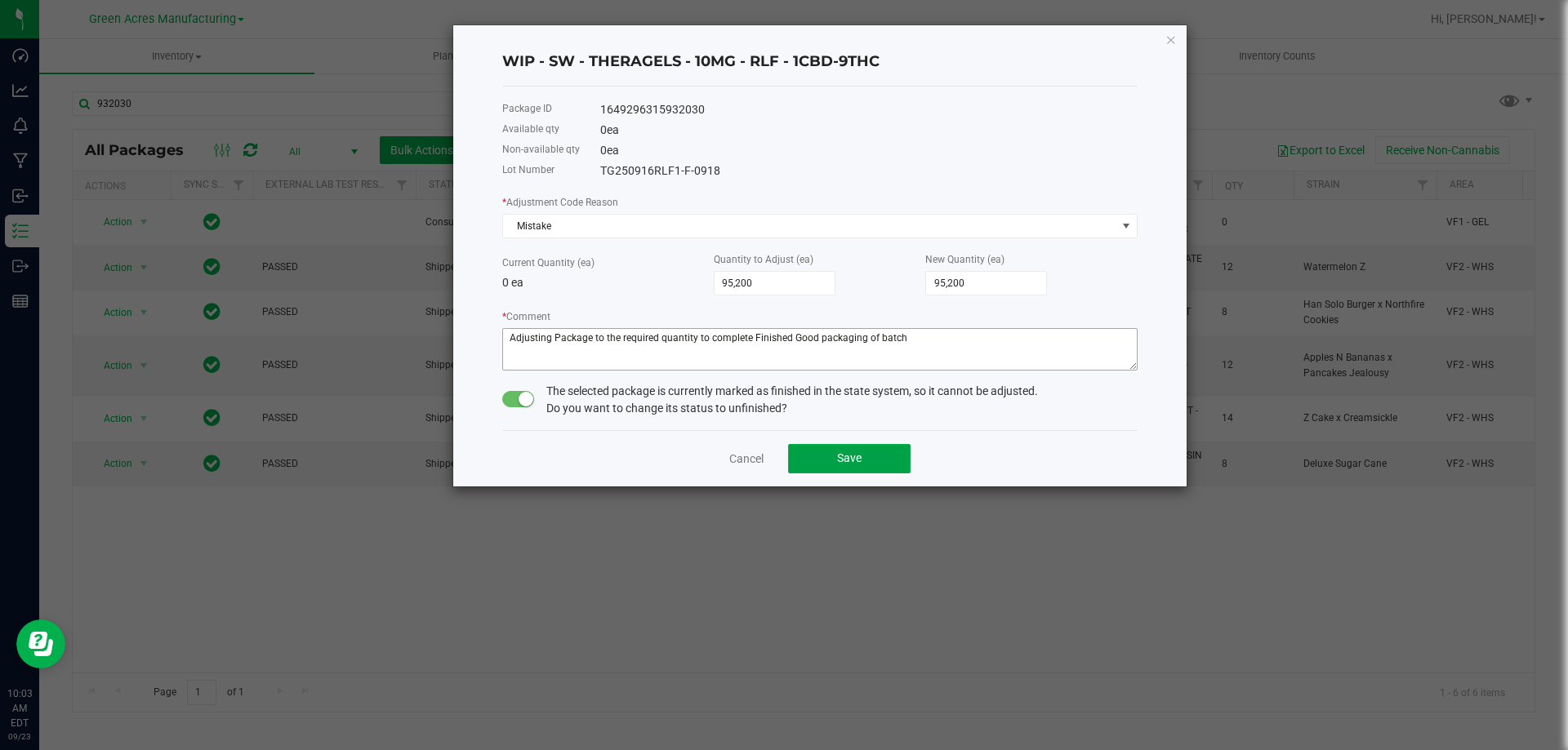
drag, startPoint x: 823, startPoint y: 460, endPoint x: 906, endPoint y: 349, distance: 138.6
click at [902, 352] on div "WIP - SW - THERAGELS - 10MG - RLF - 1CBD-9THC Package ID 1649296315932030 Avail…" at bounding box center [821, 255] width 734 height 461
click at [942, 340] on textarea "* Comment" at bounding box center [821, 349] width 636 height 42
click at [846, 456] on span "Save" at bounding box center [849, 458] width 24 height 13
